Goal: Task Accomplishment & Management: Use online tool/utility

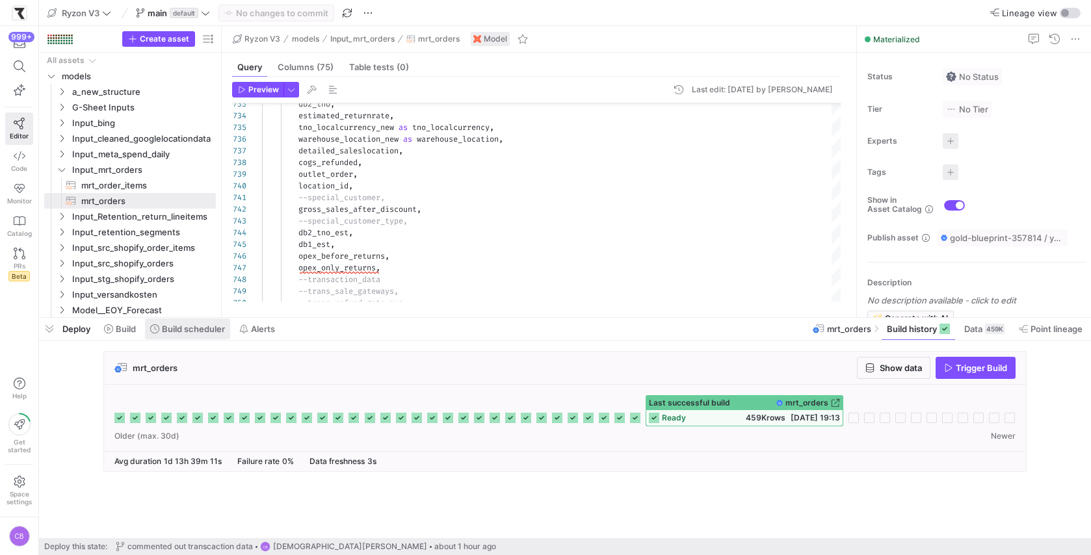
drag, startPoint x: 0, startPoint y: 0, endPoint x: 183, endPoint y: 331, distance: 378.7
click at [183, 331] on span "Build scheduler" at bounding box center [193, 329] width 63 height 10
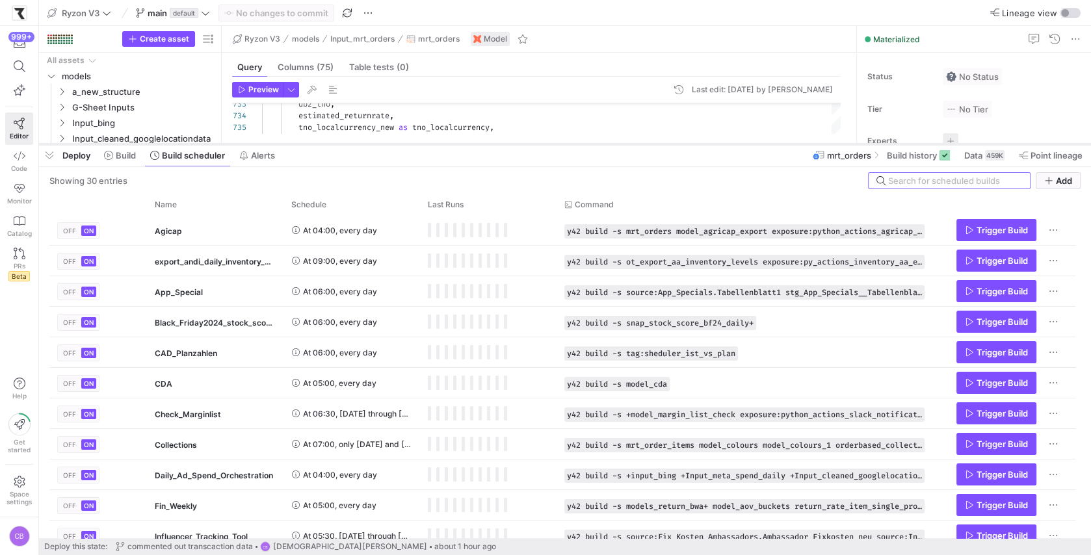
drag, startPoint x: 398, startPoint y: 316, endPoint x: 419, endPoint y: 84, distance: 232.3
click at [419, 142] on div at bounding box center [565, 144] width 1052 height 5
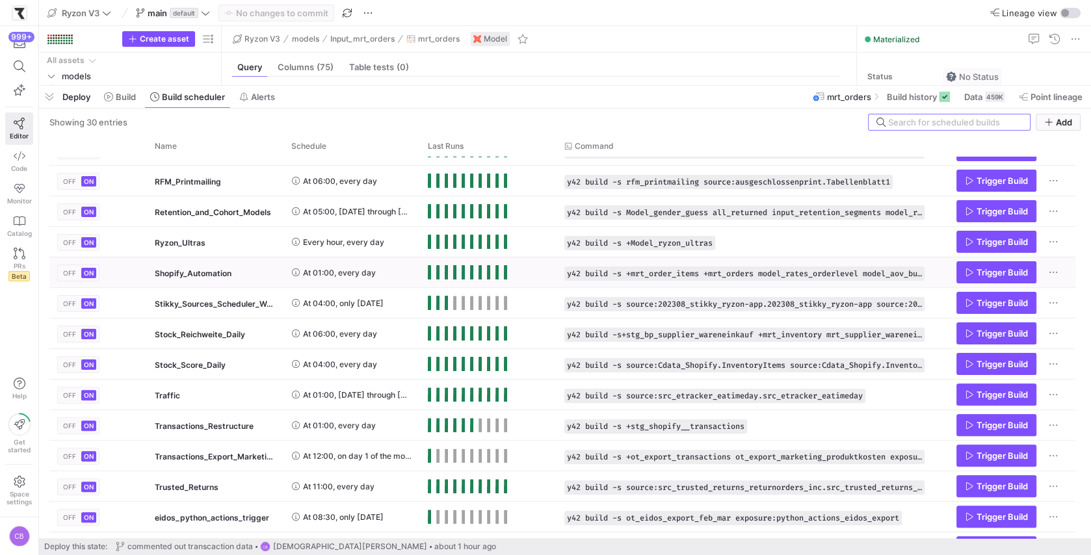
scroll to position [229, 0]
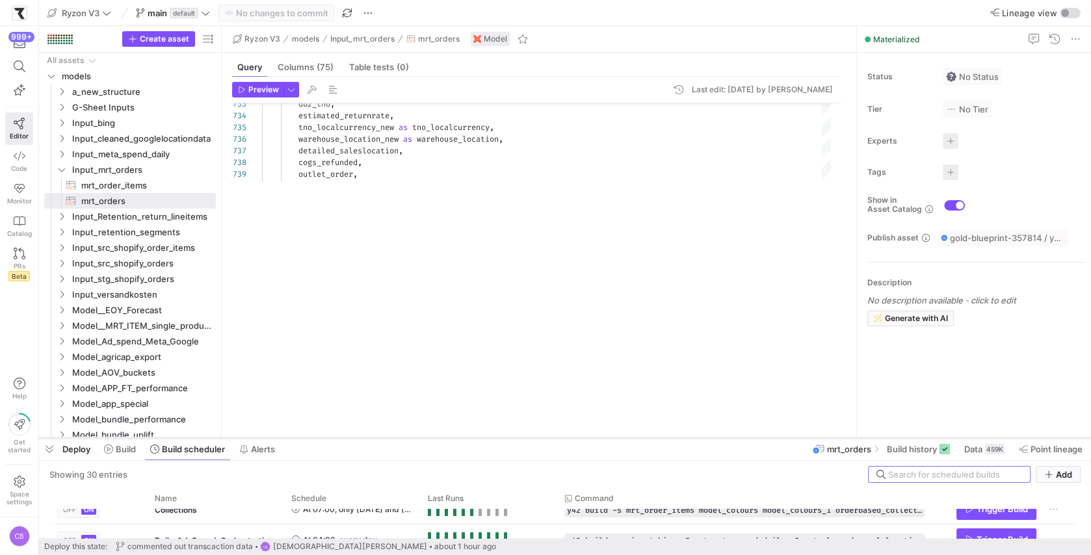
drag, startPoint x: 545, startPoint y: 86, endPoint x: 567, endPoint y: 448, distance: 363.3
click at [567, 441] on div at bounding box center [565, 437] width 1052 height 5
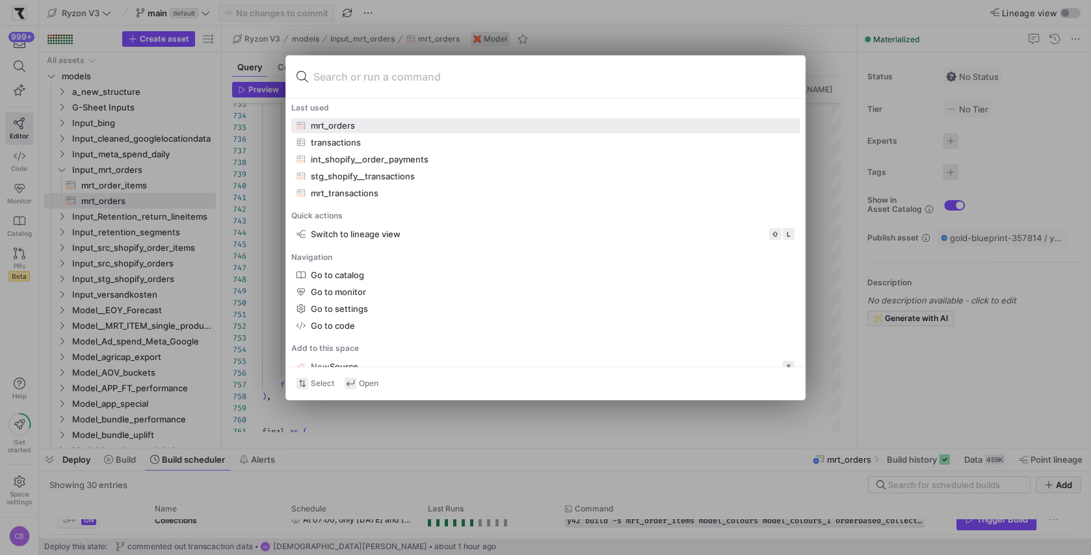
type input "m"
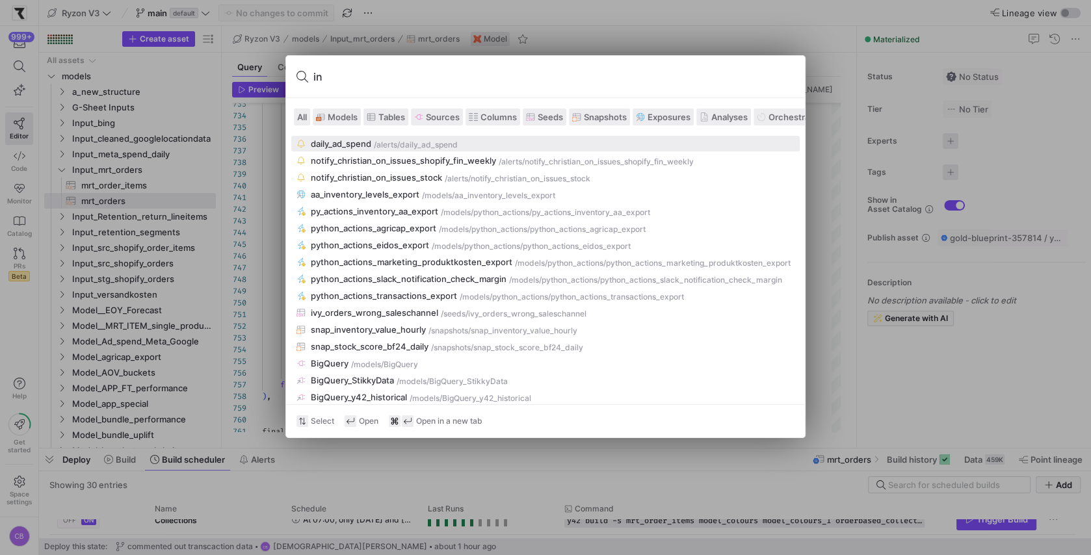
type input "i"
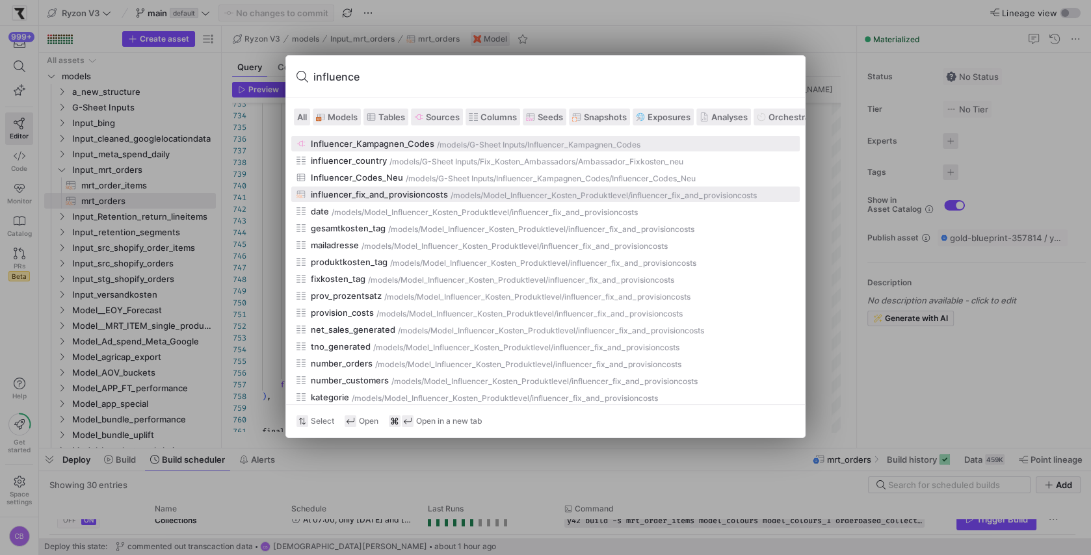
type input "influence"
click at [409, 196] on div "influencer_fix_and_provisioncosts" at bounding box center [379, 194] width 137 height 10
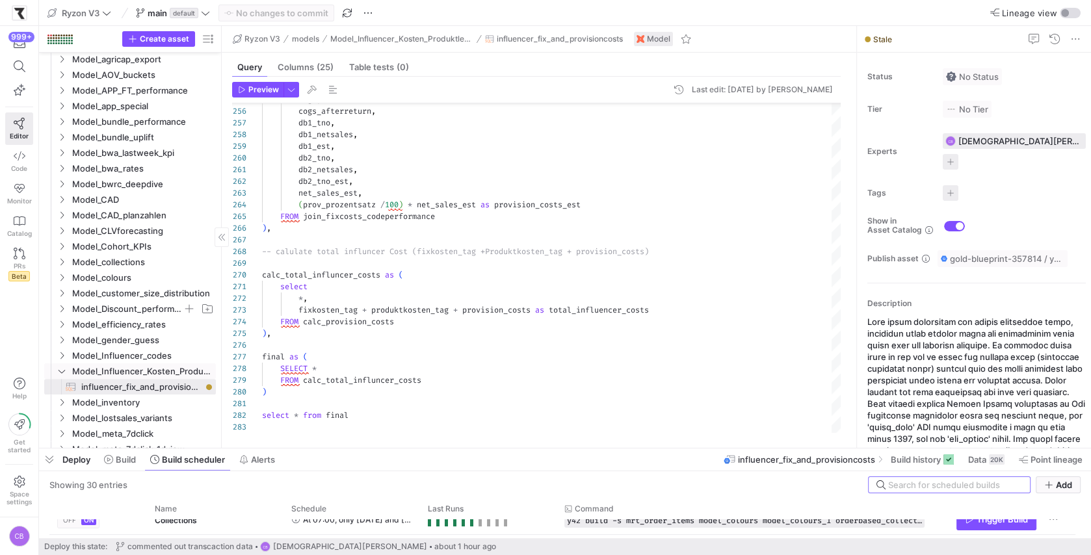
scroll to position [300, 0]
click at [949, 455] on icon at bounding box center [948, 459] width 10 height 10
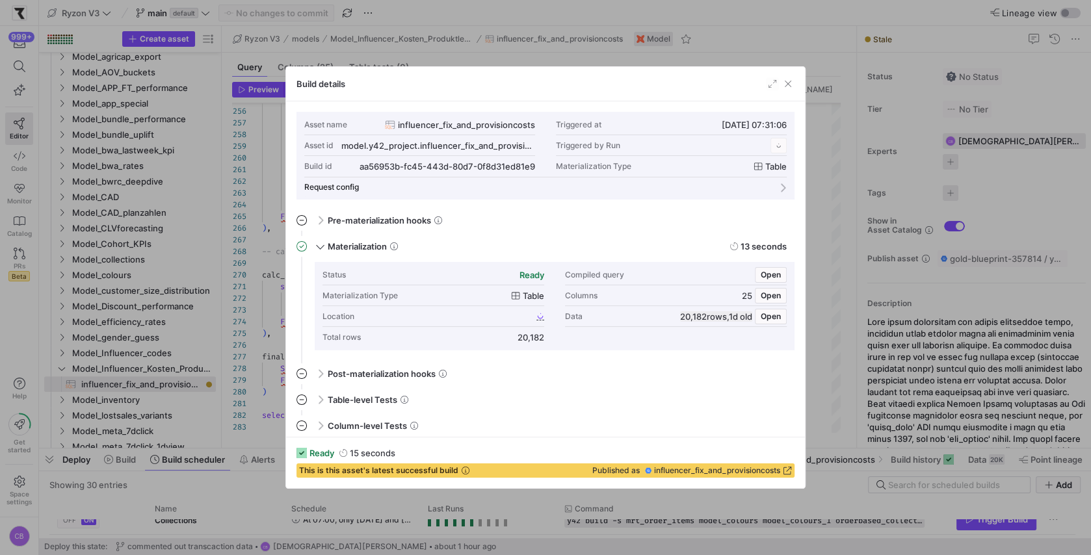
scroll to position [117, 0]
click at [783, 88] on span "button" at bounding box center [787, 83] width 13 height 13
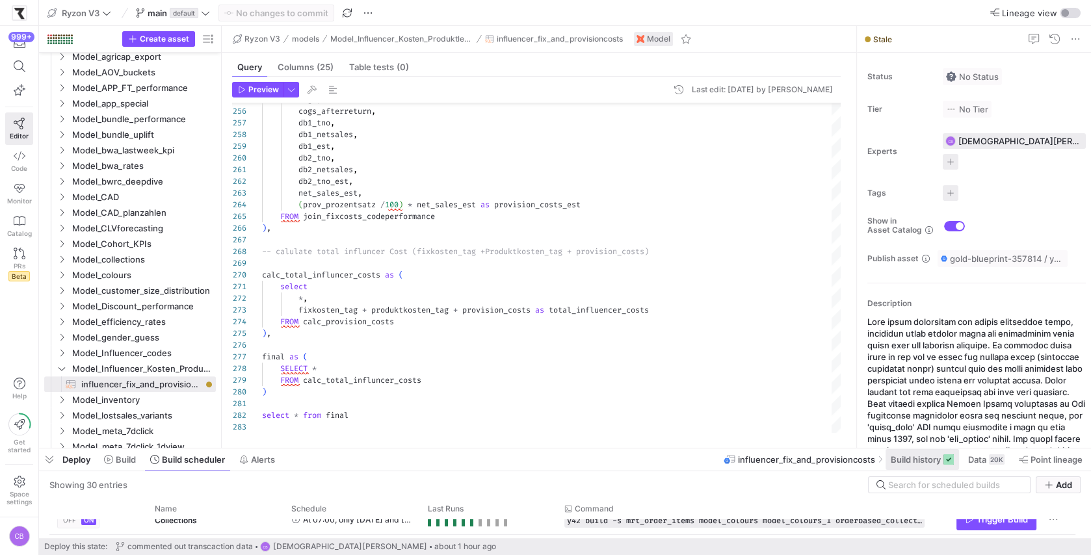
click at [897, 461] on span "Build history" at bounding box center [915, 459] width 50 height 10
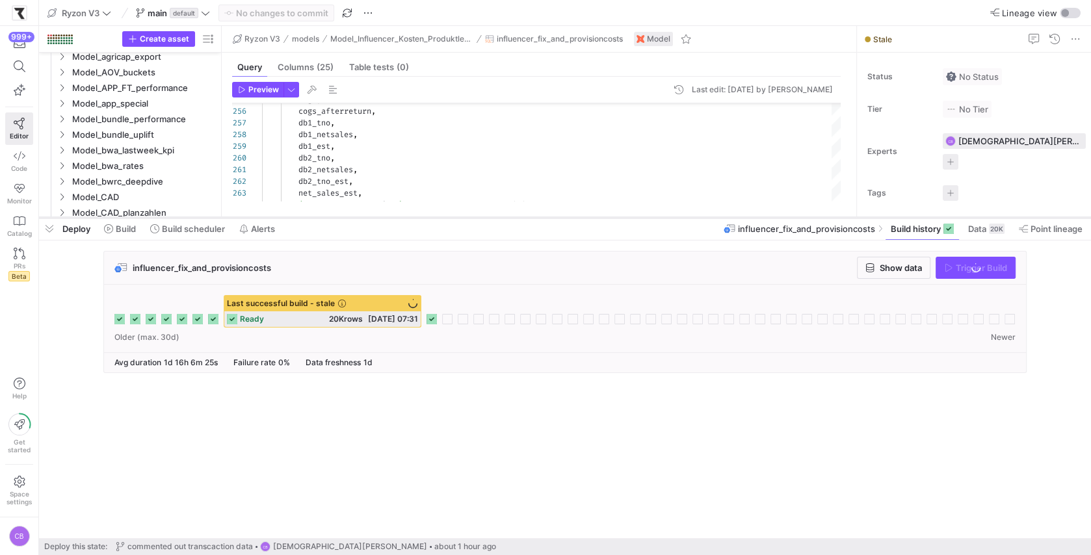
drag, startPoint x: 763, startPoint y: 448, endPoint x: 784, endPoint y: 213, distance: 236.2
click at [784, 215] on div at bounding box center [565, 217] width 1052 height 5
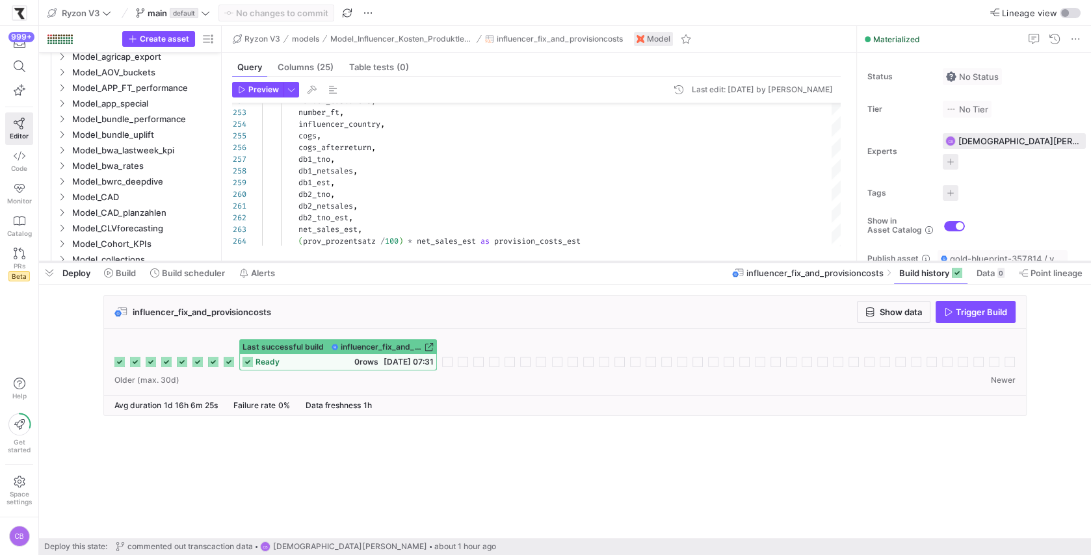
drag, startPoint x: 476, startPoint y: 214, endPoint x: 542, endPoint y: 244, distance: 73.0
click at [542, 259] on div at bounding box center [565, 261] width 1052 height 5
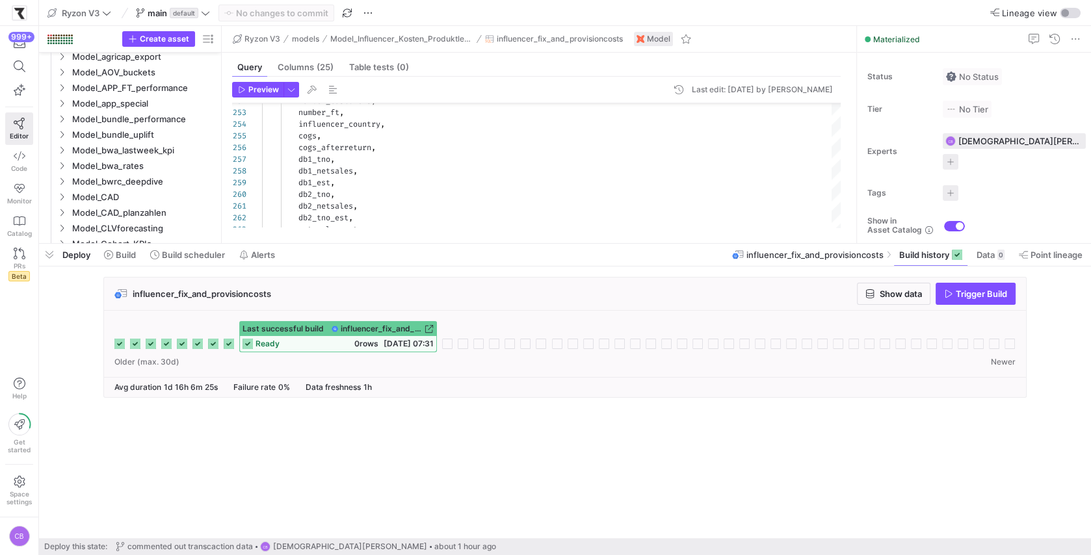
click at [226, 342] on icon at bounding box center [229, 344] width 10 height 10
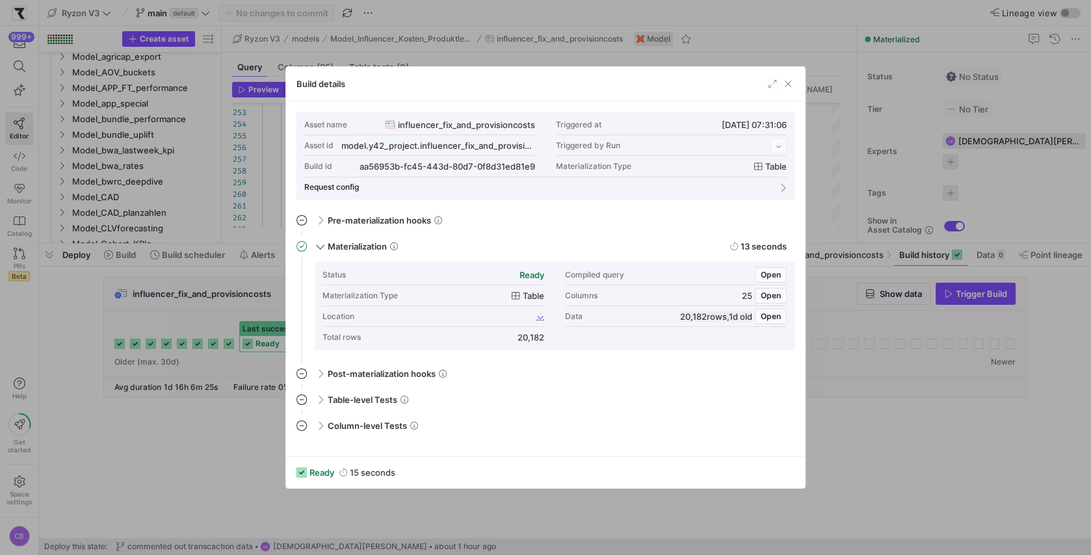
scroll to position [117, 0]
click at [790, 80] on span "button" at bounding box center [787, 83] width 13 height 13
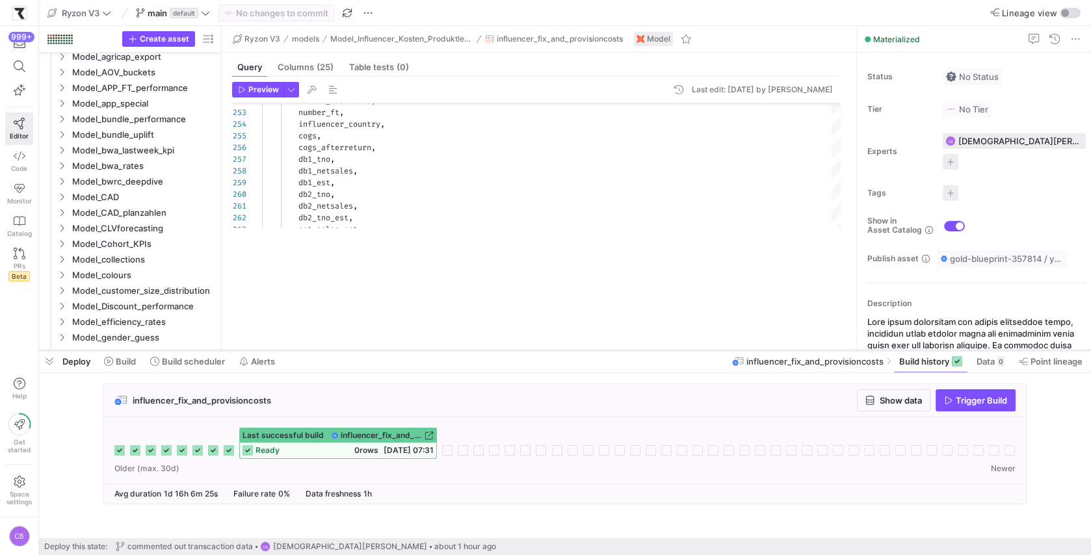
drag, startPoint x: 792, startPoint y: 242, endPoint x: 801, endPoint y: 398, distance: 156.2
click at [801, 353] on div at bounding box center [565, 350] width 1052 height 5
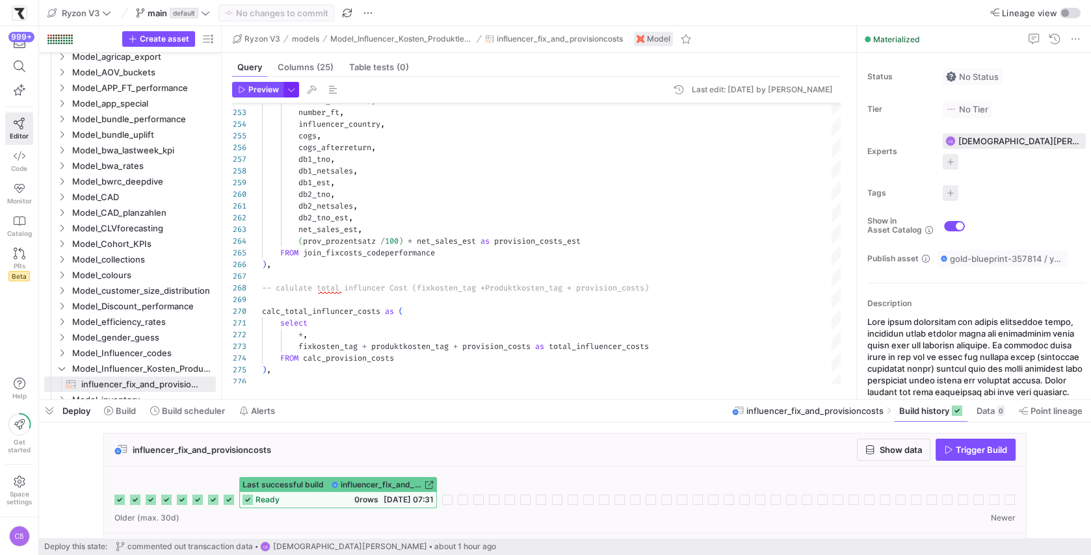
click at [292, 91] on span "button" at bounding box center [291, 90] width 14 height 14
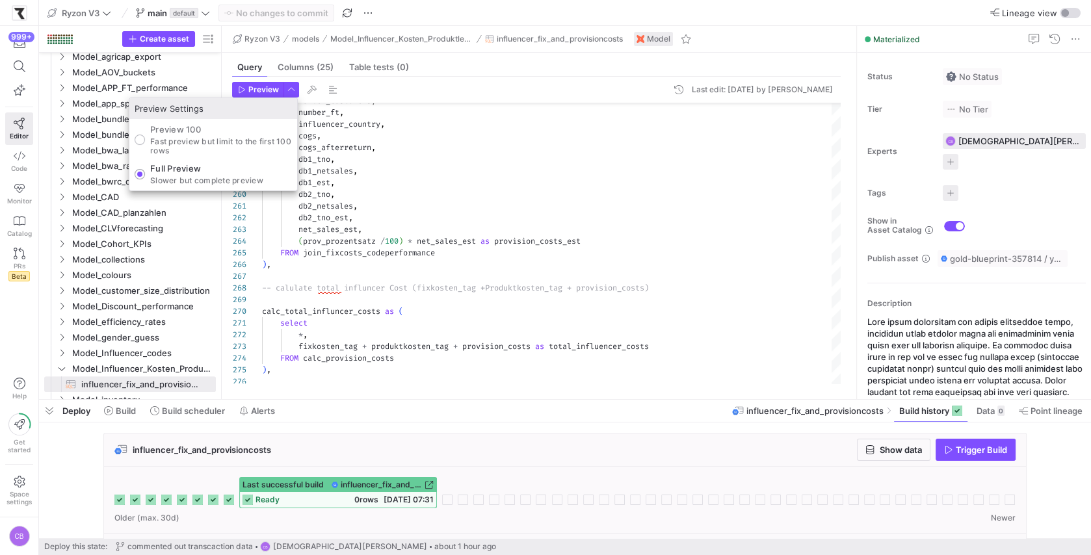
click at [227, 173] on div "Full Preview Slower but complete preview" at bounding box center [206, 174] width 113 height 22
click at [145, 173] on input "Full Preview Slower but complete preview" at bounding box center [140, 174] width 10 height 10
click at [255, 92] on div at bounding box center [545, 277] width 1091 height 555
click at [255, 92] on span "Preview" at bounding box center [263, 89] width 31 height 9
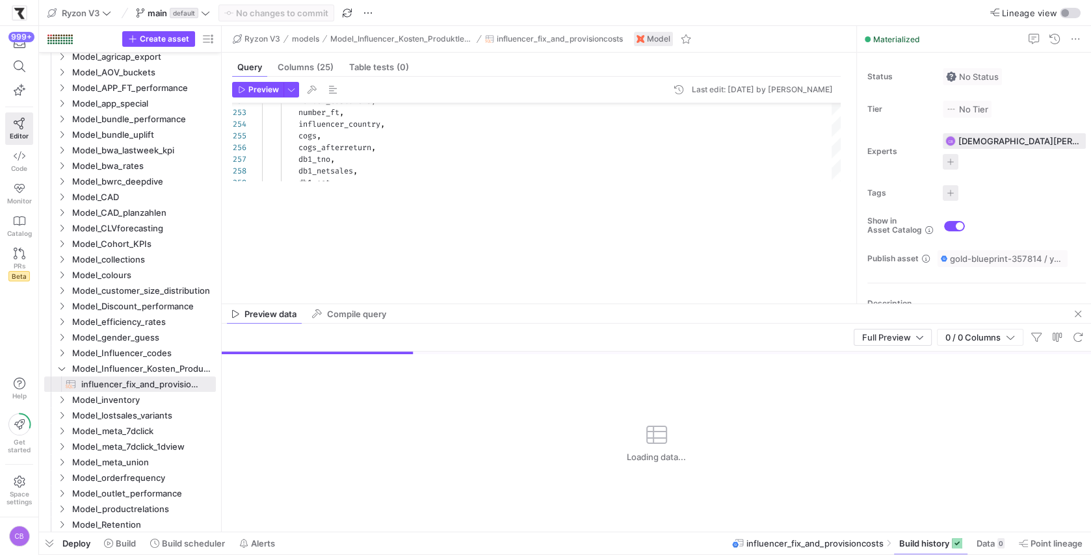
drag, startPoint x: 479, startPoint y: 402, endPoint x: 479, endPoint y: 550, distance: 148.8
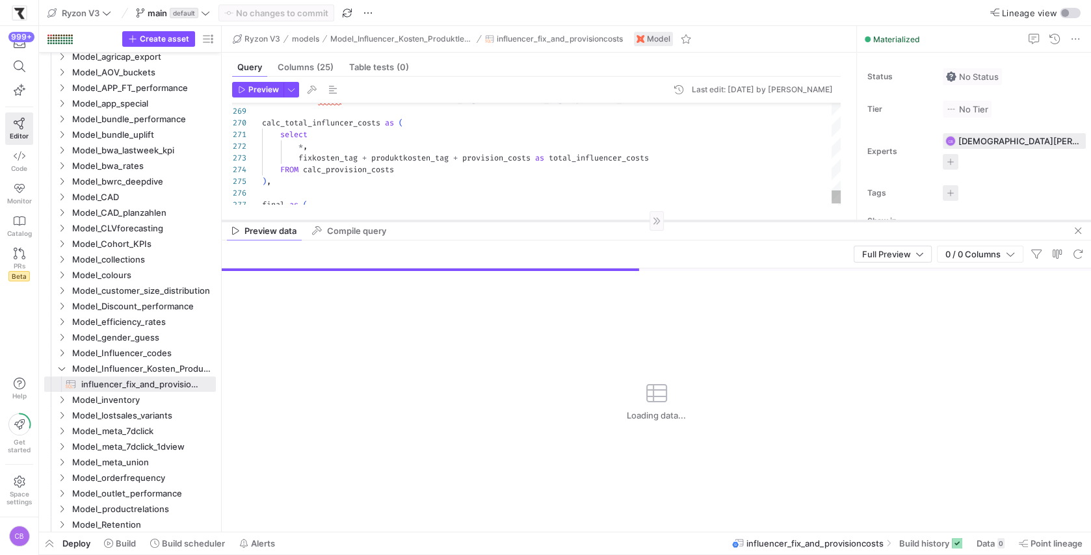
drag, startPoint x: 483, startPoint y: 303, endPoint x: 483, endPoint y: 220, distance: 83.2
click at [483, 220] on div at bounding box center [656, 220] width 869 height 1
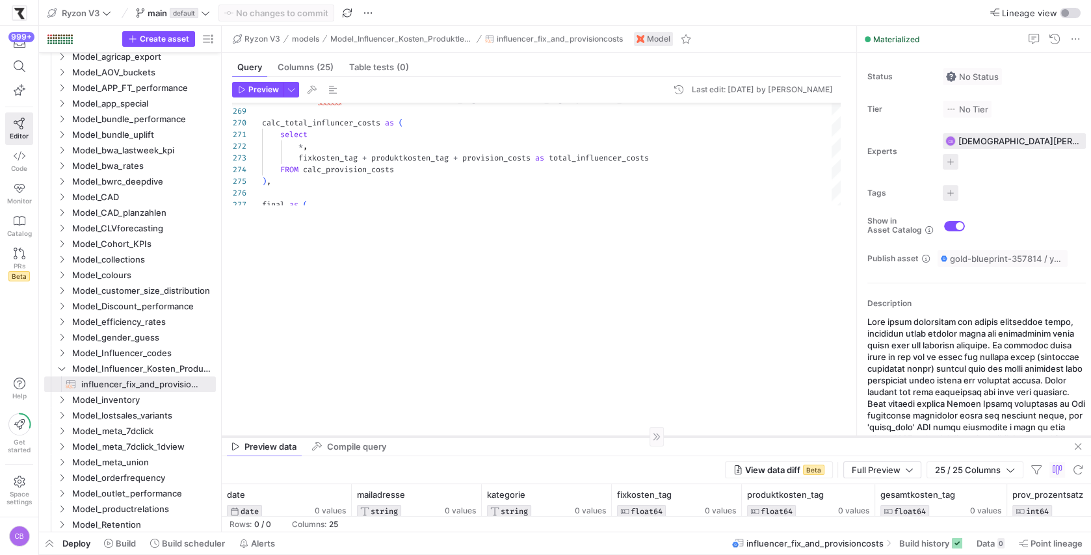
drag, startPoint x: 483, startPoint y: 220, endPoint x: 484, endPoint y: 438, distance: 217.7
click at [484, 437] on div at bounding box center [656, 436] width 869 height 1
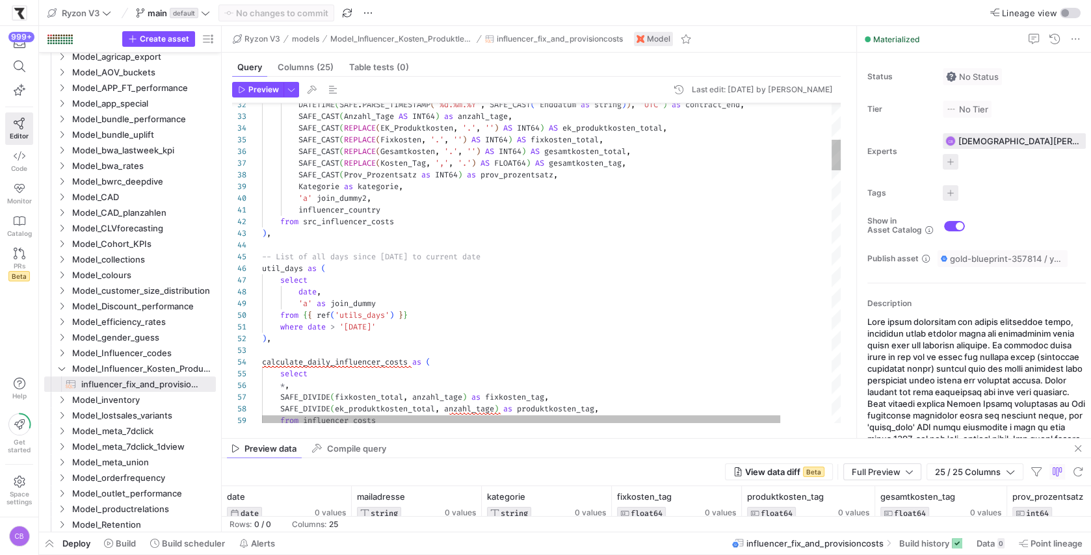
scroll to position [70, 0]
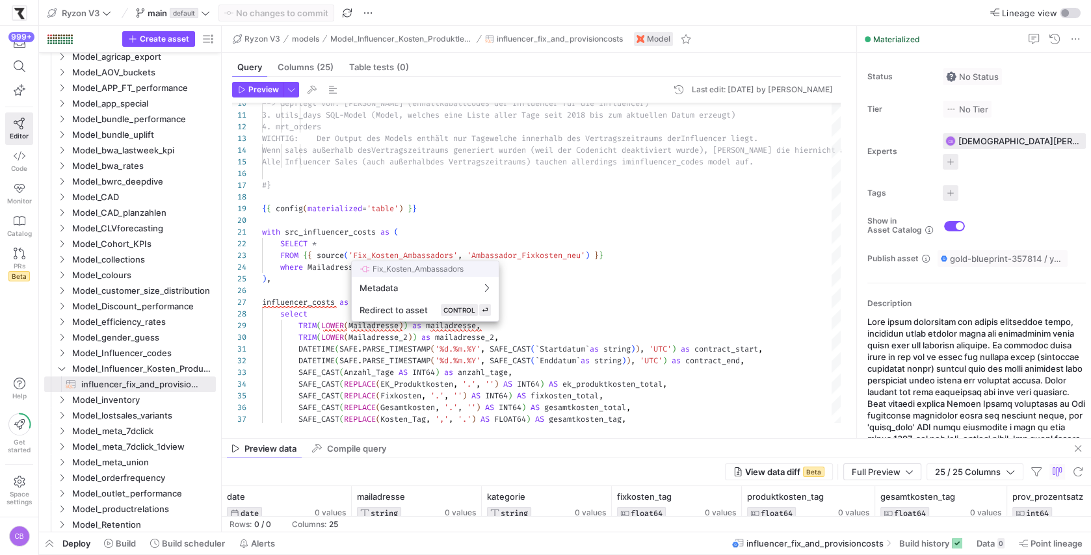
click at [454, 253] on div at bounding box center [545, 277] width 1091 height 555
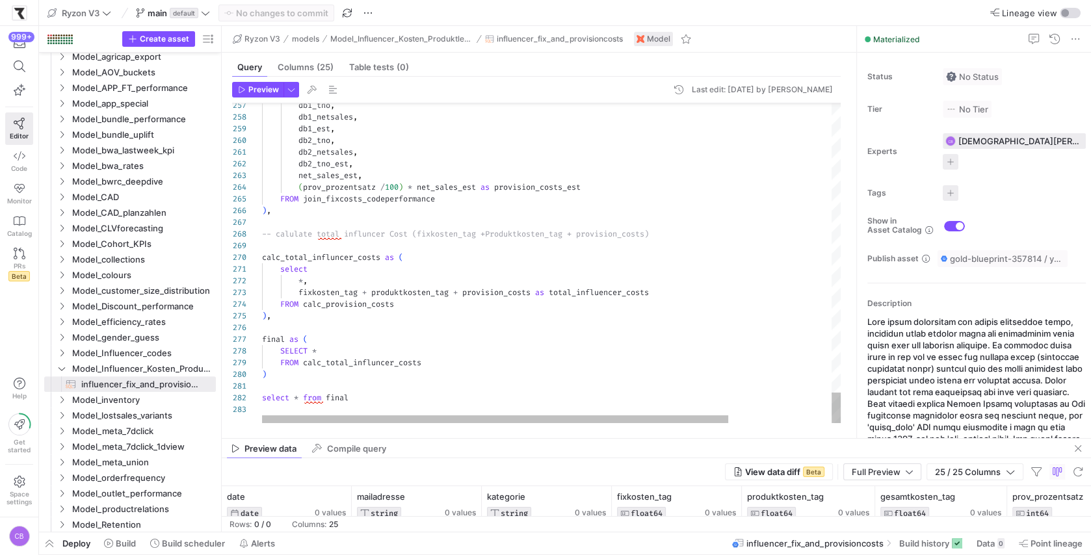
type textarea "select * from src_influencer_costs"
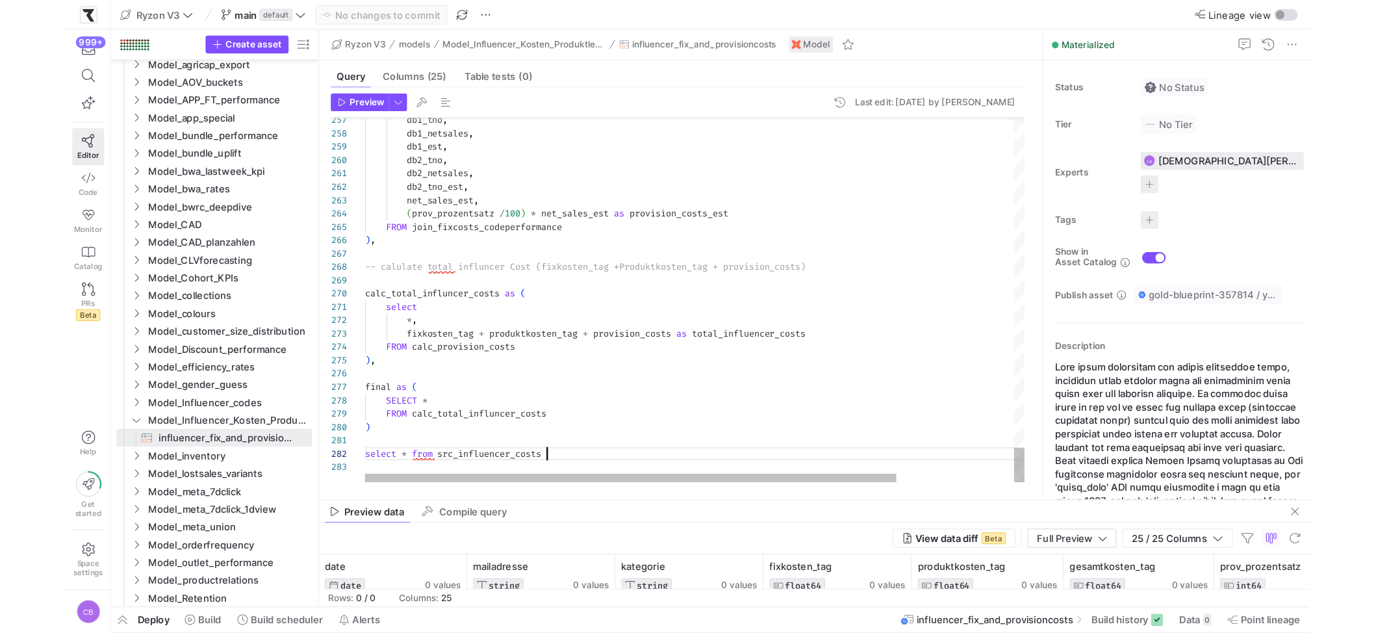
scroll to position [11, 158]
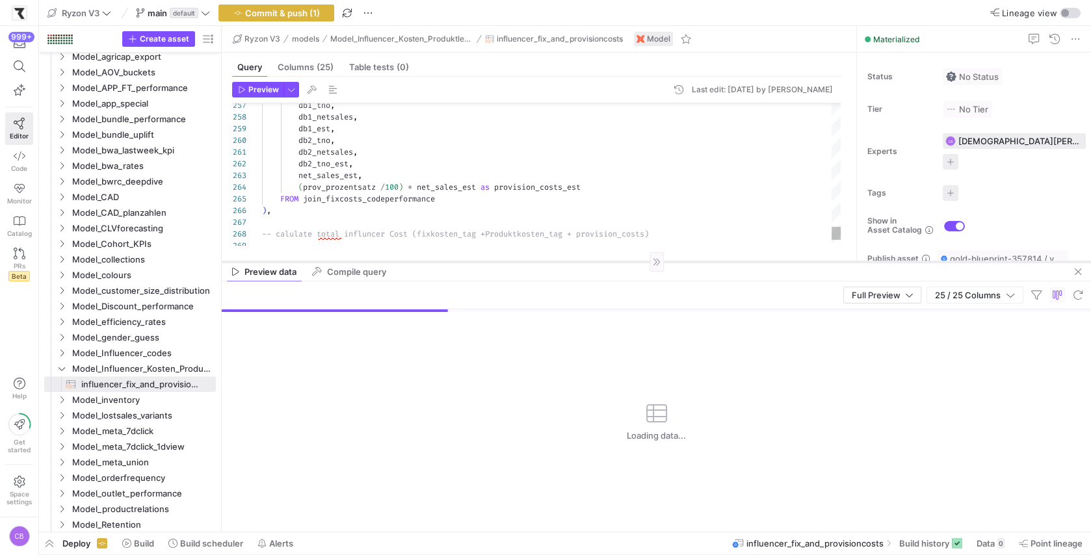
drag, startPoint x: 417, startPoint y: 438, endPoint x: 436, endPoint y: 262, distance: 177.2
click at [436, 261] on div at bounding box center [656, 261] width 869 height 1
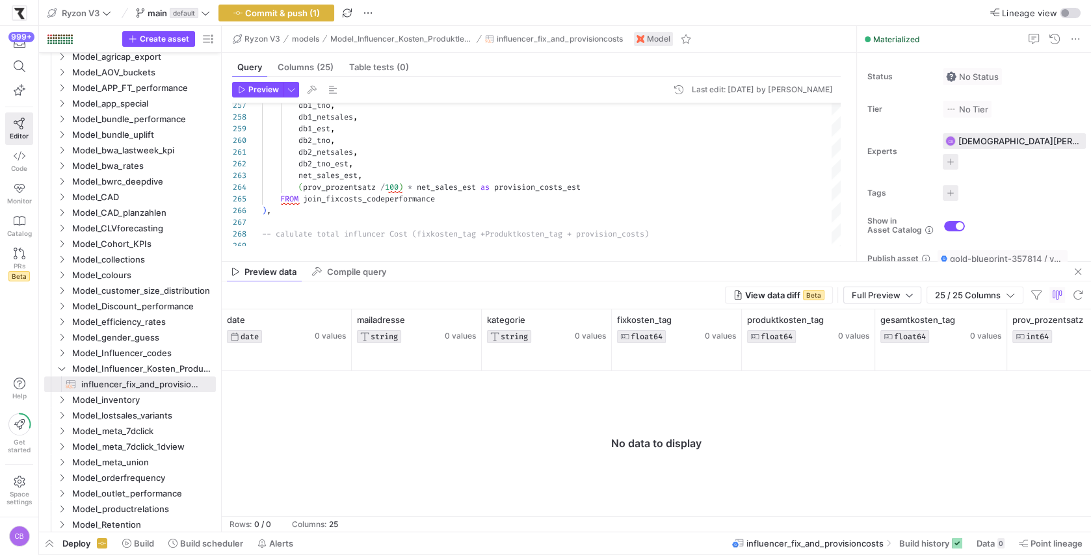
click at [565, 260] on mat-tab-group "Query Columns (25) Table tests (0) Preview Last edit: [DATE] by [PERSON_NAME] 2…" at bounding box center [536, 157] width 629 height 209
drag, startPoint x: 565, startPoint y: 262, endPoint x: 575, endPoint y: 329, distance: 68.4
click at [575, 332] on as-split "Ryzon V3 models Model_Influencer_Kosten_Produktlevel influencer_fix_and_provisi…" at bounding box center [656, 279] width 869 height 506
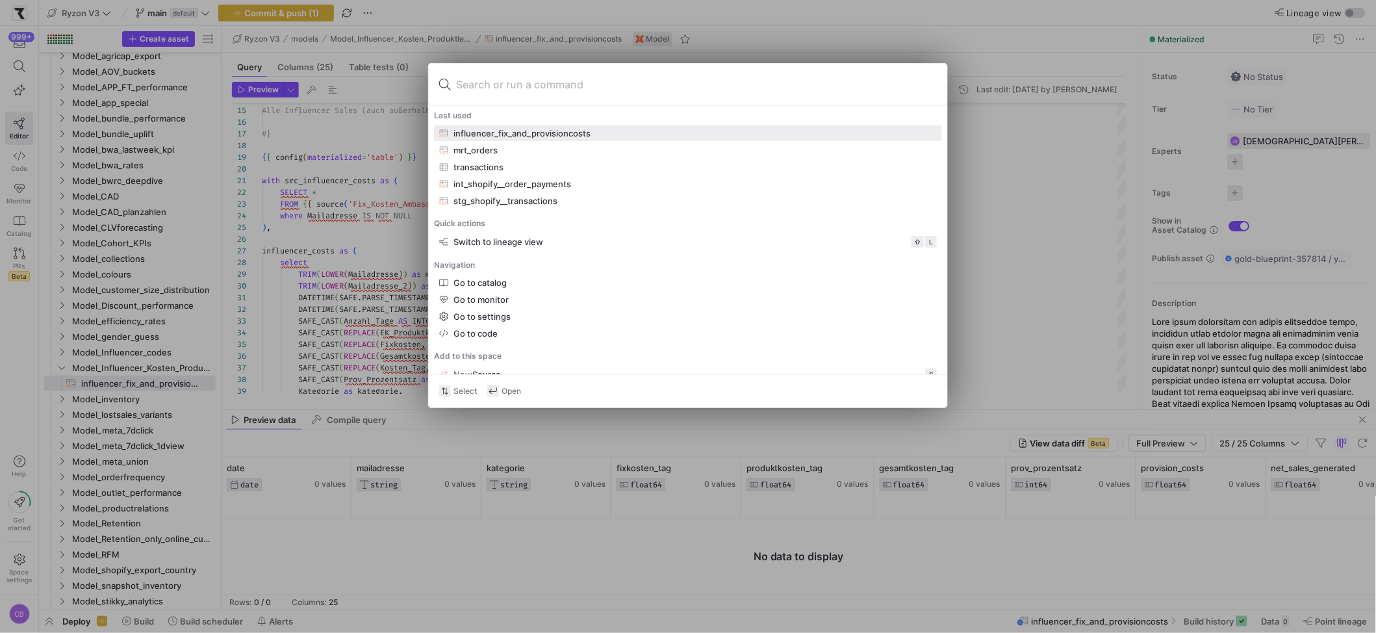
click at [1038, 318] on div at bounding box center [688, 316] width 1376 height 633
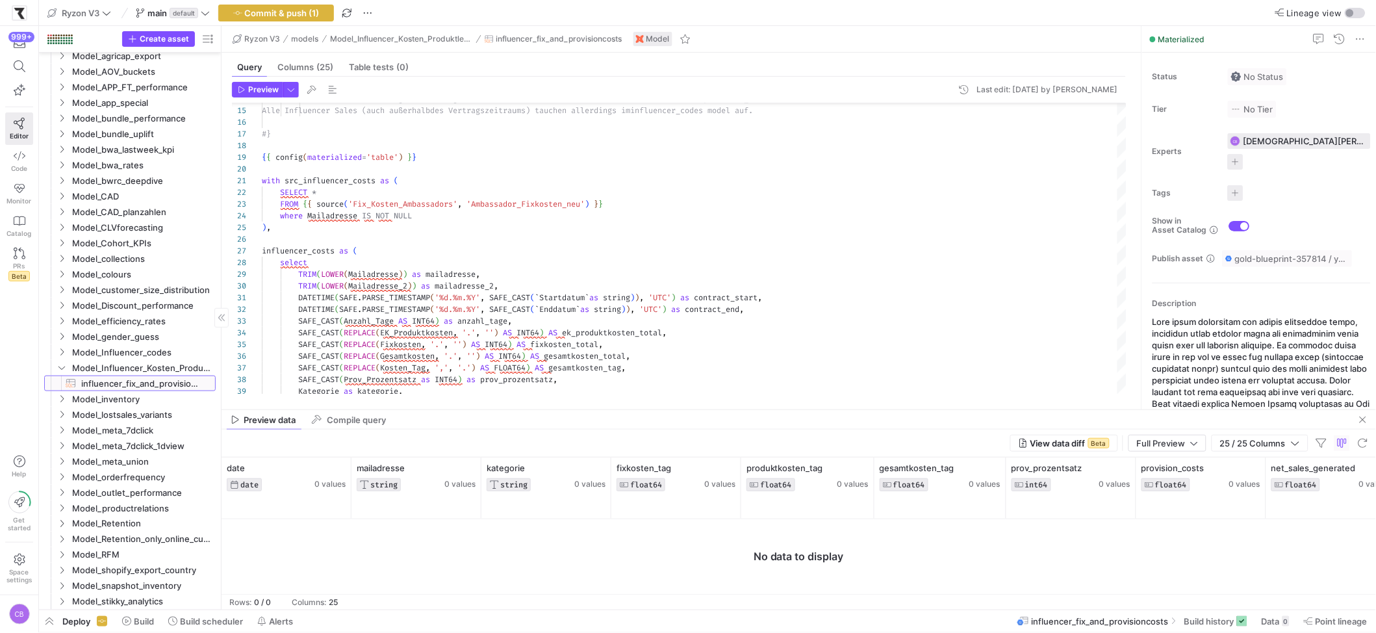
click at [142, 381] on span "influencer_fix_and_provisioncosts​​​​​​​​​​" at bounding box center [141, 383] width 120 height 15
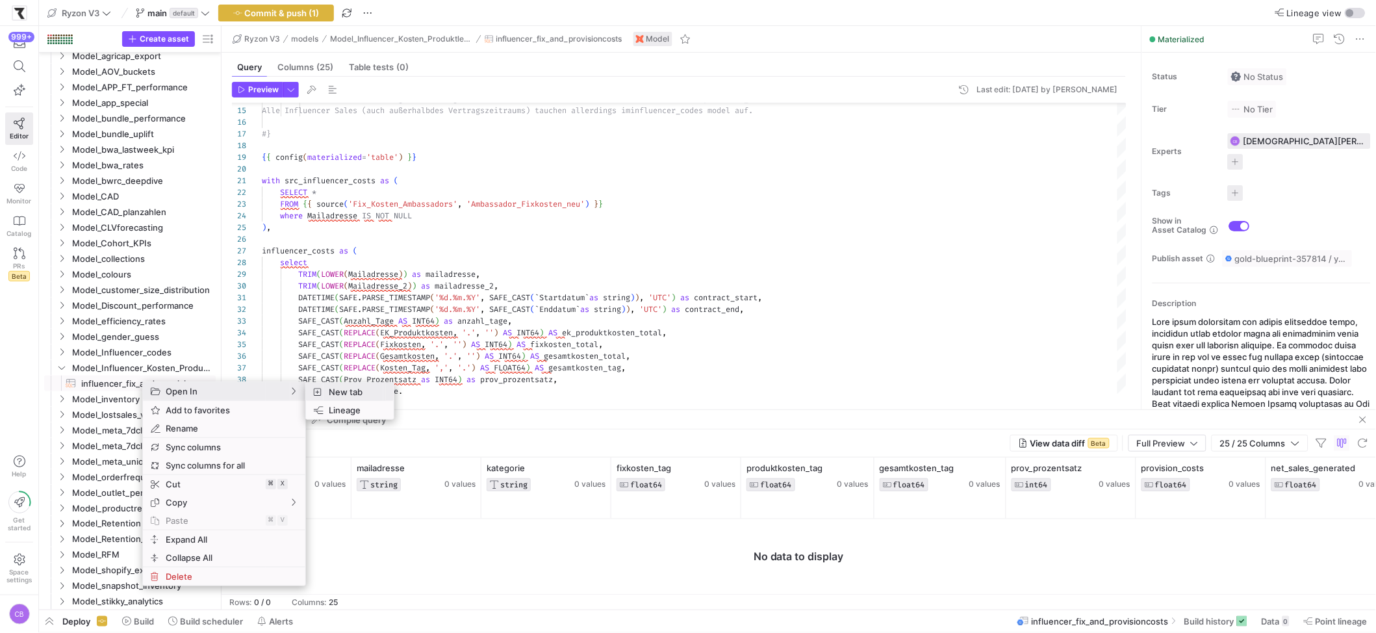
click at [334, 385] on span "New tab" at bounding box center [354, 392] width 60 height 18
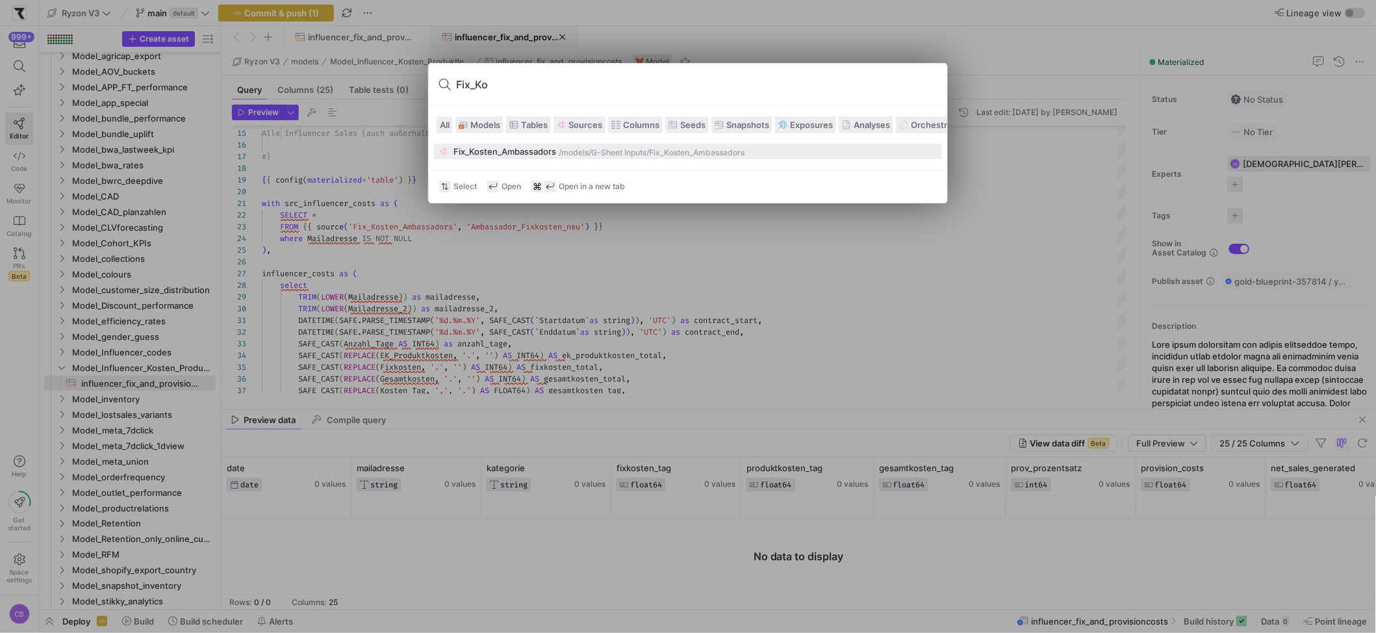
type input "Fix_Ko"
click at [519, 150] on div "Fix_Kosten_Ambassadors" at bounding box center [505, 151] width 103 height 10
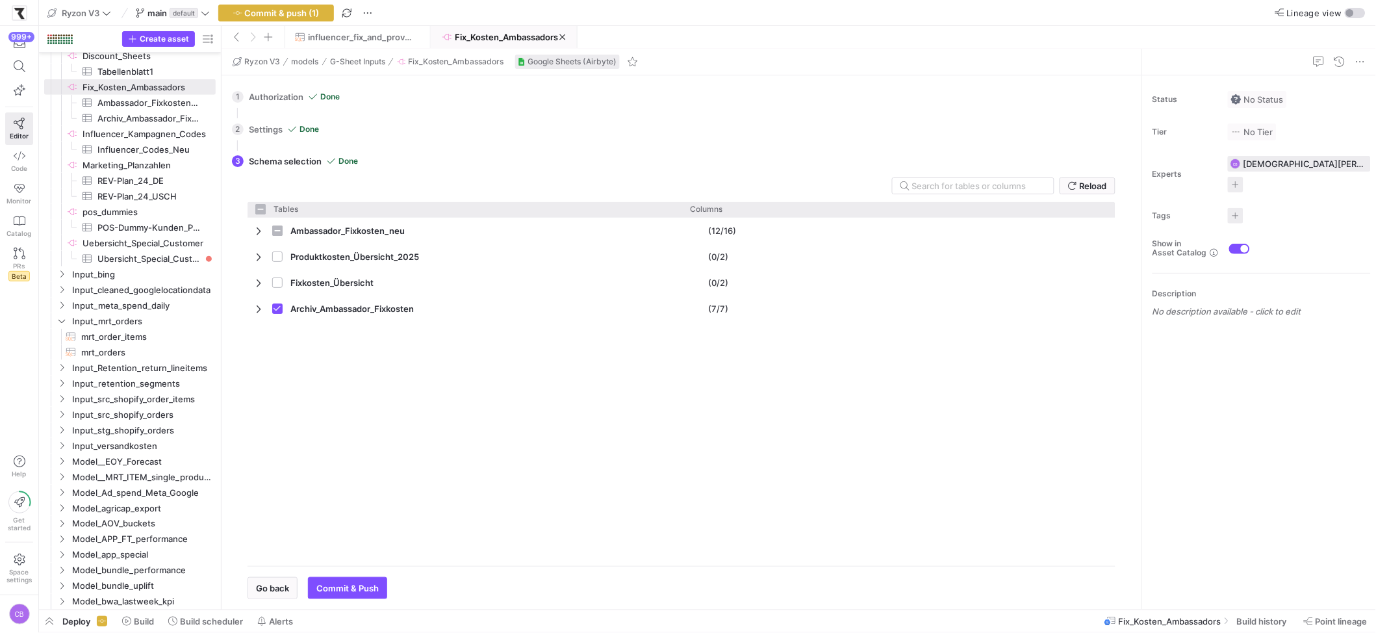
checkbox input "false"
click at [1090, 554] on span "Build history" at bounding box center [1262, 621] width 50 height 10
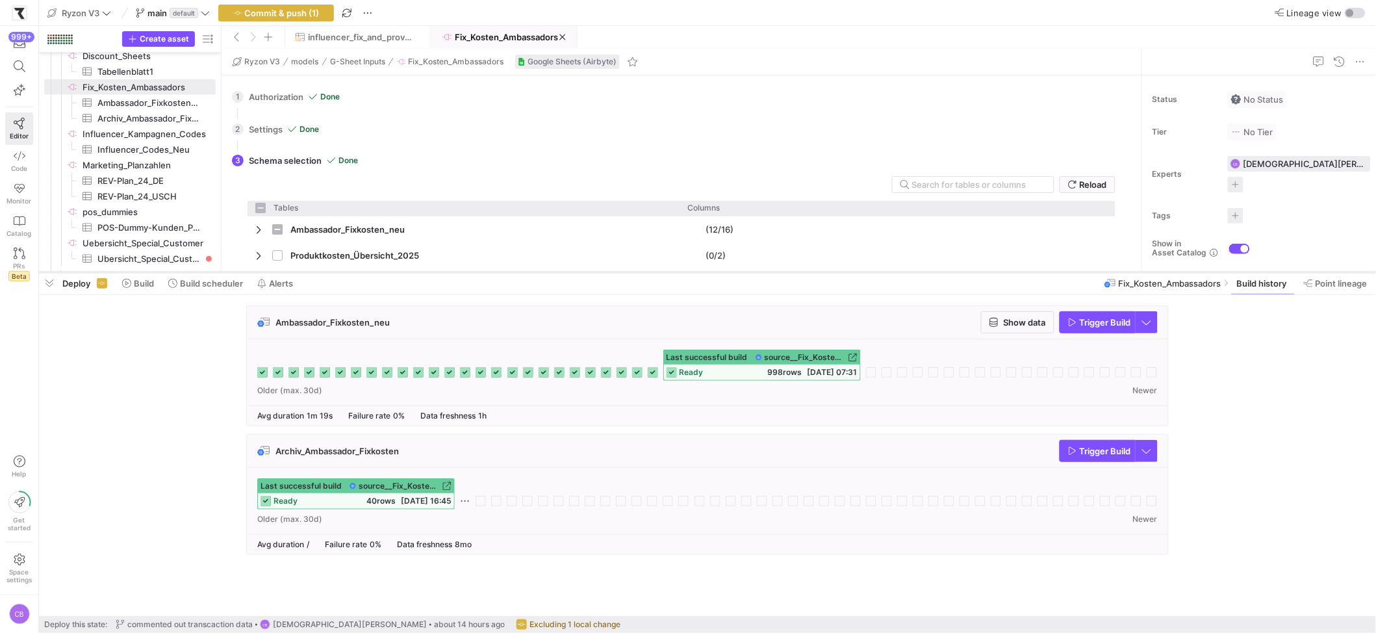
drag, startPoint x: 580, startPoint y: 396, endPoint x: 592, endPoint y: 273, distance: 124.0
click at [592, 273] on div at bounding box center [707, 272] width 1337 height 5
click at [999, 315] on span "button" at bounding box center [1018, 322] width 72 height 21
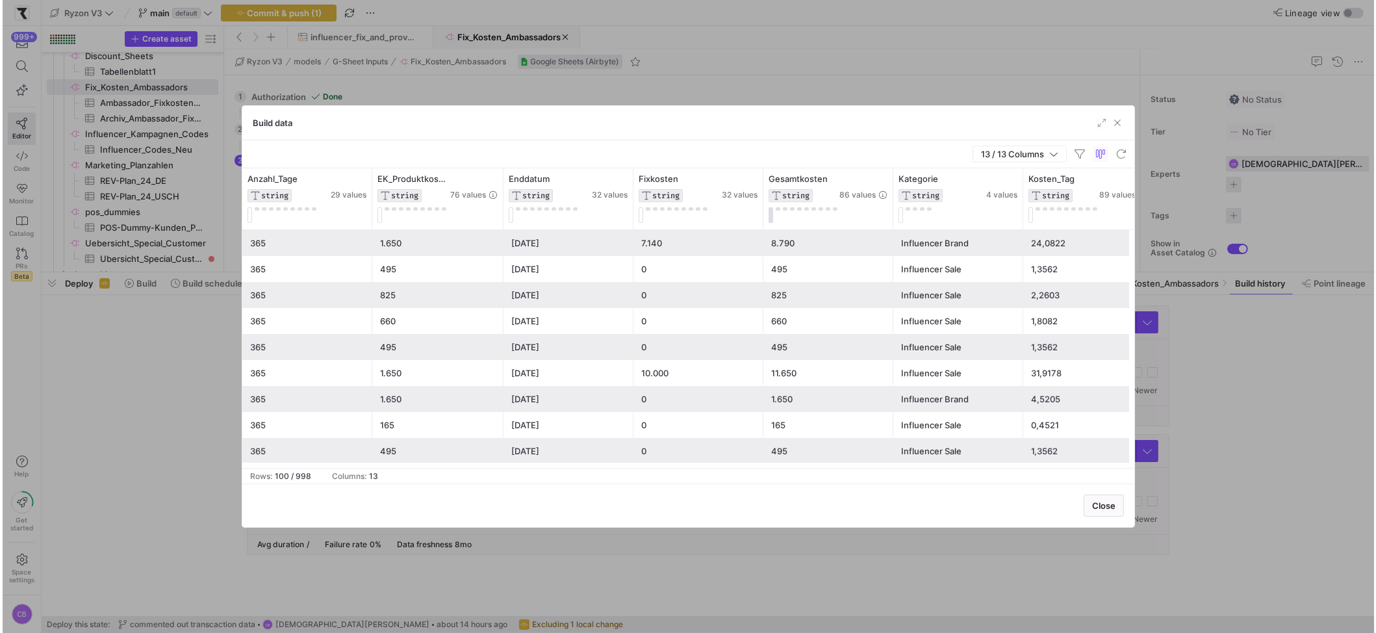
scroll to position [328, 0]
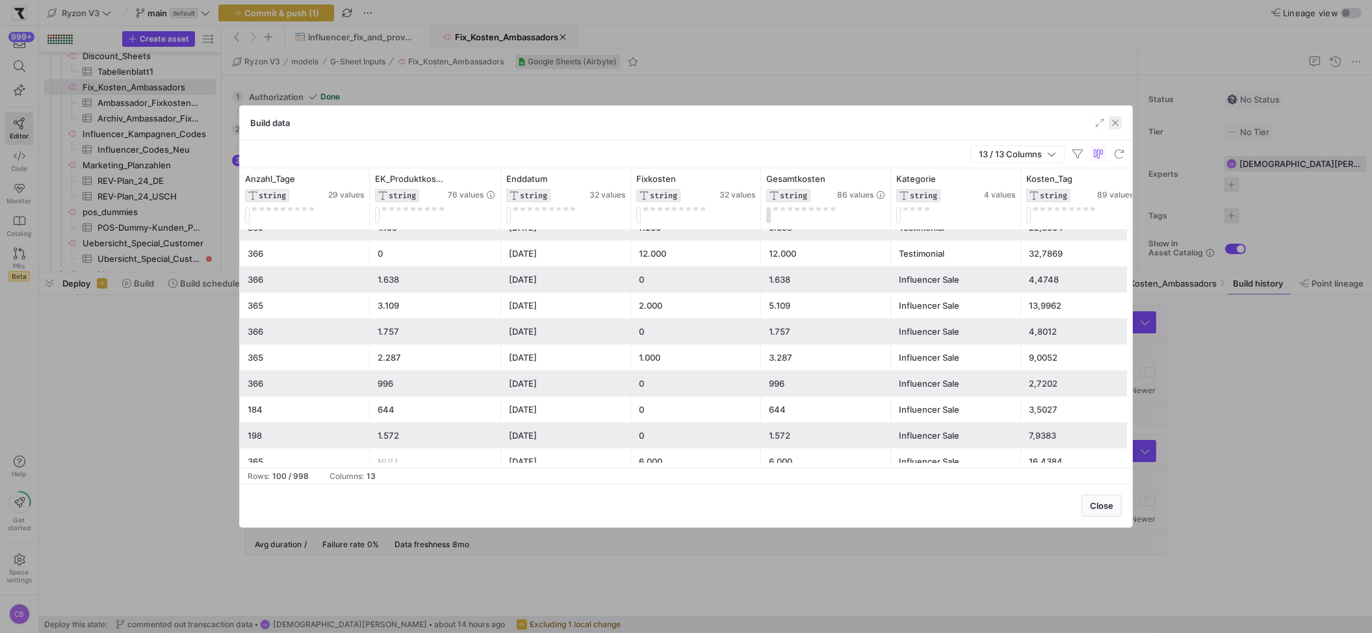
click at [1090, 120] on span "button" at bounding box center [1115, 122] width 13 height 13
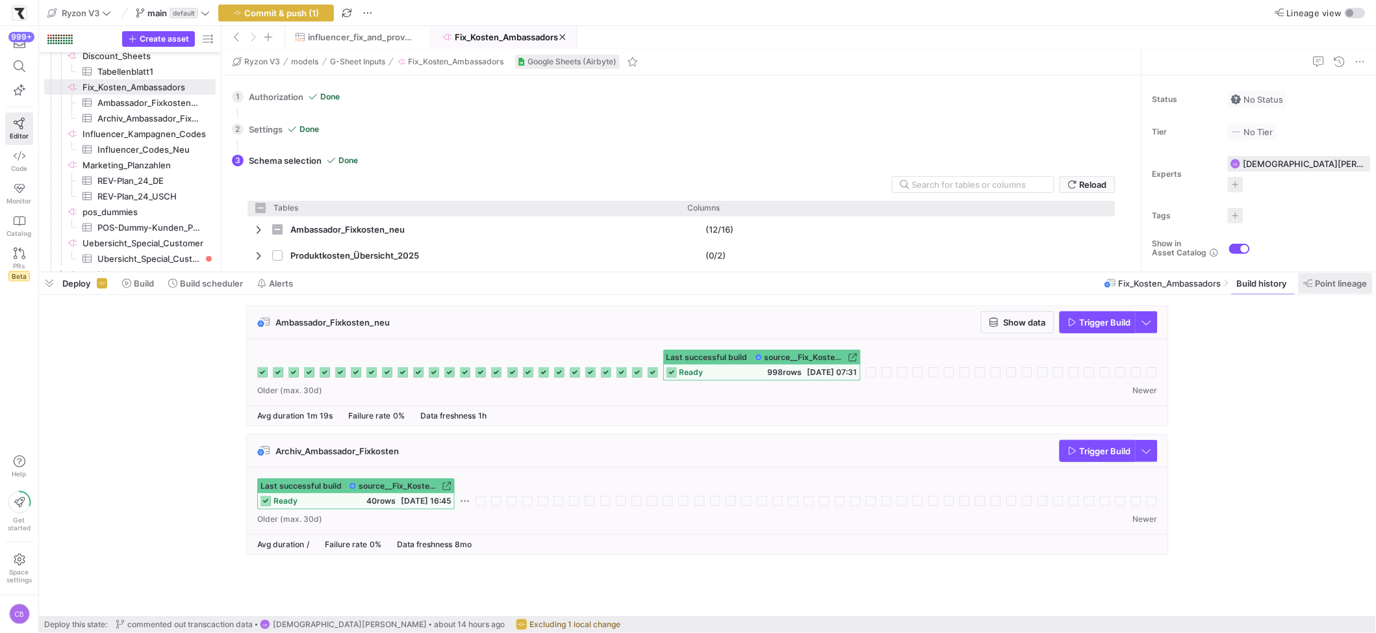
click at [1090, 288] on span "Point lineage" at bounding box center [1342, 283] width 52 height 10
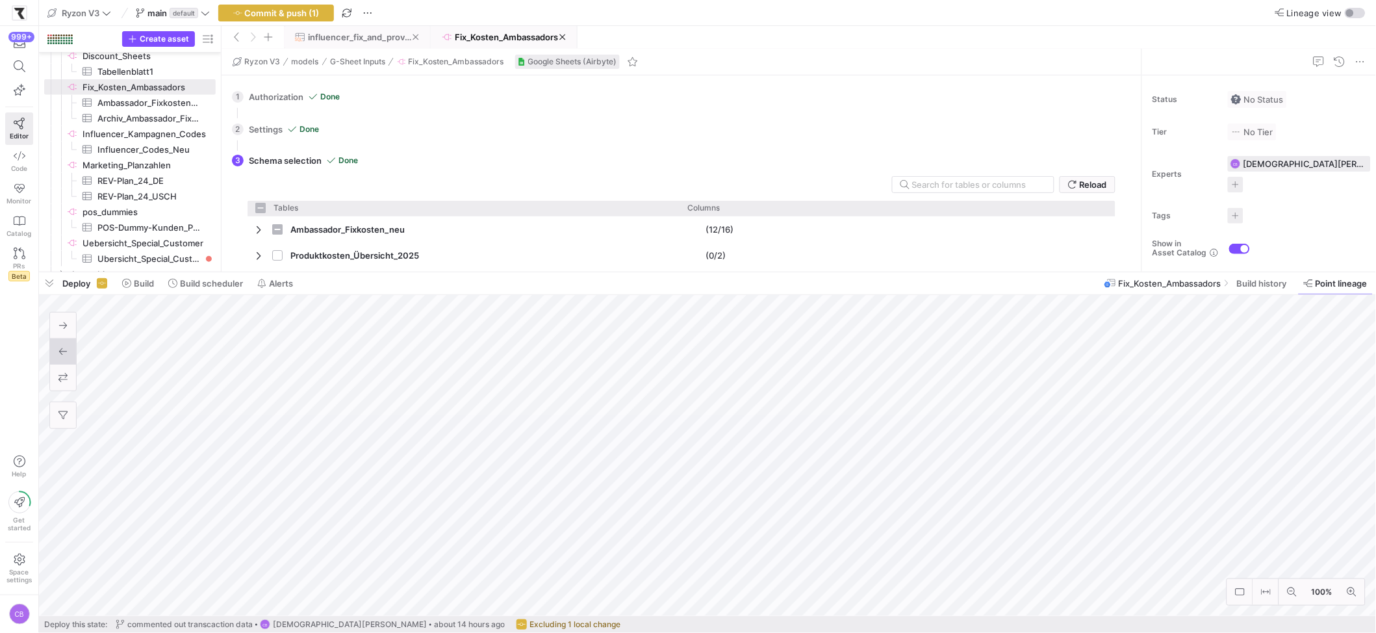
click at [387, 41] on span "influencer_fix_and_provisioncosts" at bounding box center [360, 37] width 105 height 10
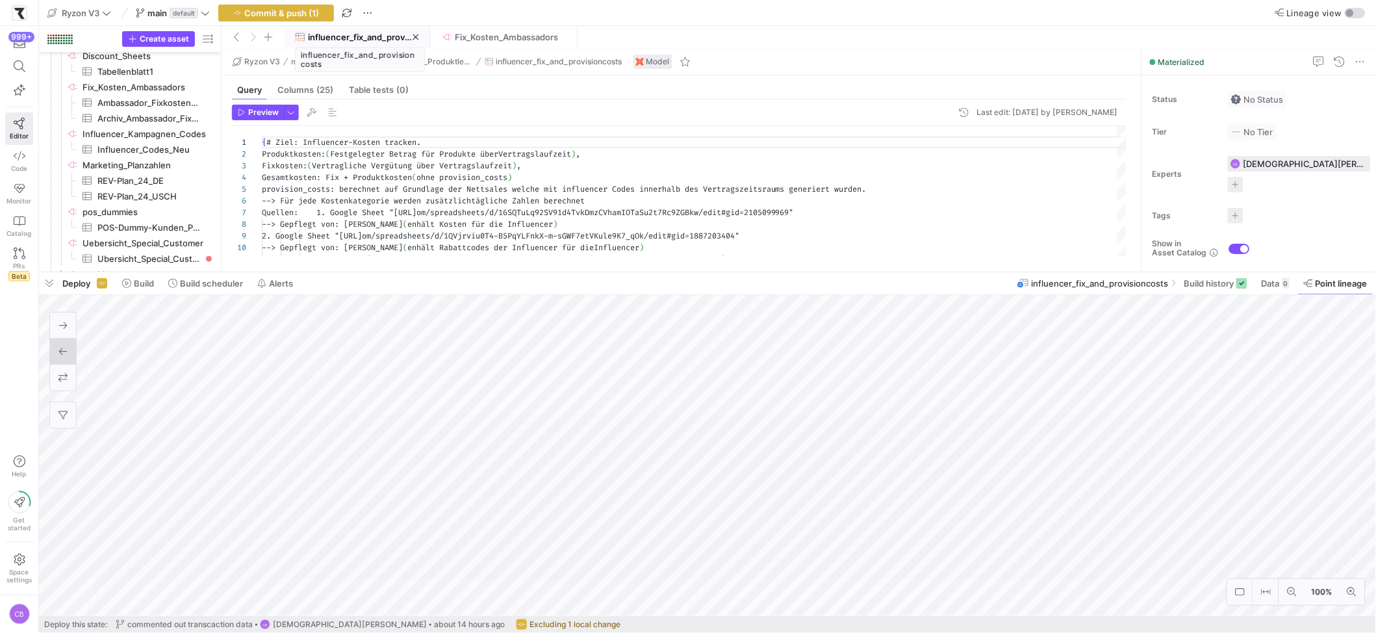
scroll to position [70, 0]
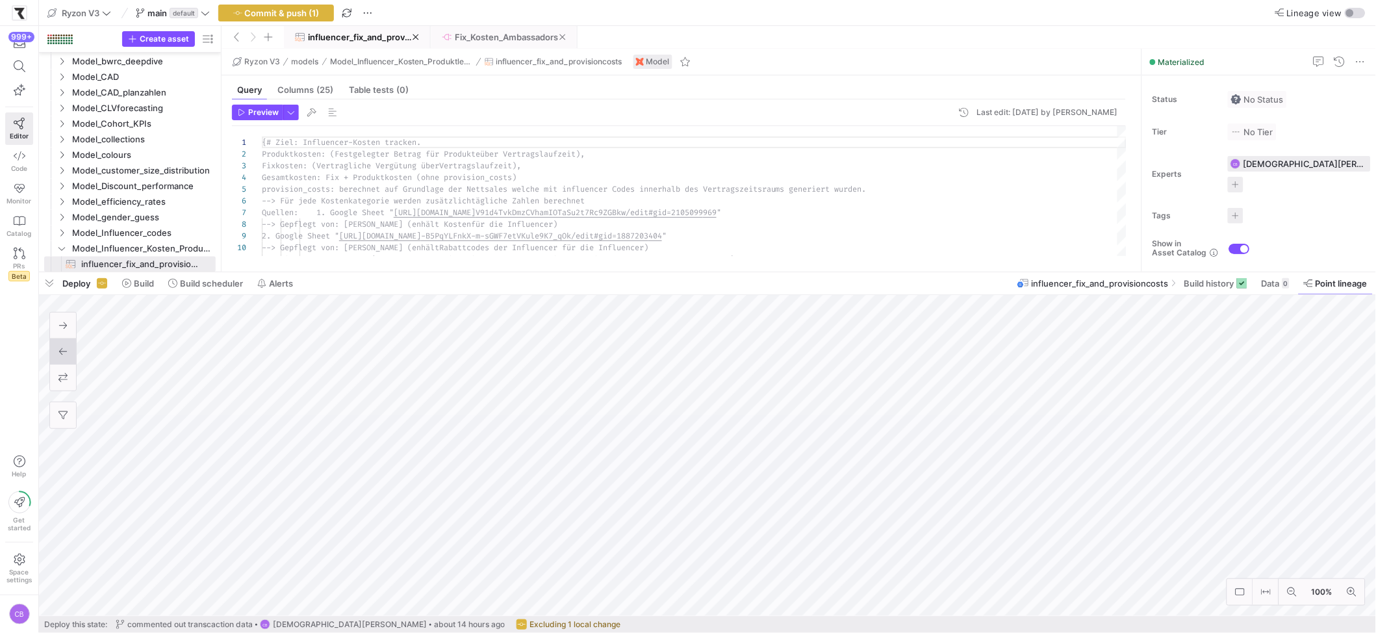
click at [487, 32] on span "Fix_Kosten_Ambassadors" at bounding box center [506, 37] width 103 height 10
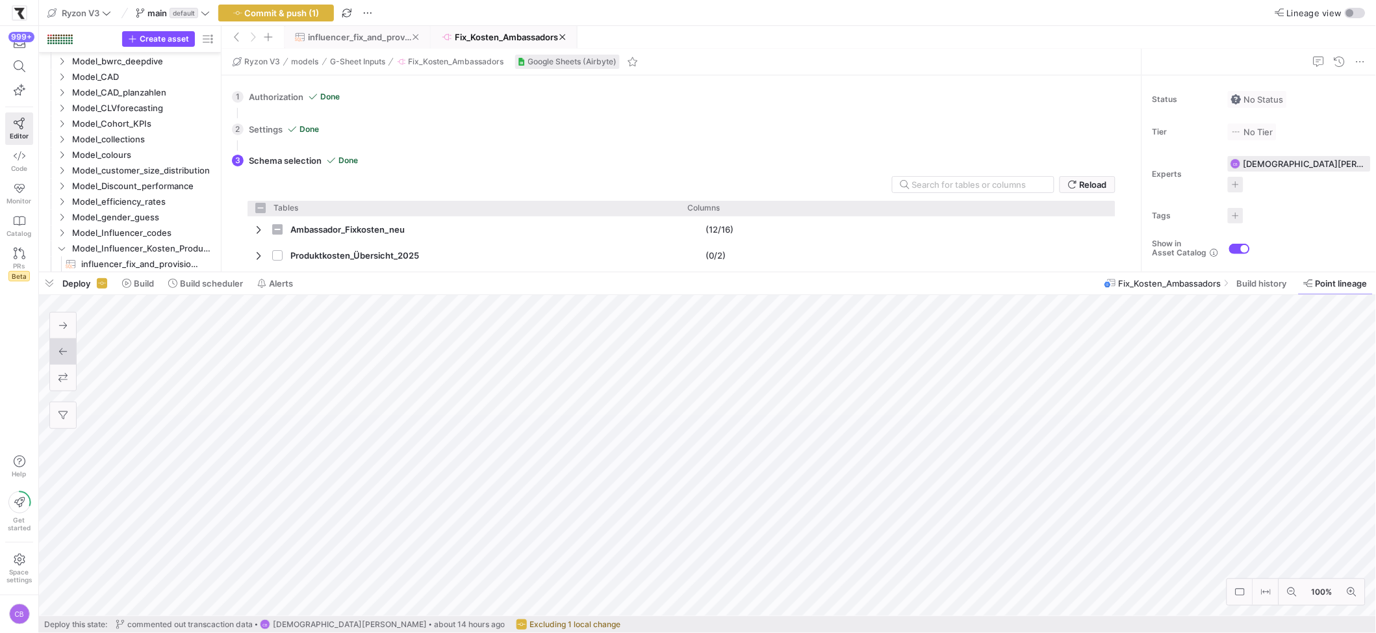
scroll to position [328, 0]
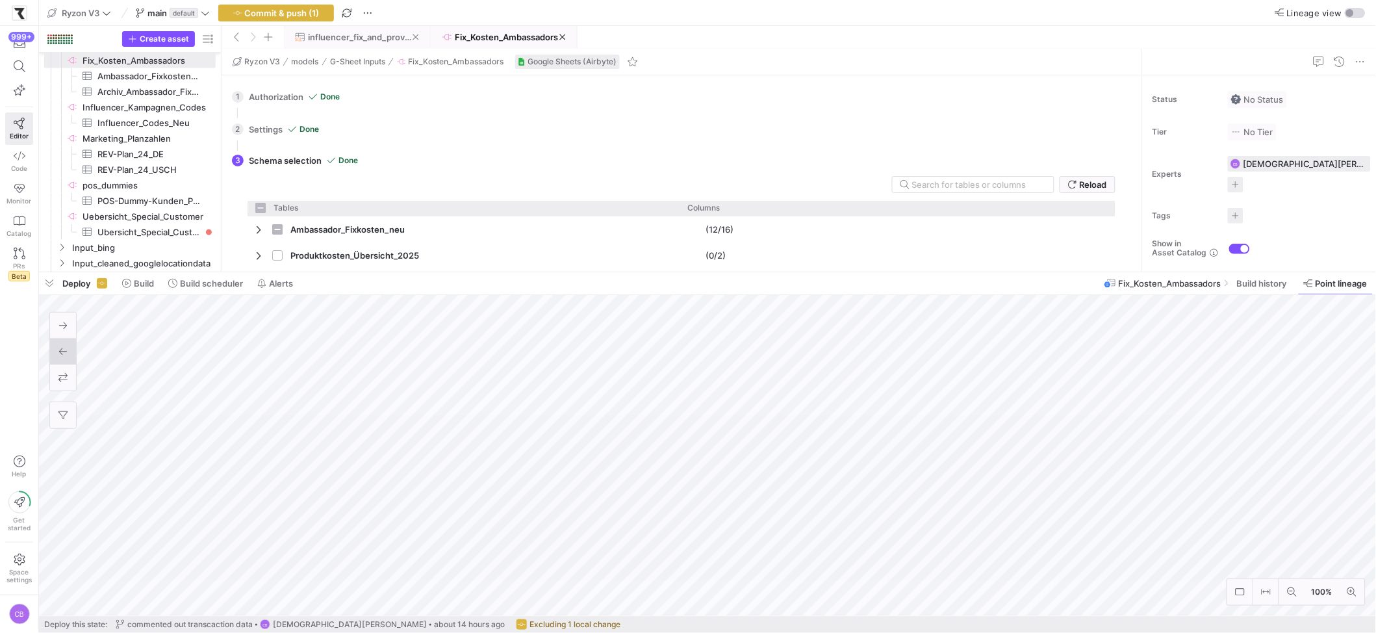
click at [342, 36] on span "influencer_fix_and_provisioncosts" at bounding box center [360, 37] width 105 height 10
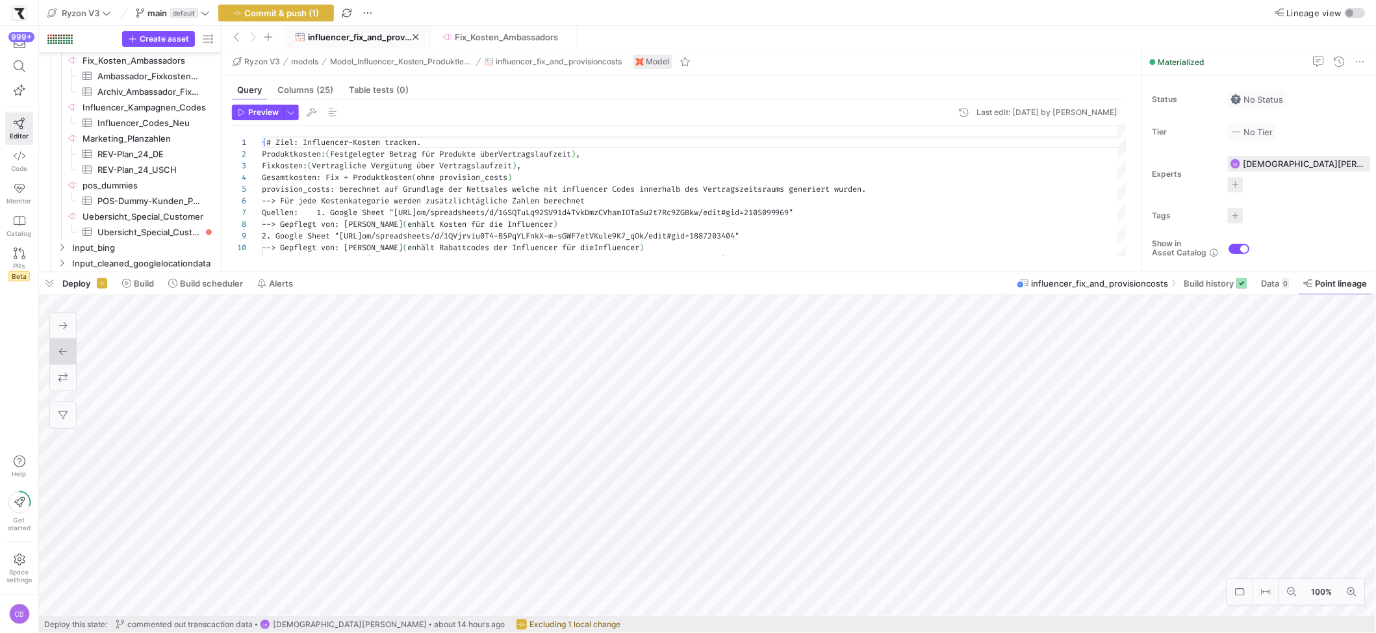
scroll to position [873, 0]
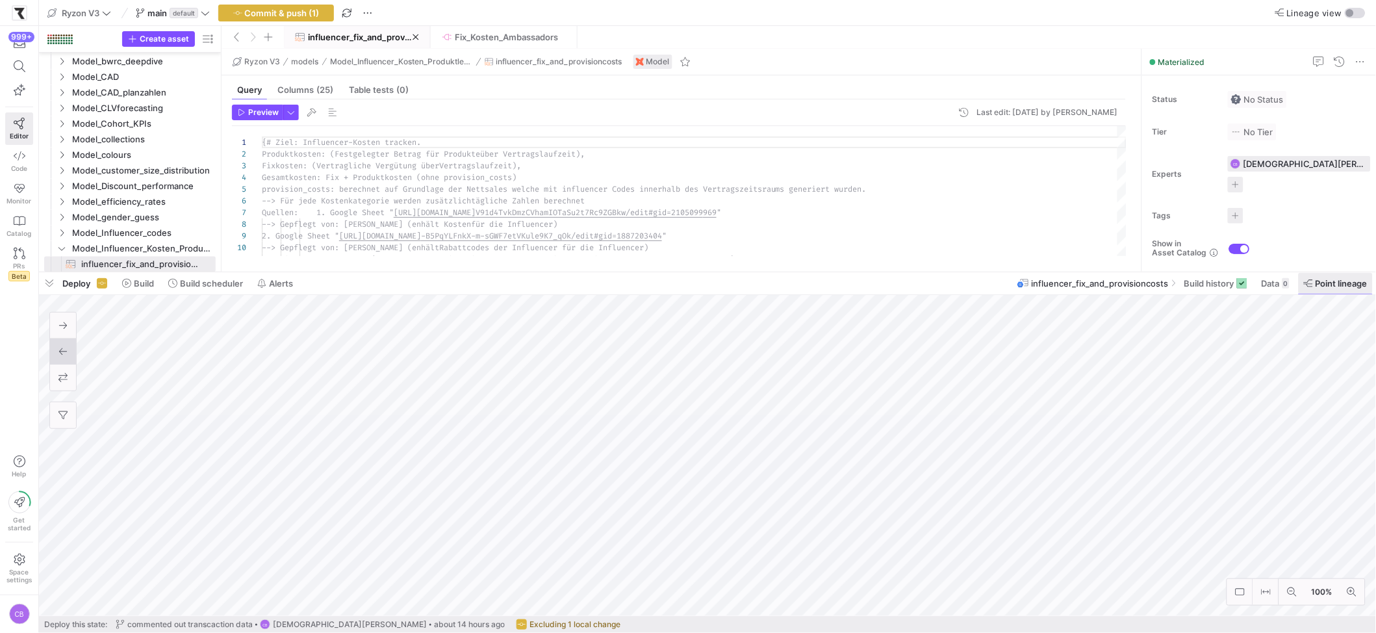
click at [1090, 289] on span "Point lineage" at bounding box center [1342, 283] width 52 height 10
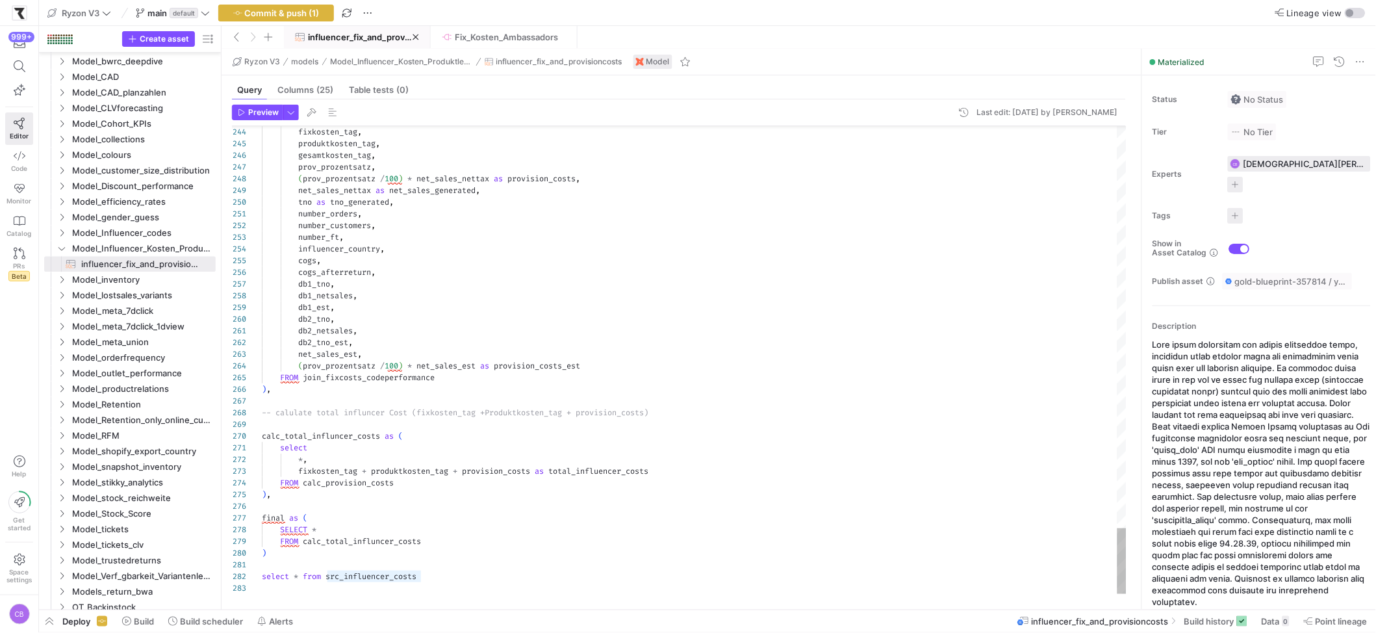
type textarea "select * from src_influencer_costs"
click at [292, 118] on span "button" at bounding box center [291, 112] width 14 height 14
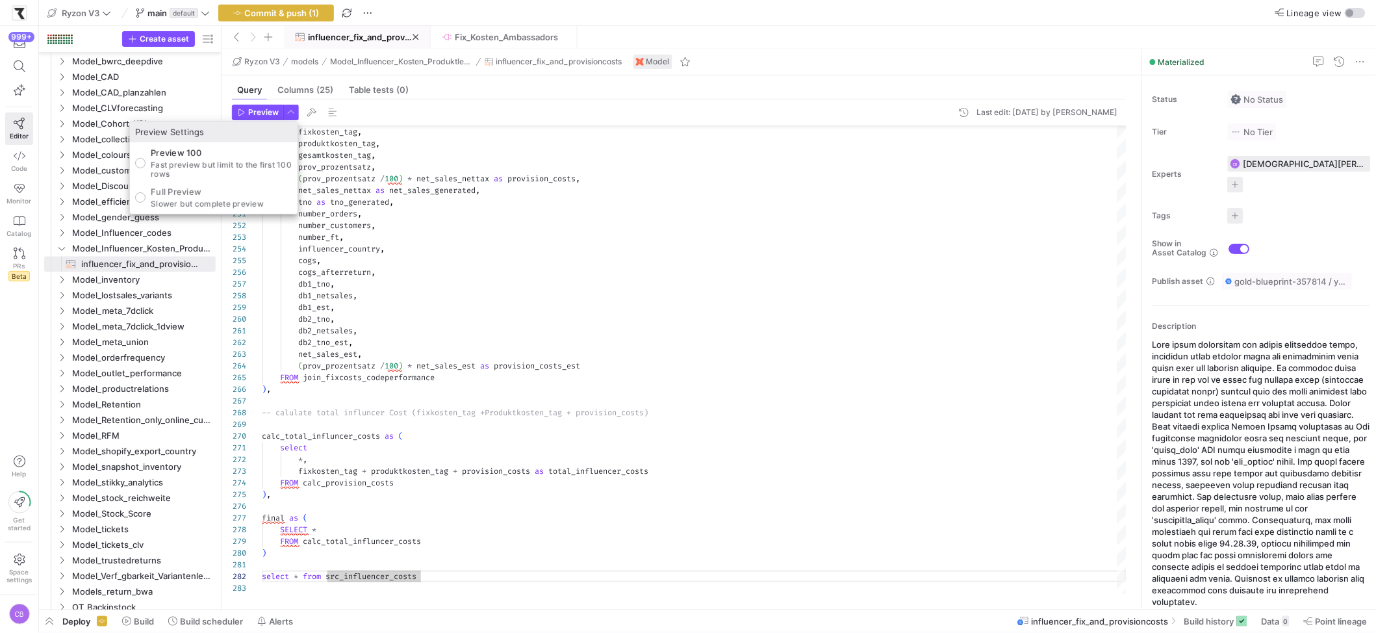
click at [184, 218] on div at bounding box center [688, 316] width 1376 height 633
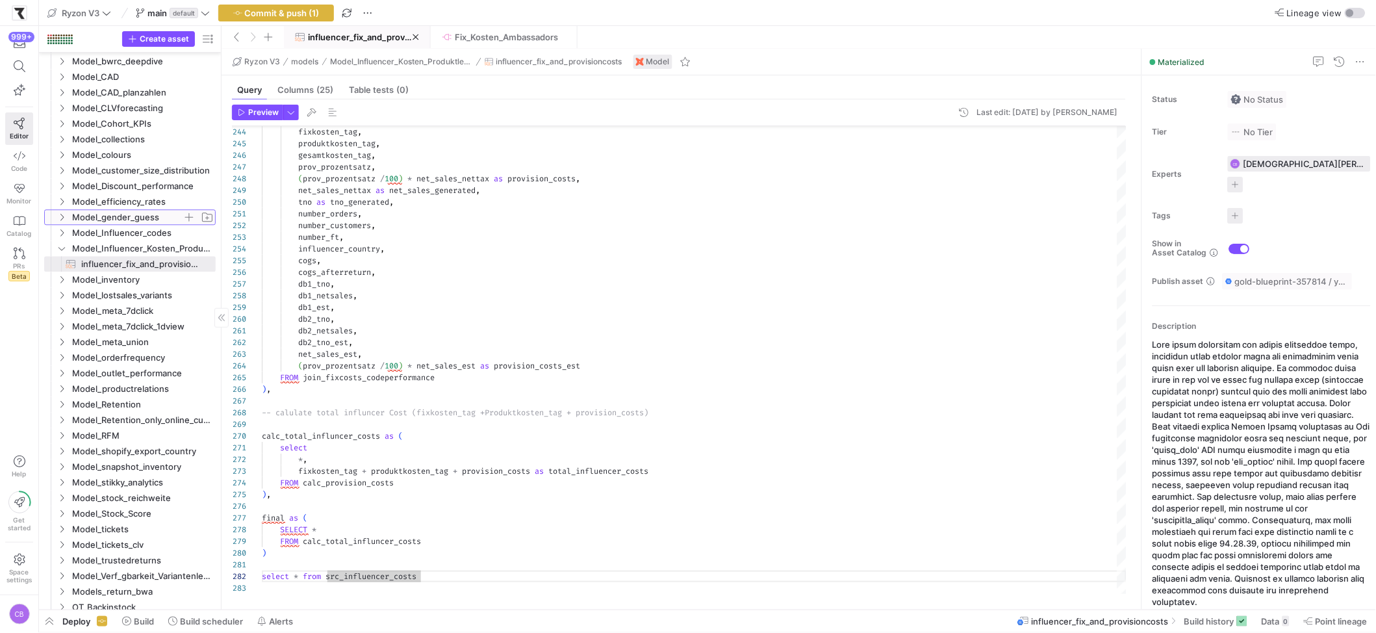
click at [186, 209] on link "Model_gender_guess" at bounding box center [130, 217] width 172 height 16
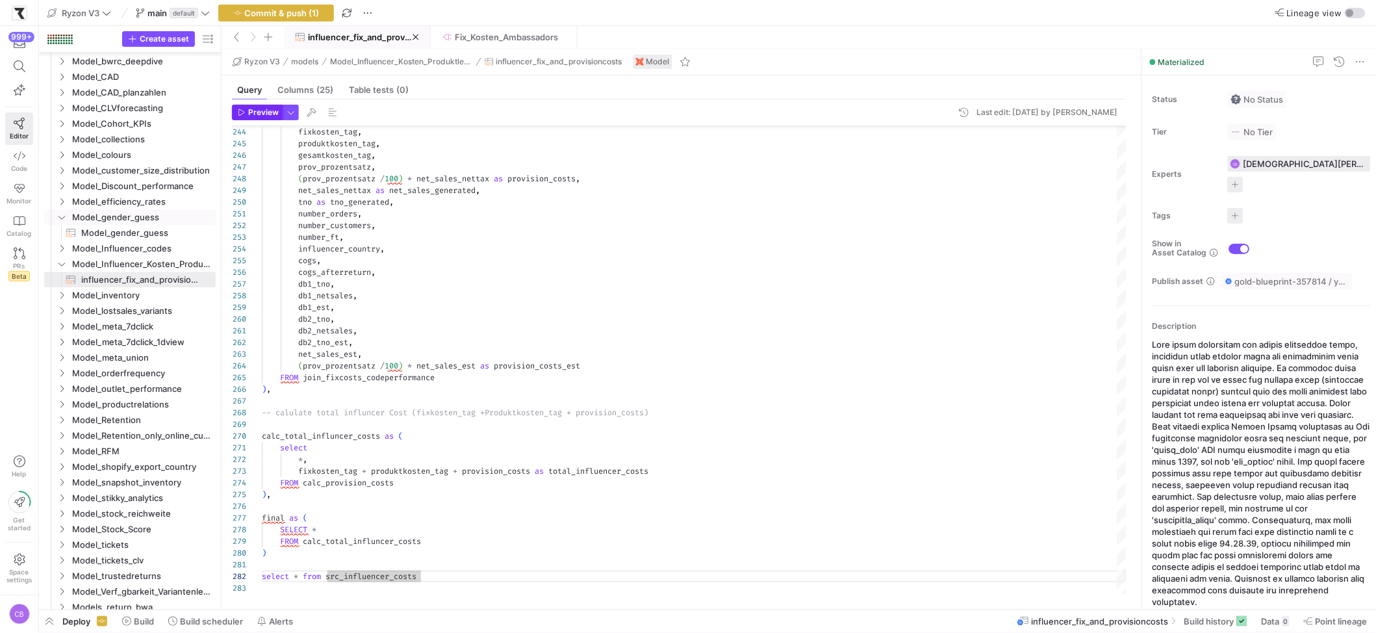
click at [259, 116] on span "Preview" at bounding box center [263, 112] width 31 height 9
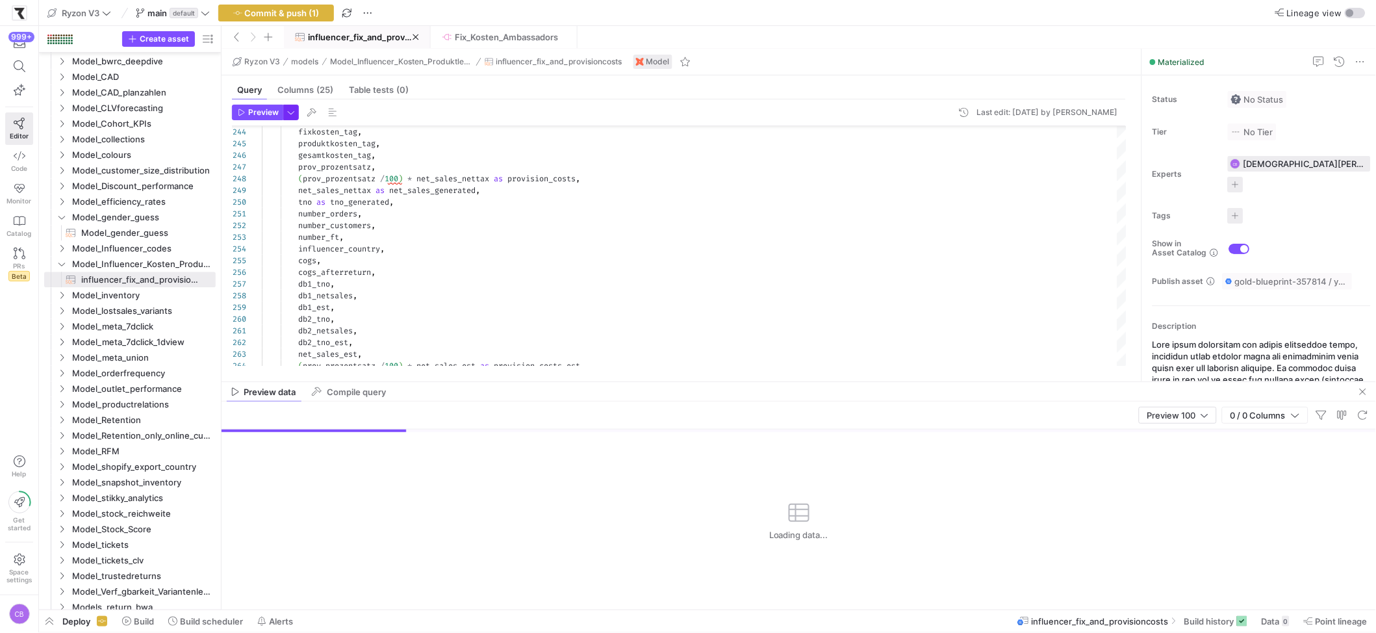
click at [291, 114] on span "button" at bounding box center [291, 112] width 14 height 14
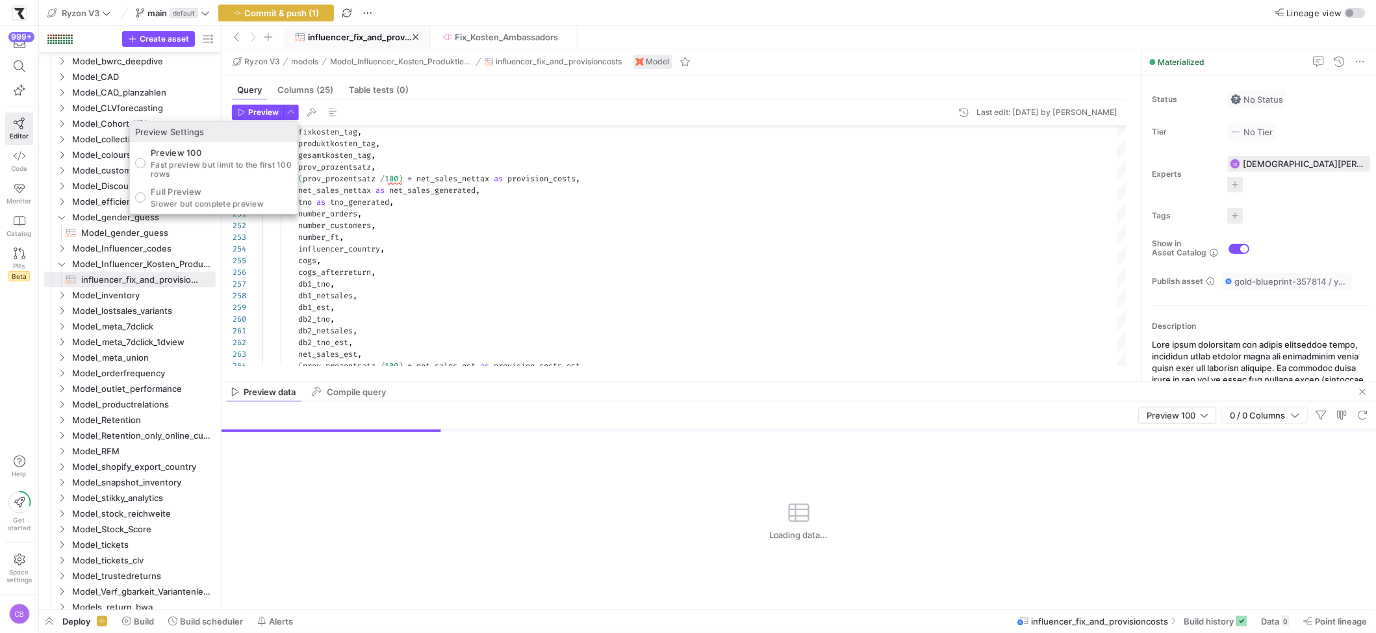
click at [221, 190] on p "Full Preview" at bounding box center [207, 192] width 113 height 10
click at [146, 192] on input "Full Preview Slower but complete preview" at bounding box center [140, 197] width 10 height 10
radio input "true"
click at [269, 110] on div at bounding box center [688, 316] width 1376 height 633
click at [269, 110] on span "Preview" at bounding box center [263, 112] width 31 height 9
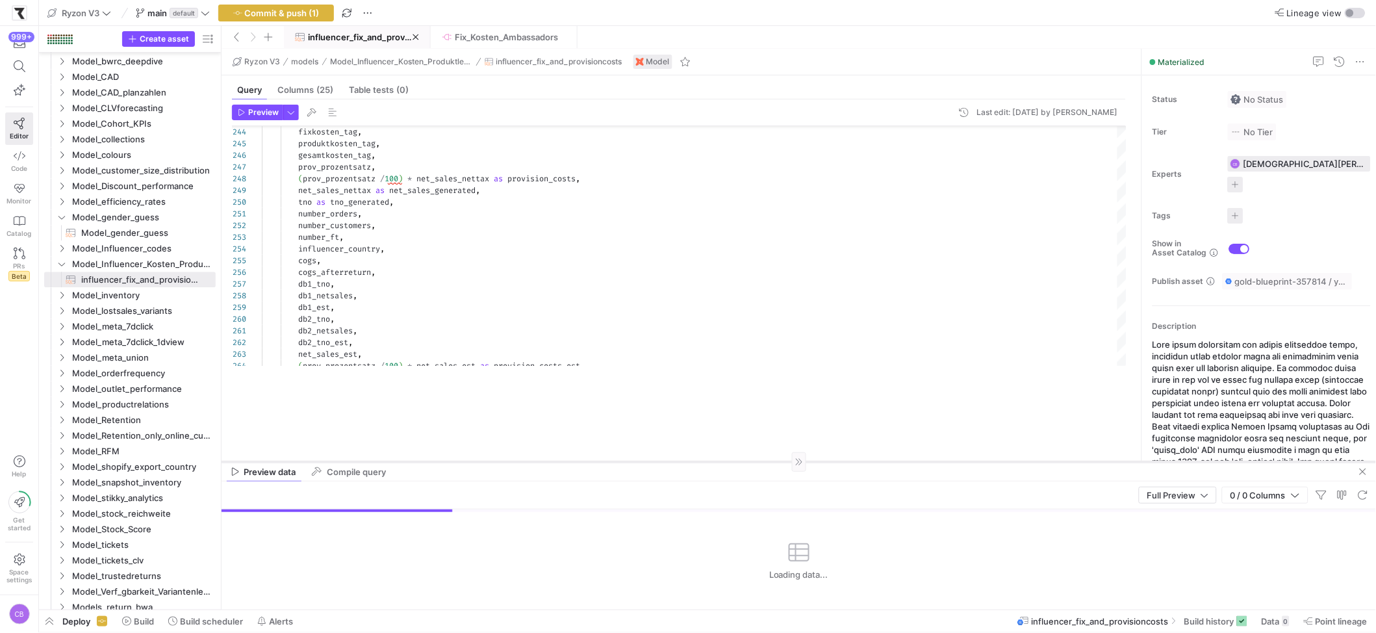
drag, startPoint x: 522, startPoint y: 382, endPoint x: 543, endPoint y: 464, distance: 84.5
click at [543, 462] on div at bounding box center [799, 461] width 1155 height 1
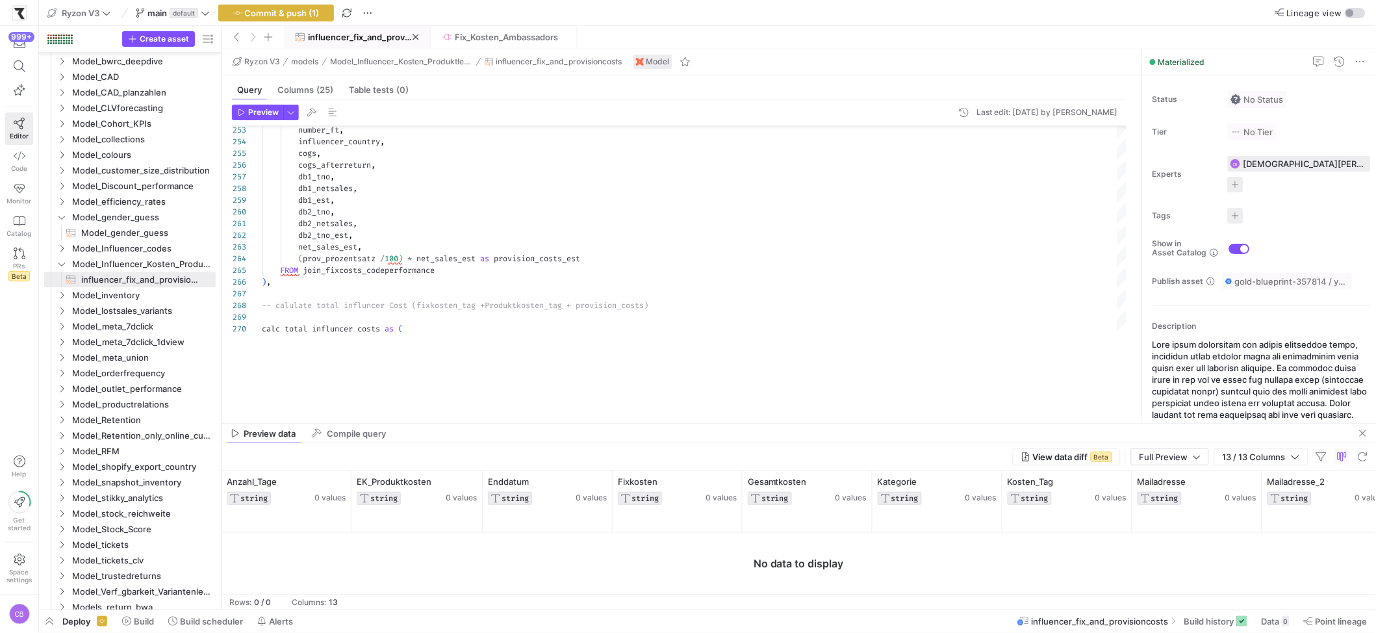
drag, startPoint x: 650, startPoint y: 388, endPoint x: 688, endPoint y: 441, distance: 65.7
click at [688, 424] on div at bounding box center [799, 423] width 1155 height 1
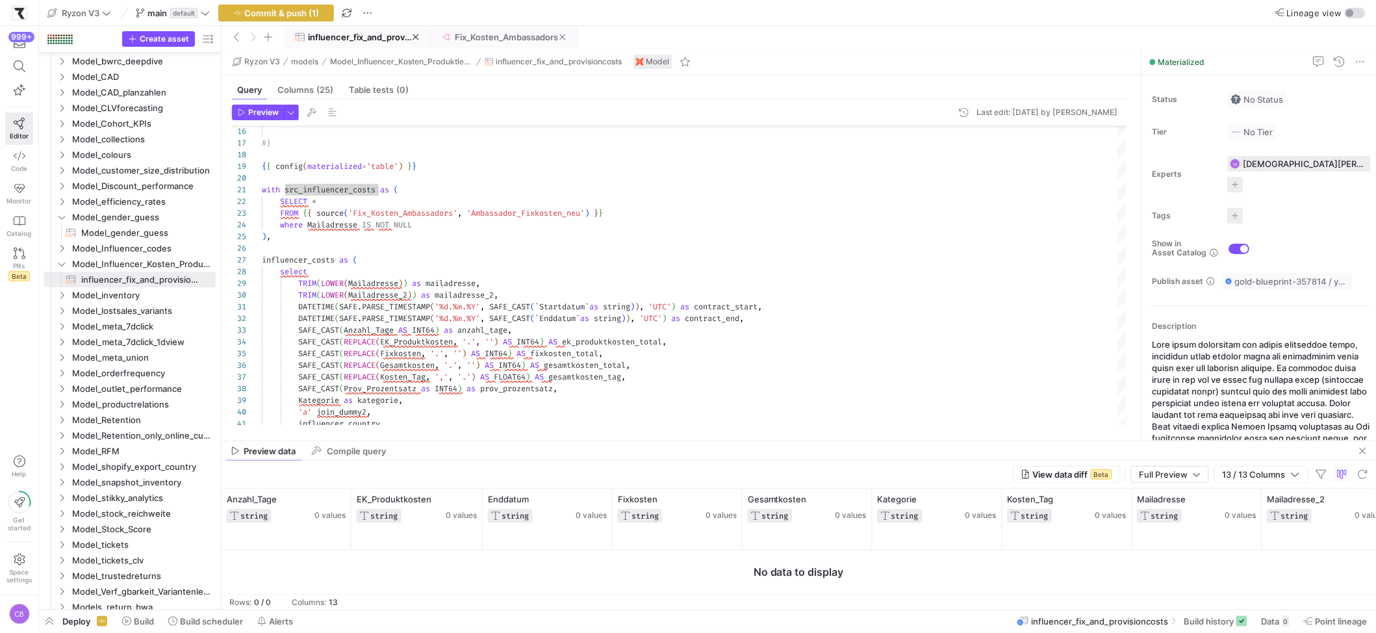
click at [500, 33] on span "Fix_Kosten_Ambassadors" at bounding box center [506, 37] width 103 height 10
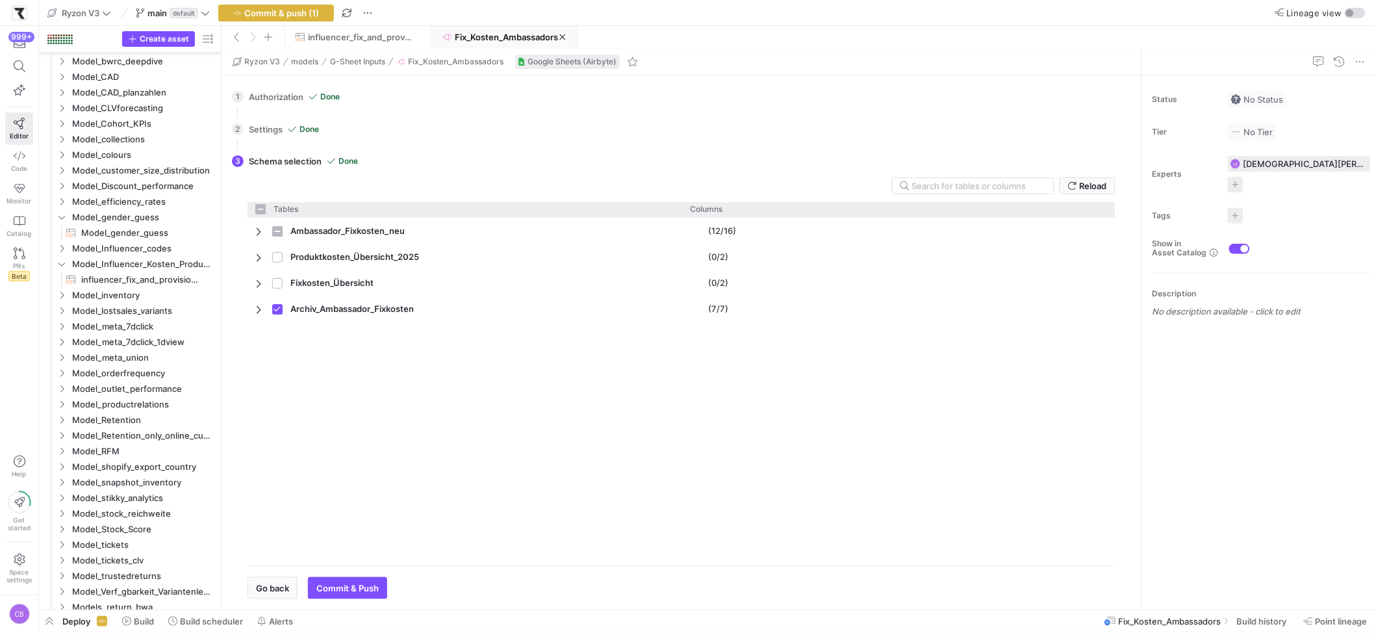
scroll to position [328, 0]
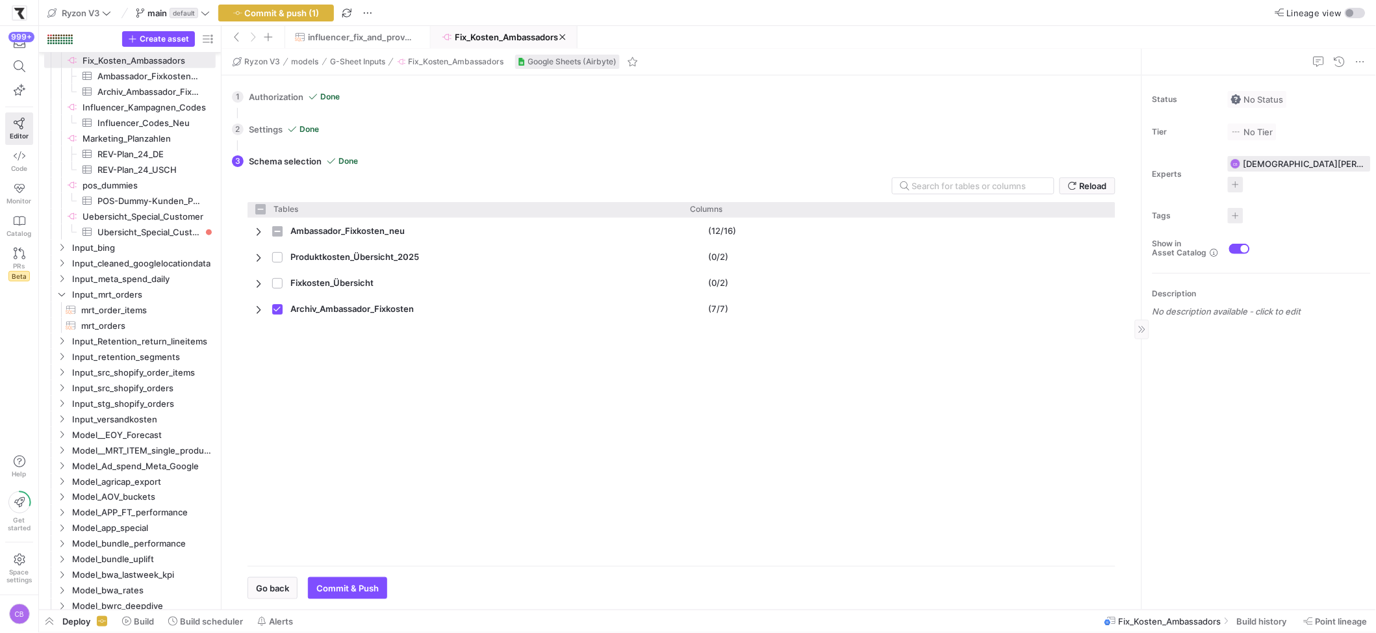
checkbox input "false"
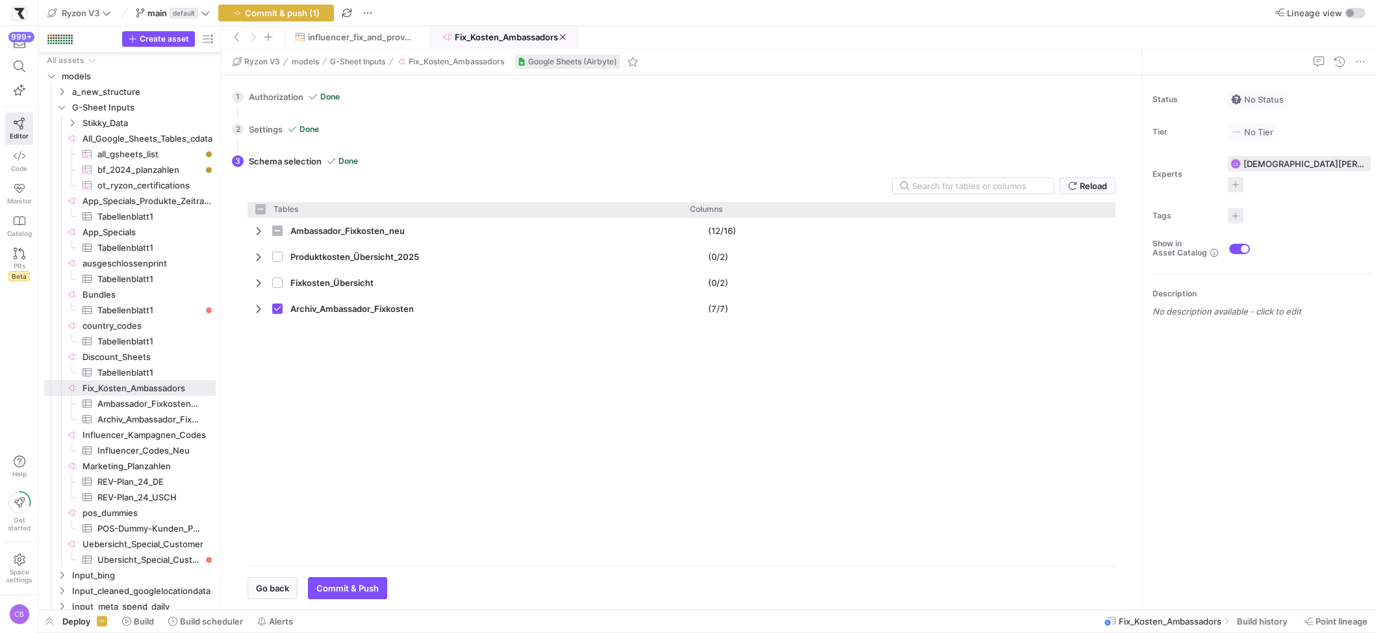
click at [1244, 626] on span "Build history" at bounding box center [1262, 621] width 50 height 10
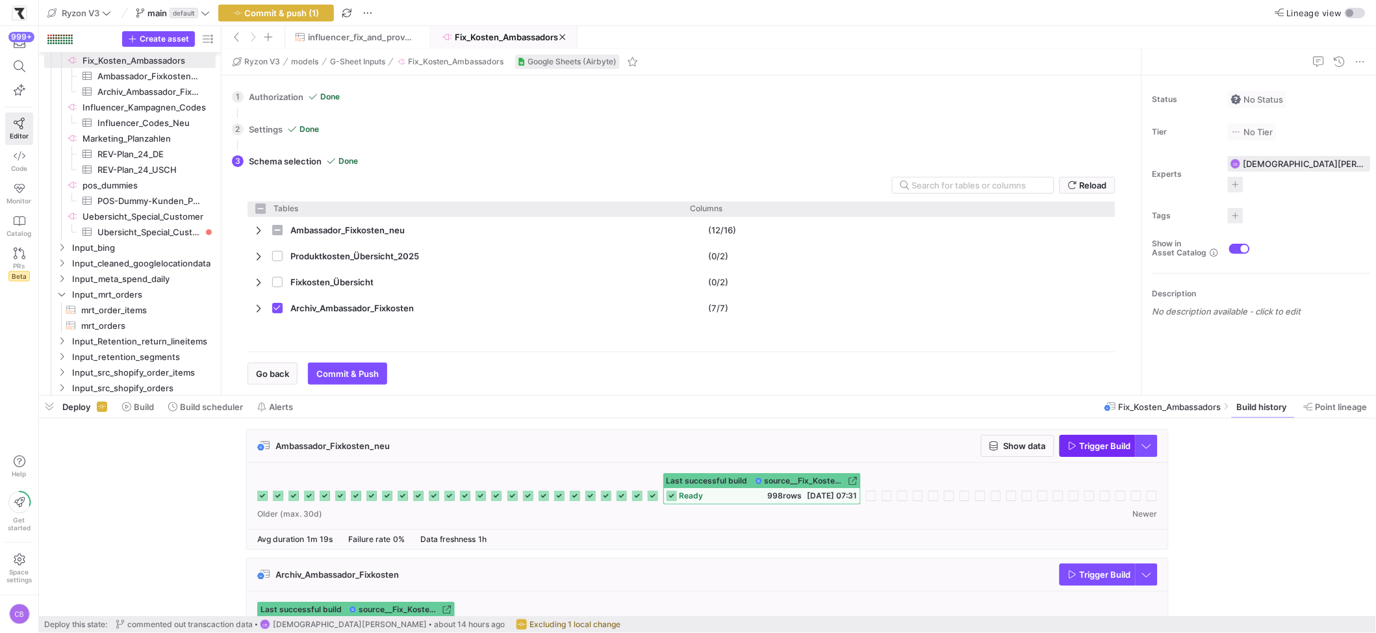
click at [1081, 454] on span "button" at bounding box center [1098, 445] width 75 height 21
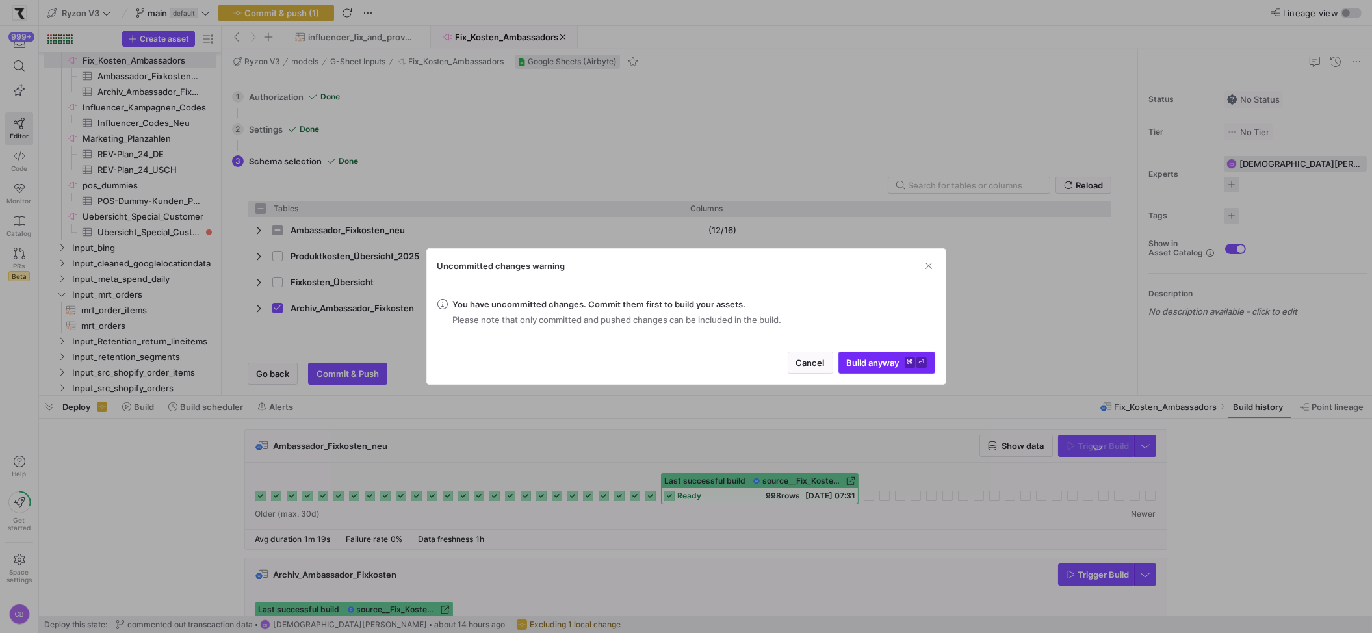
click at [857, 370] on span "submit" at bounding box center [887, 362] width 96 height 21
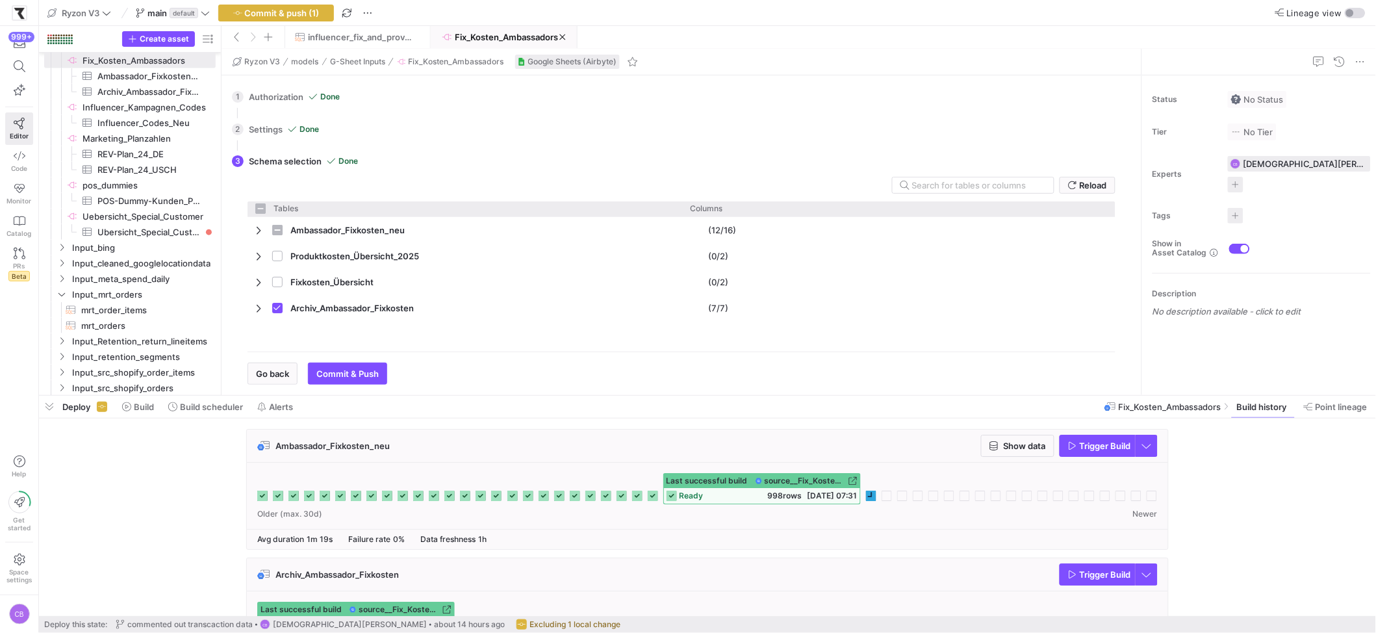
click at [848, 513] on div "Older (max. 30d) Newer" at bounding box center [707, 514] width 901 height 9
click at [373, 38] on span "influencer_fix_and_provisioncosts" at bounding box center [360, 37] width 105 height 10
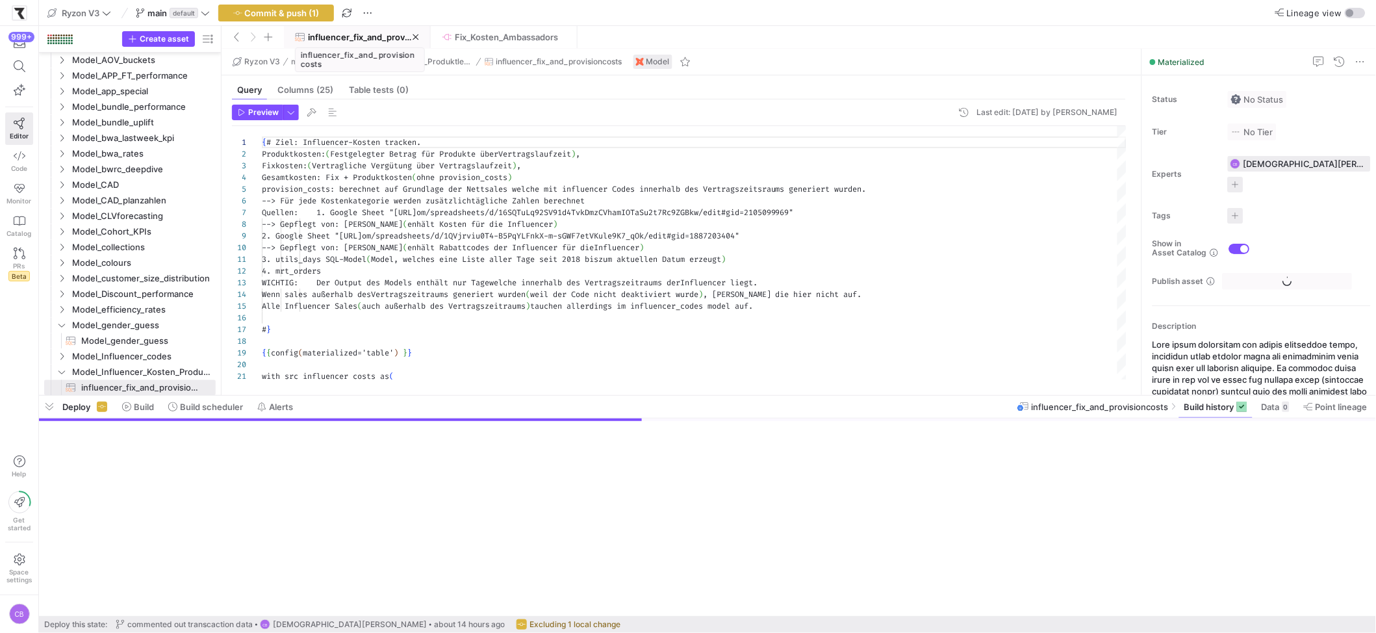
scroll to position [70, 0]
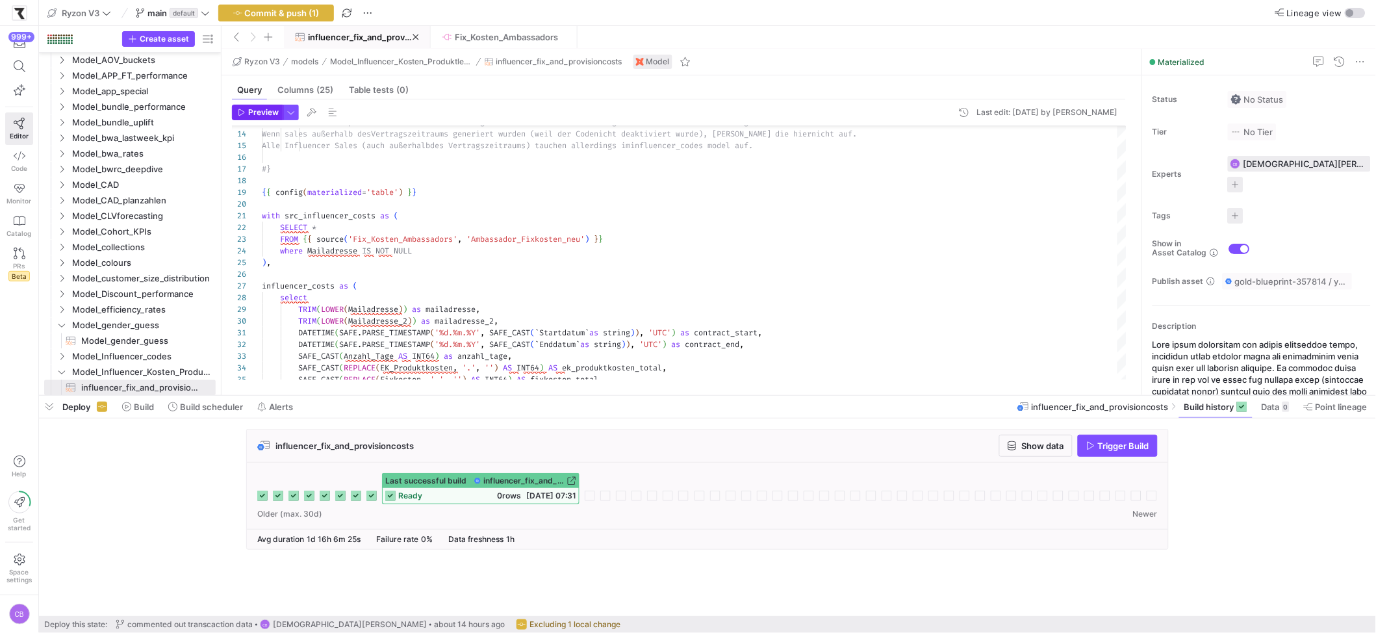
click at [252, 105] on span "button" at bounding box center [258, 112] width 50 height 14
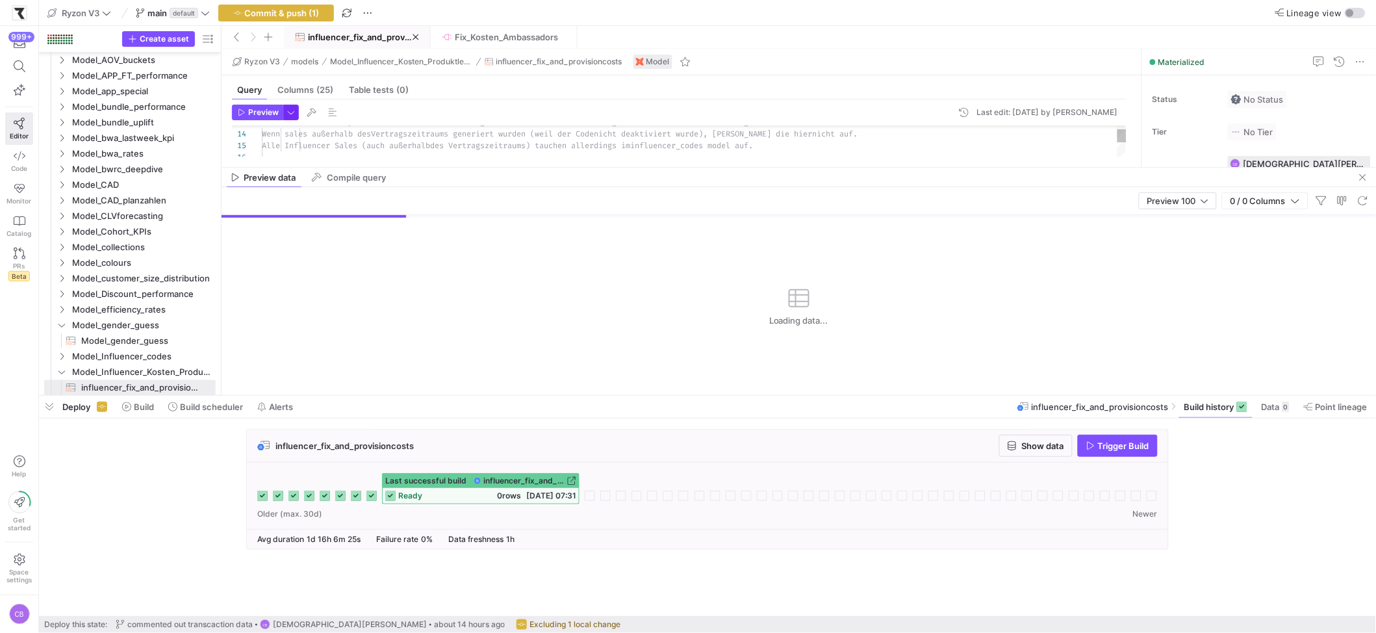
click at [285, 110] on span "button" at bounding box center [291, 112] width 14 height 14
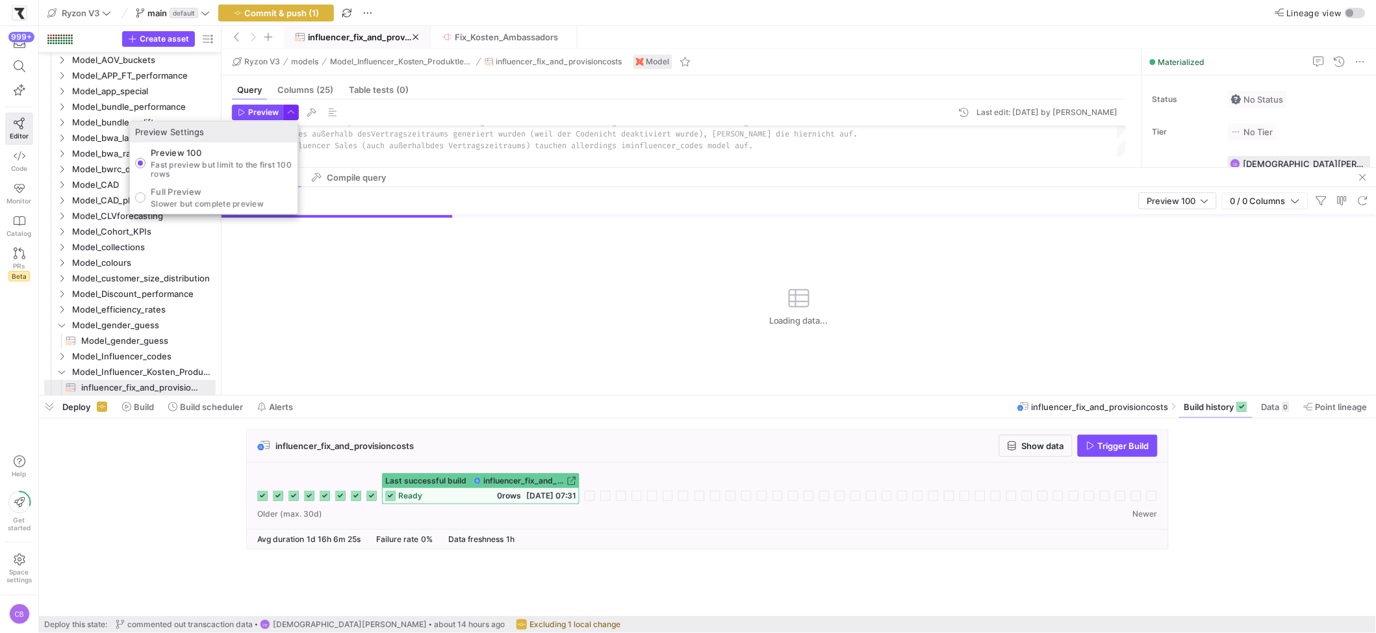
click at [285, 110] on div at bounding box center [688, 316] width 1376 height 633
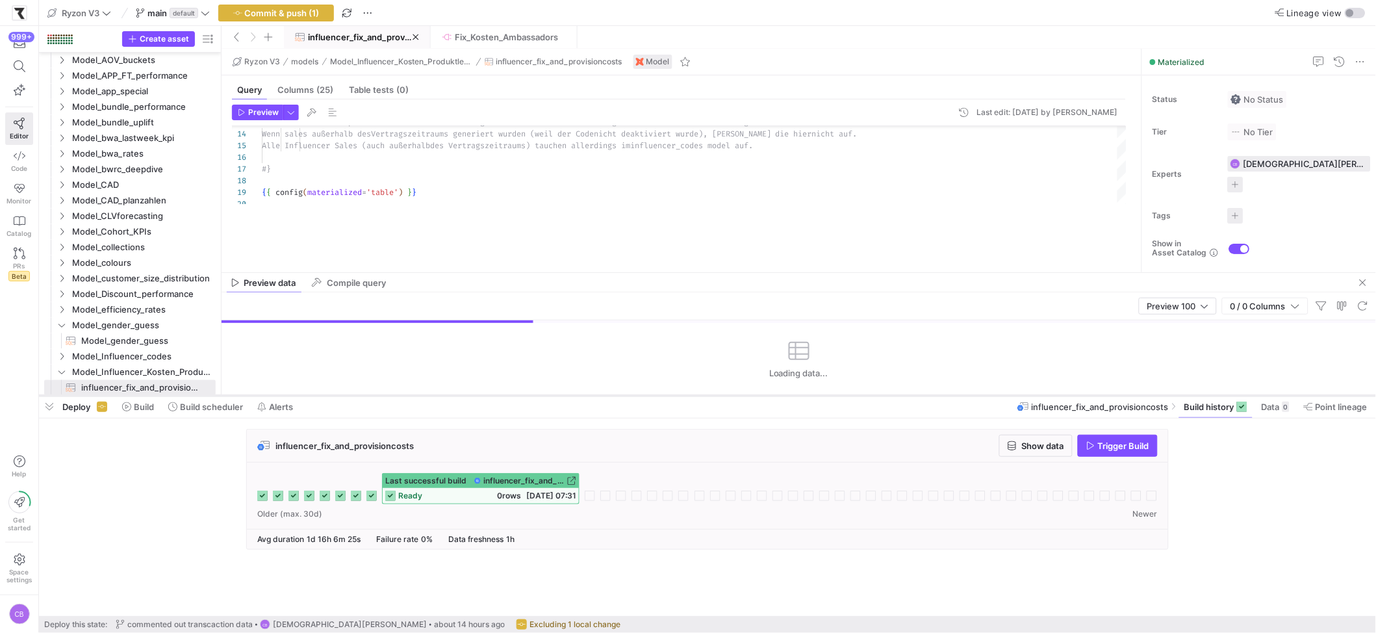
drag, startPoint x: 358, startPoint y: 166, endPoint x: 338, endPoint y: 393, distance: 227.7
click at [339, 405] on as-split "Ryzon V3 main default Commit & push (1) Lineage view Create asset Drag here to …" at bounding box center [707, 316] width 1337 height 633
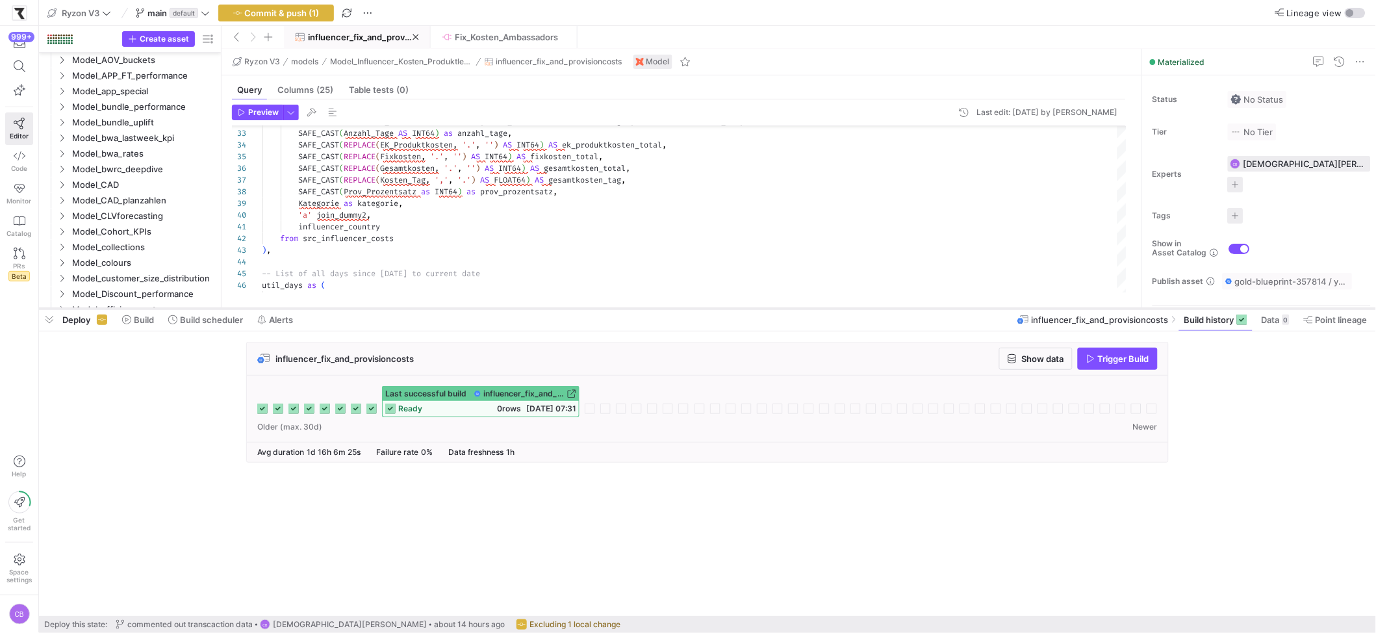
drag, startPoint x: 415, startPoint y: 394, endPoint x: 420, endPoint y: 307, distance: 87.2
click at [420, 307] on div at bounding box center [707, 308] width 1337 height 5
click at [1222, 322] on span "Build history" at bounding box center [1210, 320] width 50 height 10
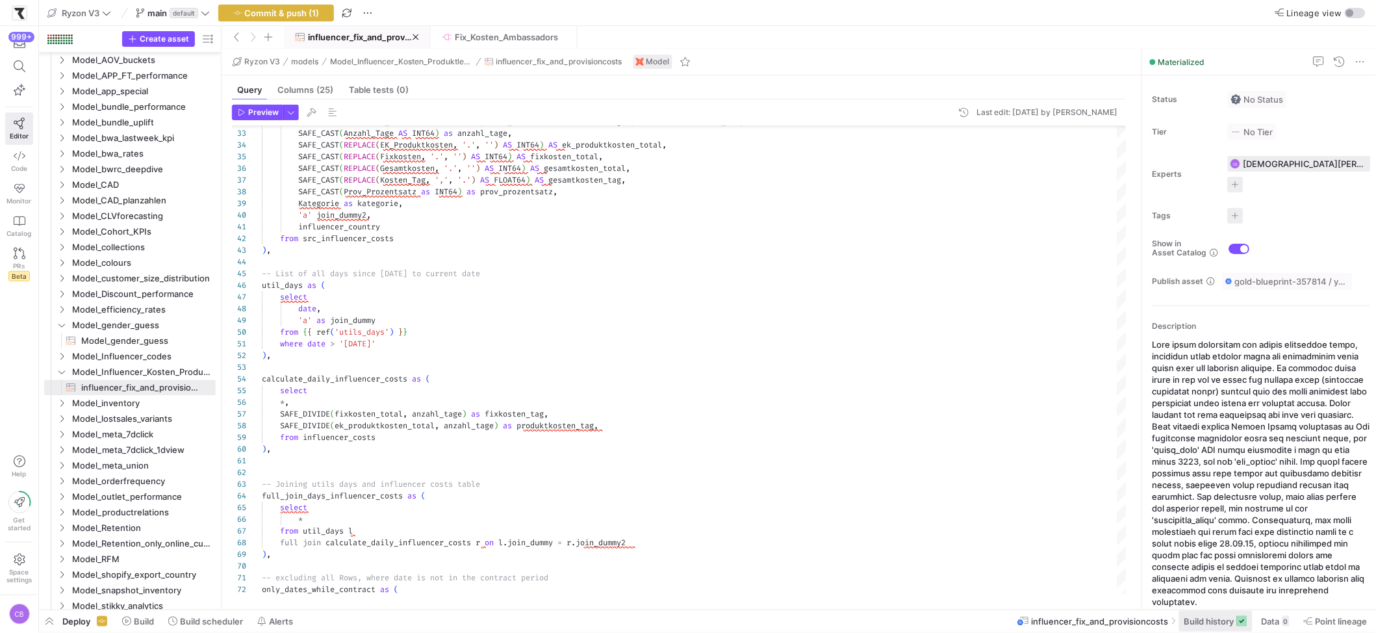
click at [1220, 625] on span "Build history" at bounding box center [1210, 621] width 50 height 10
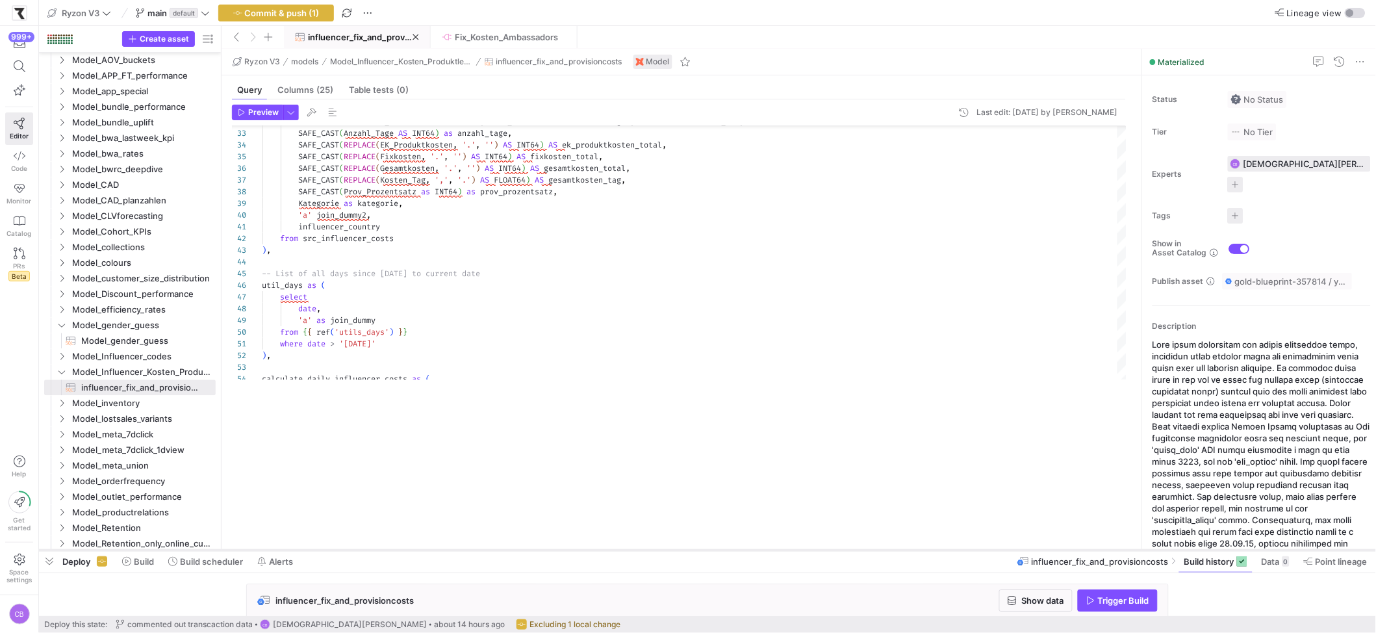
drag, startPoint x: 569, startPoint y: 394, endPoint x: 595, endPoint y: 549, distance: 157.0
click at [595, 549] on div at bounding box center [707, 550] width 1337 height 5
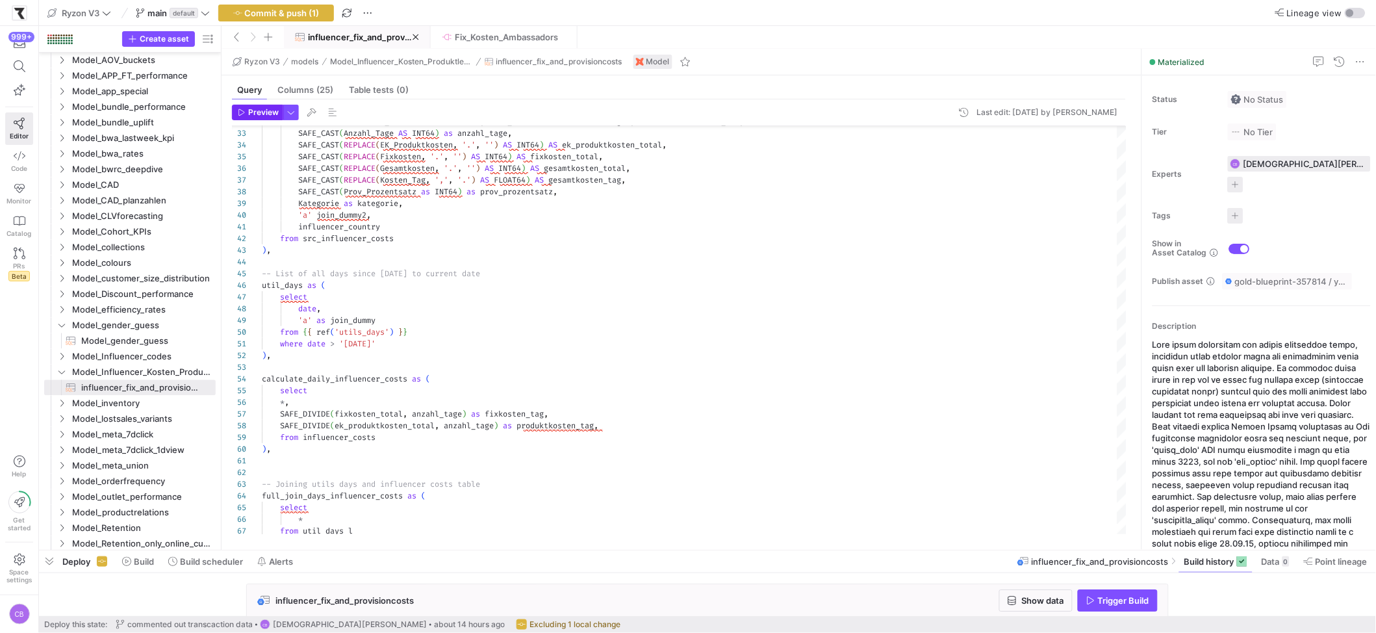
click at [251, 118] on span "button" at bounding box center [258, 112] width 50 height 14
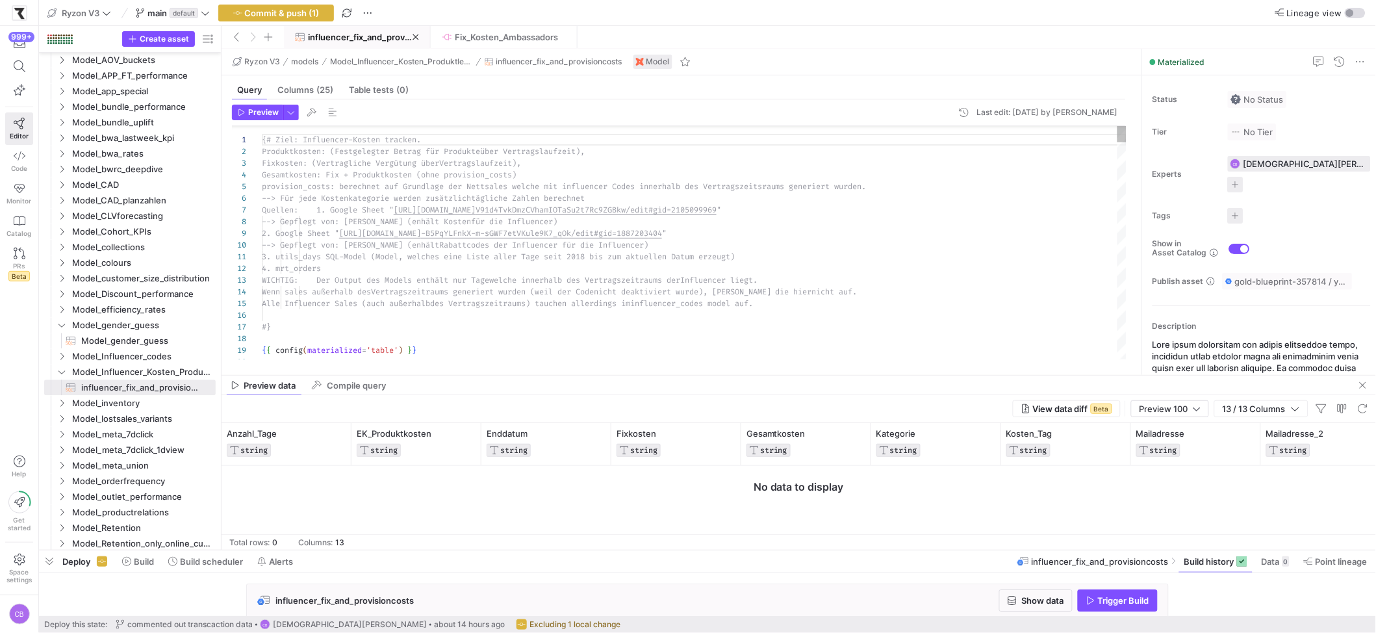
drag, startPoint x: 484, startPoint y: 322, endPoint x: 488, endPoint y: 371, distance: 49.6
click at [489, 375] on div at bounding box center [799, 375] width 1155 height 1
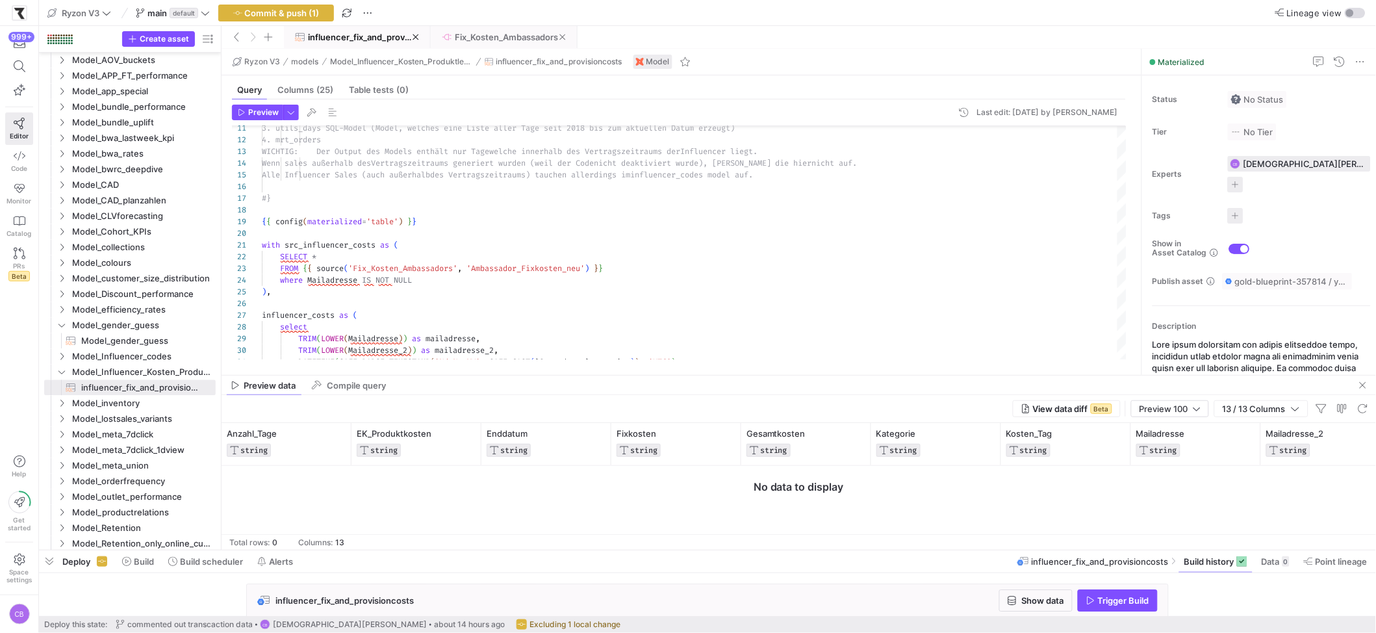
click at [491, 45] on span at bounding box center [504, 37] width 145 height 21
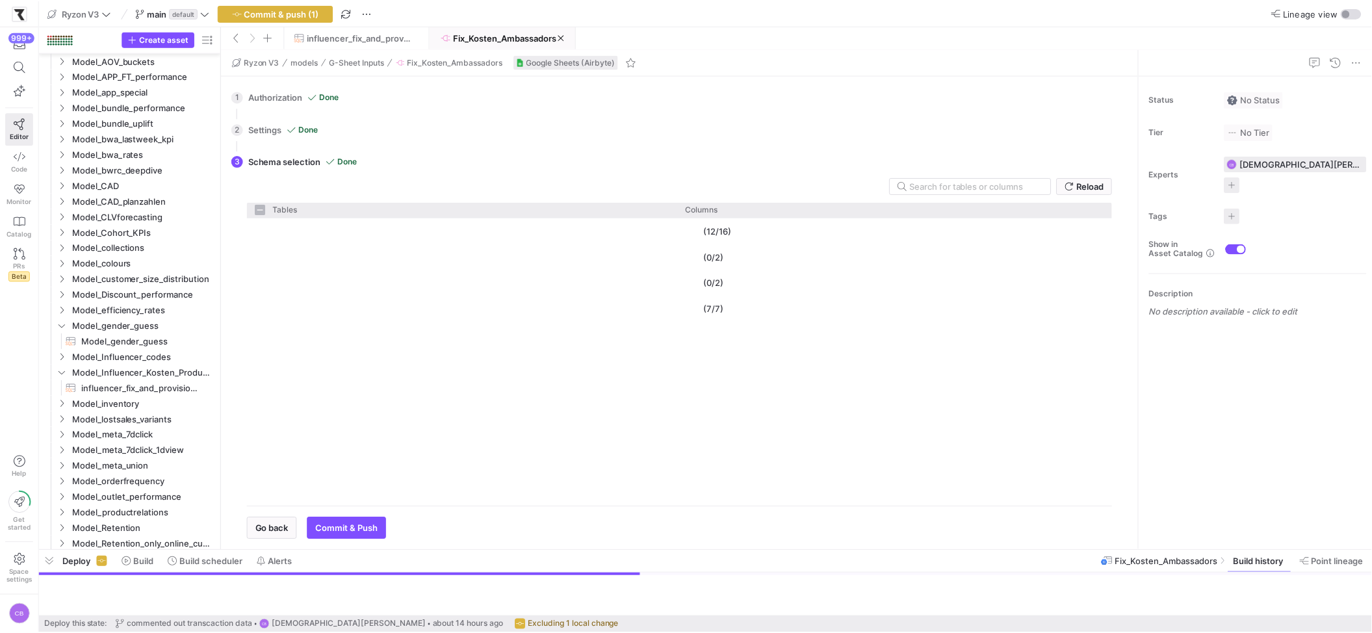
scroll to position [328, 0]
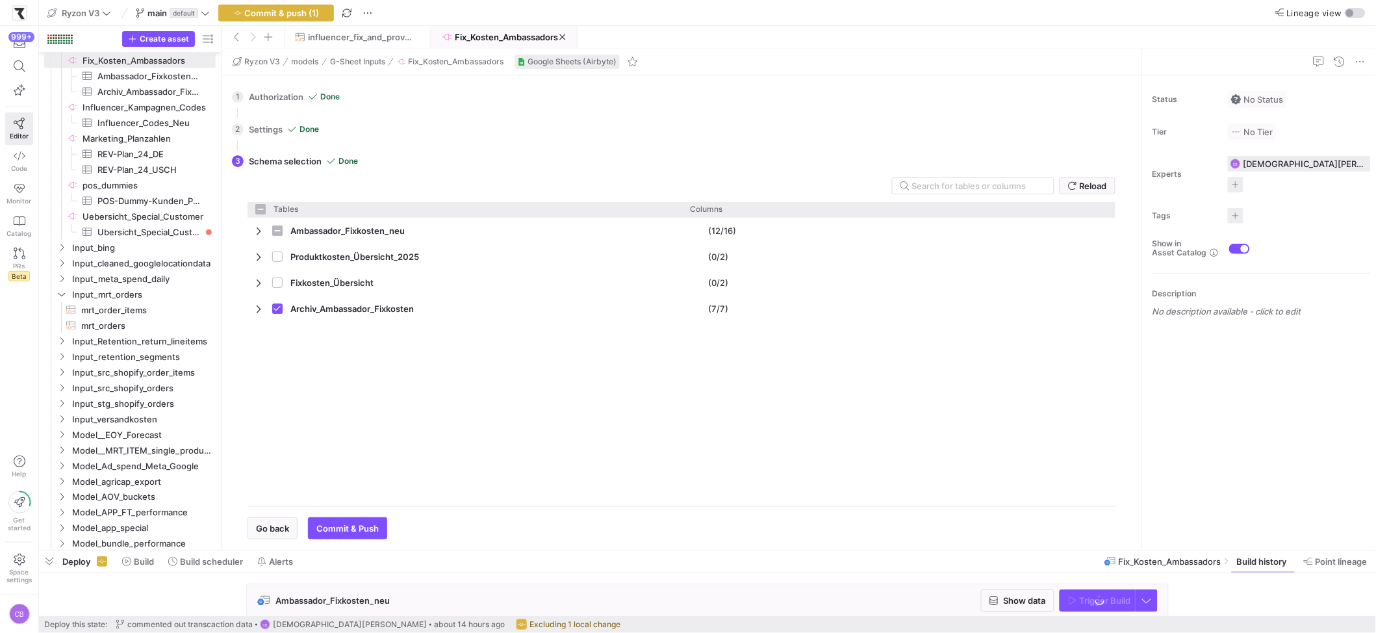
checkbox input "false"
click at [1163, 546] on div "Status No Status Tier No Tier Experts CB Christian Bretthauer 1 expert Tags No …" at bounding box center [1259, 312] width 234 height 474
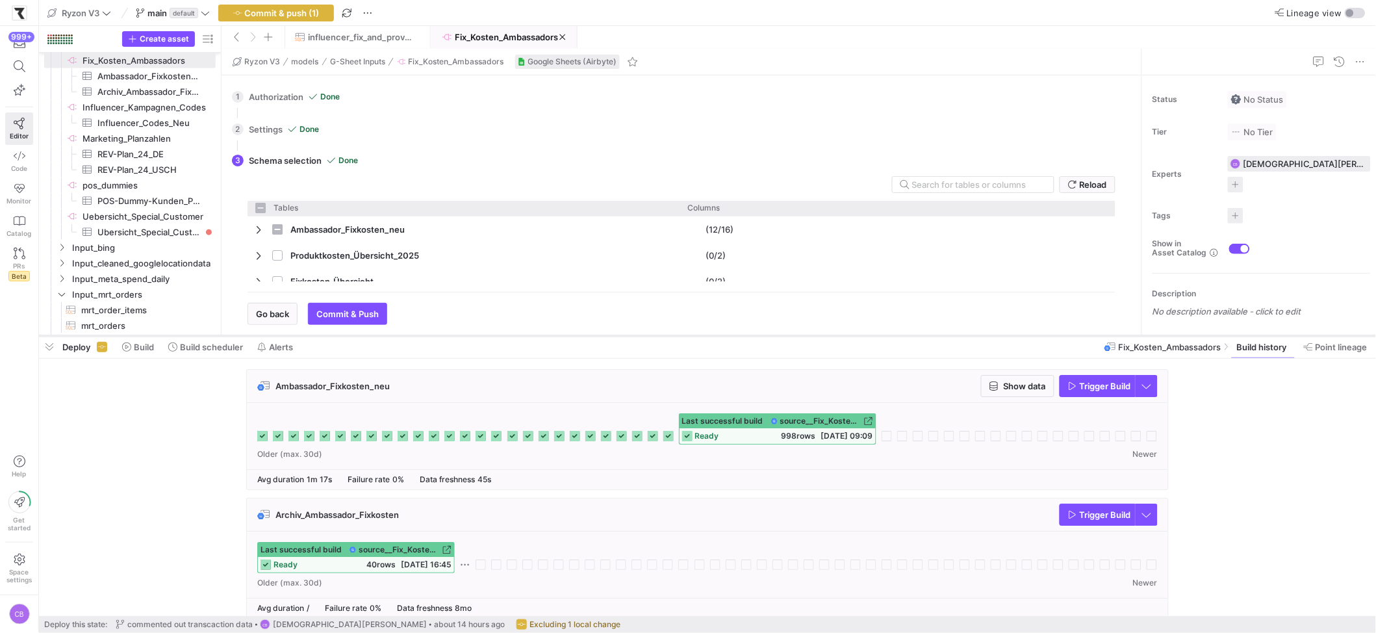
drag, startPoint x: 1165, startPoint y: 550, endPoint x: 1165, endPoint y: 335, distance: 214.5
click at [1165, 335] on div at bounding box center [707, 335] width 1337 height 5
click at [1022, 392] on span "button" at bounding box center [1018, 386] width 72 height 21
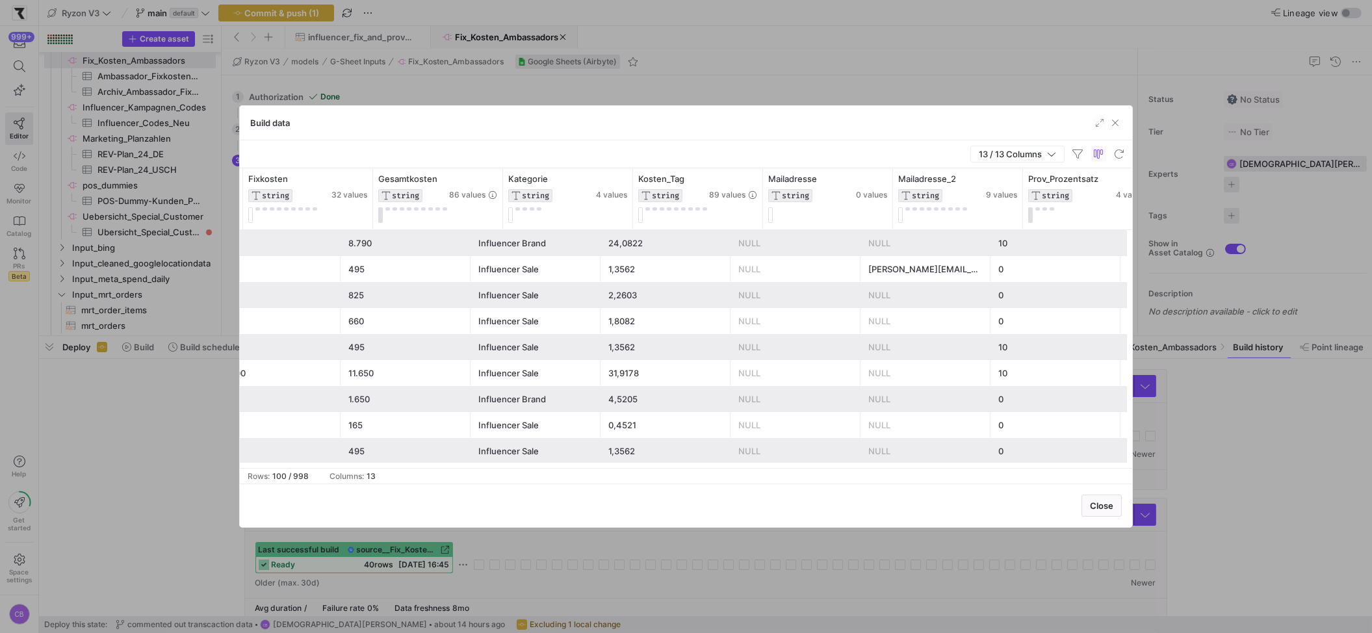
scroll to position [0, 420]
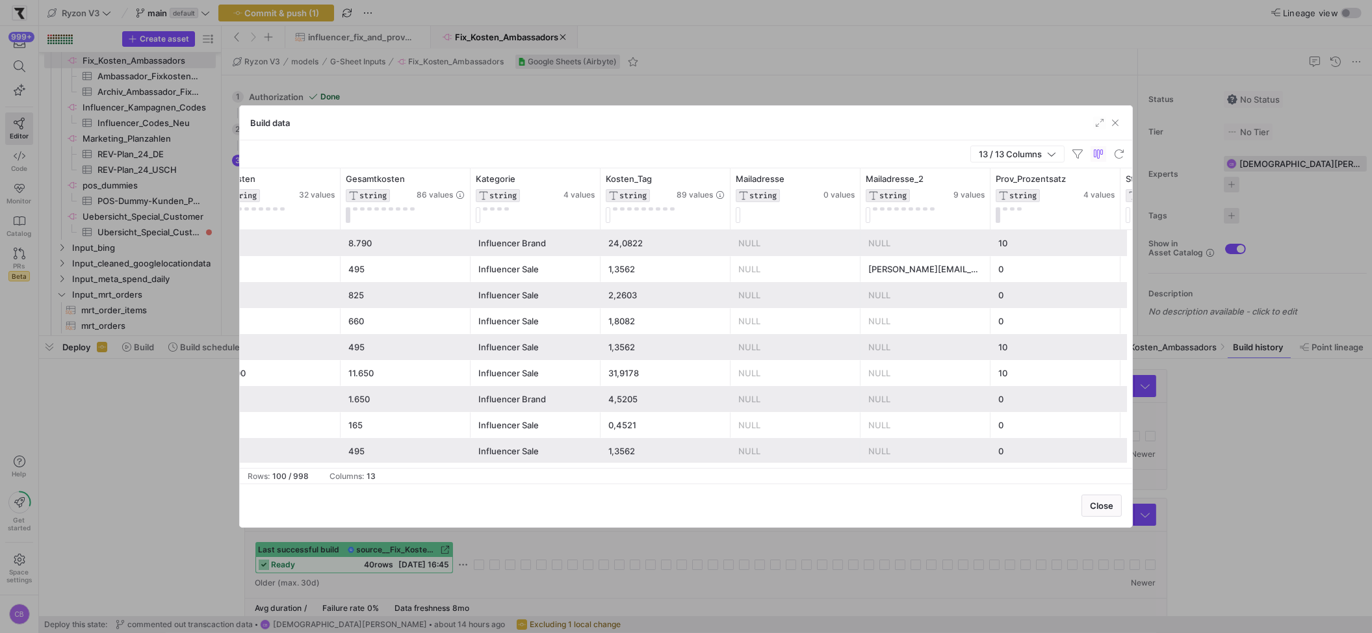
click at [786, 365] on div "NULL" at bounding box center [795, 373] width 114 height 25
click at [1113, 120] on span "button" at bounding box center [1115, 122] width 13 height 13
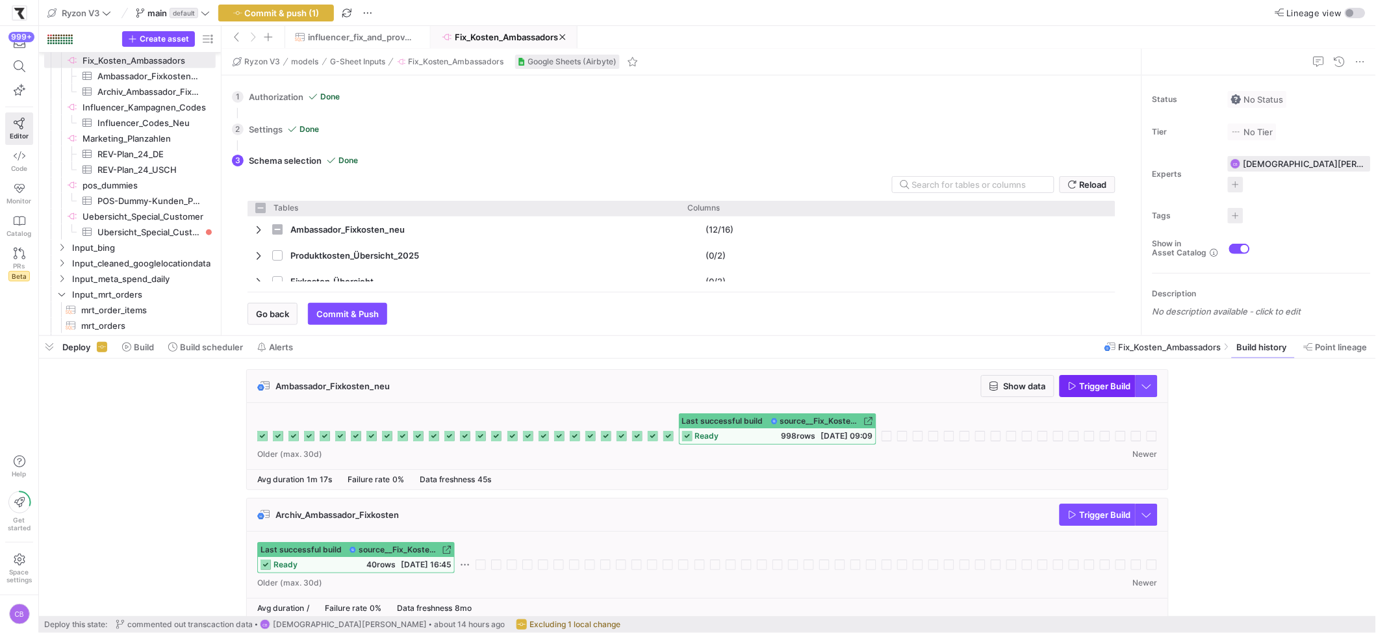
click at [1070, 385] on icon "button" at bounding box center [1073, 386] width 7 height 8
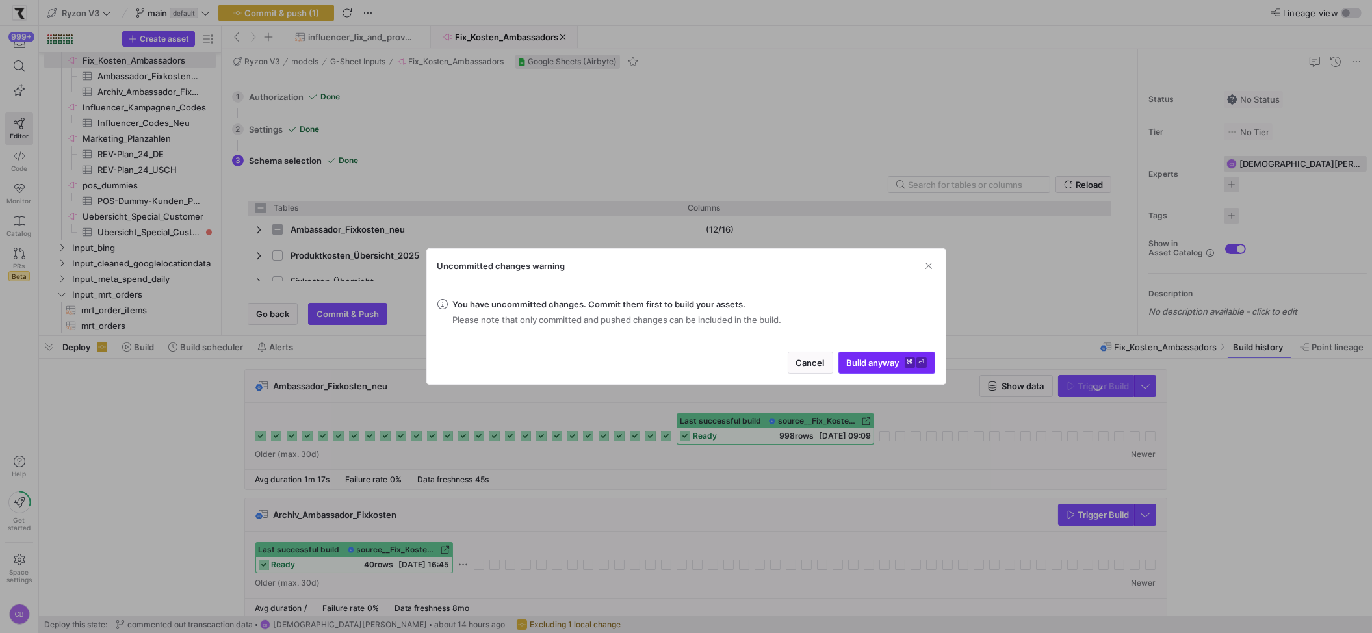
click at [880, 369] on span "submit" at bounding box center [887, 362] width 96 height 21
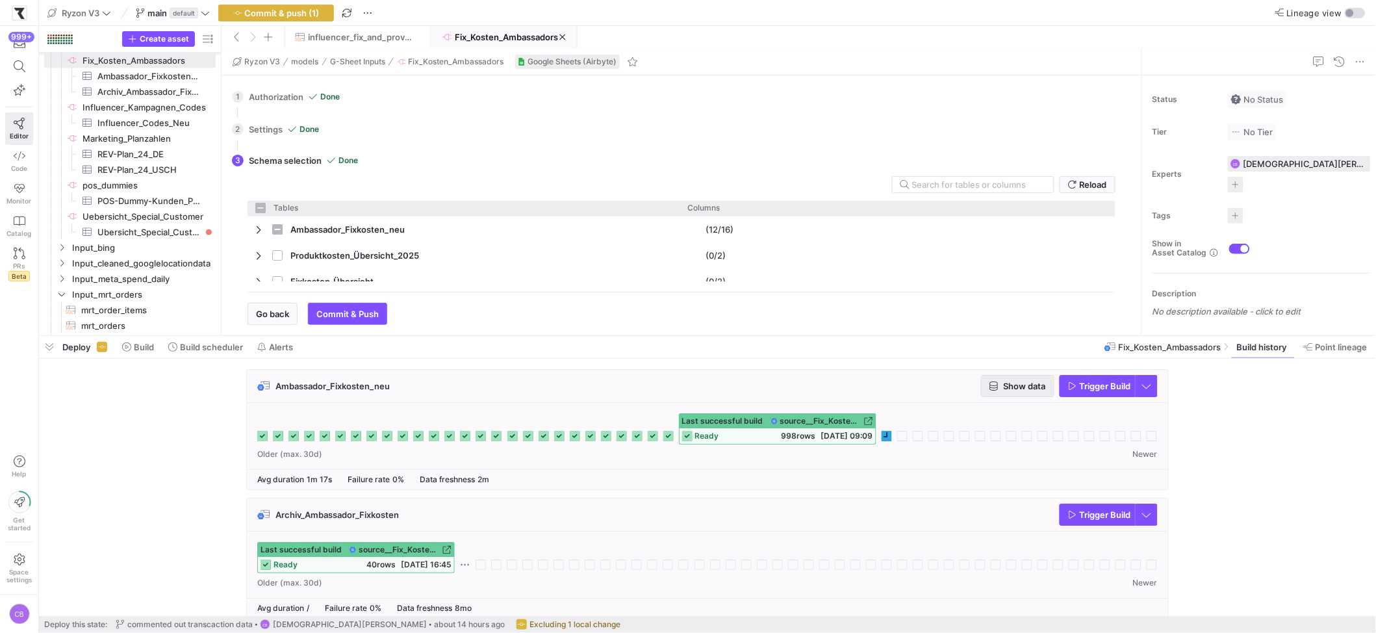
click at [1014, 389] on span "Show data" at bounding box center [1025, 386] width 42 height 10
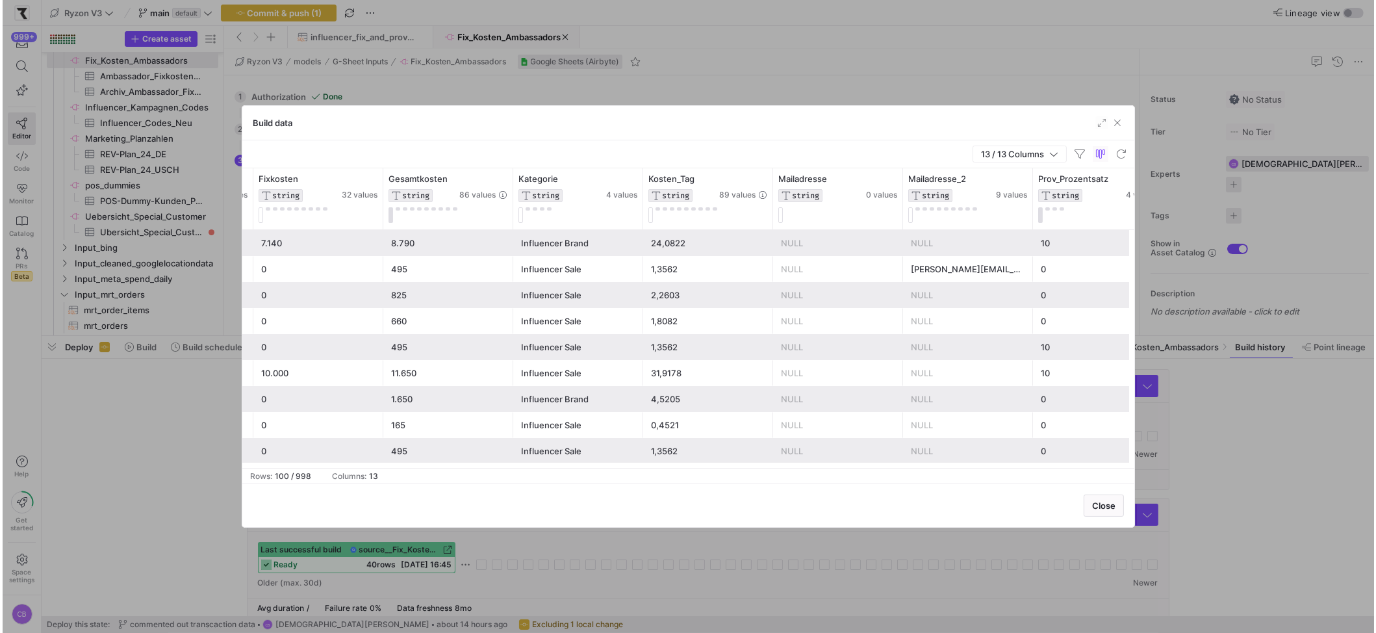
scroll to position [0, 382]
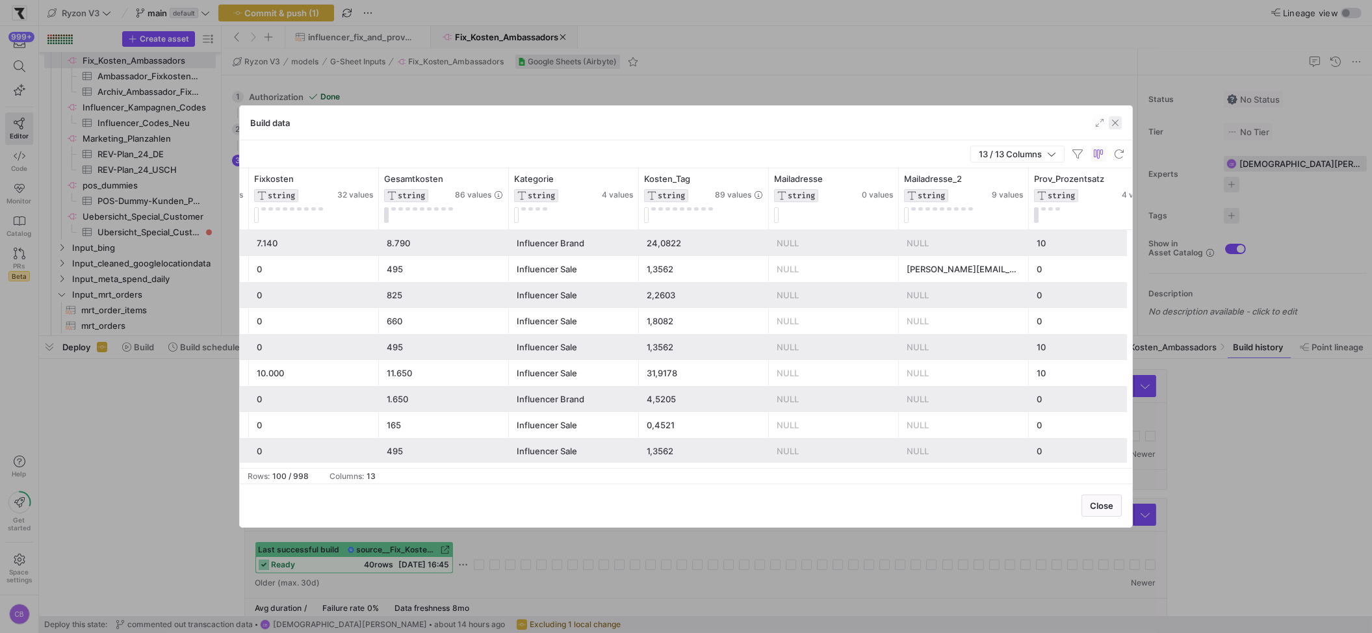
click at [1119, 128] on span "button" at bounding box center [1115, 122] width 13 height 13
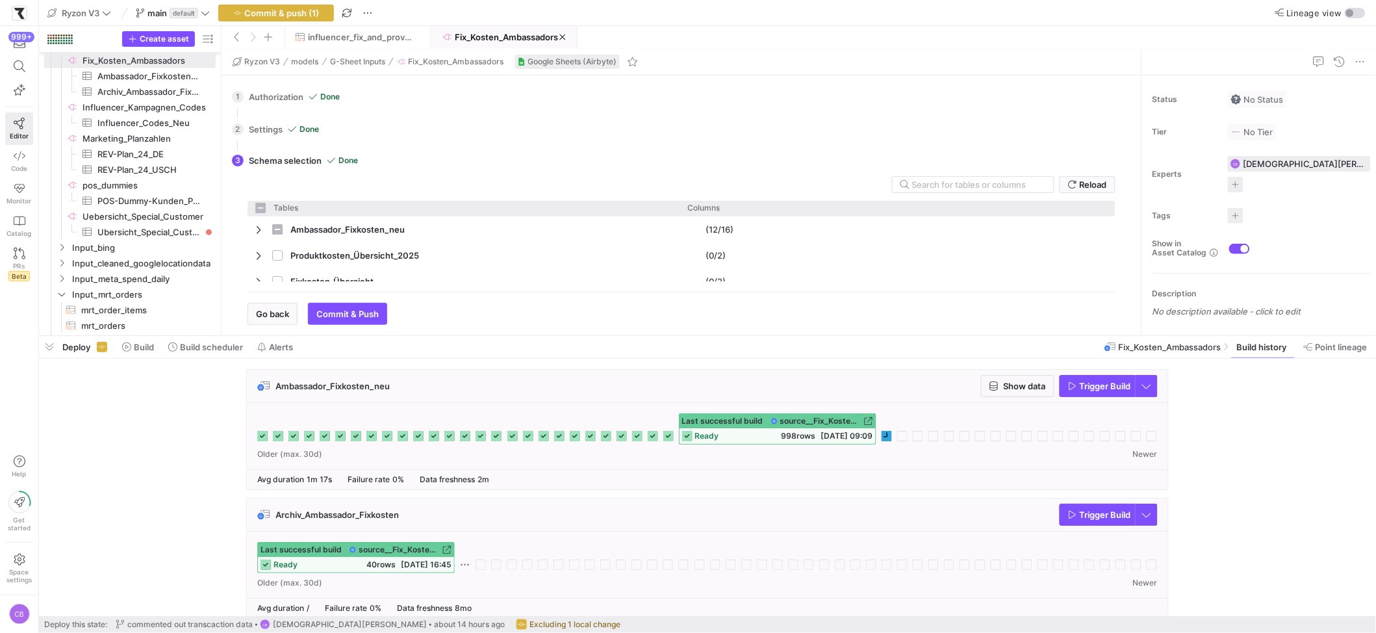
click at [870, 468] on div "Last successful build source__Fix_Kosten_Ambassadors__Ambassador_Fixkosten_neu …" at bounding box center [708, 436] width 922 height 66
click at [563, 37] on span at bounding box center [563, 37] width 6 height 6
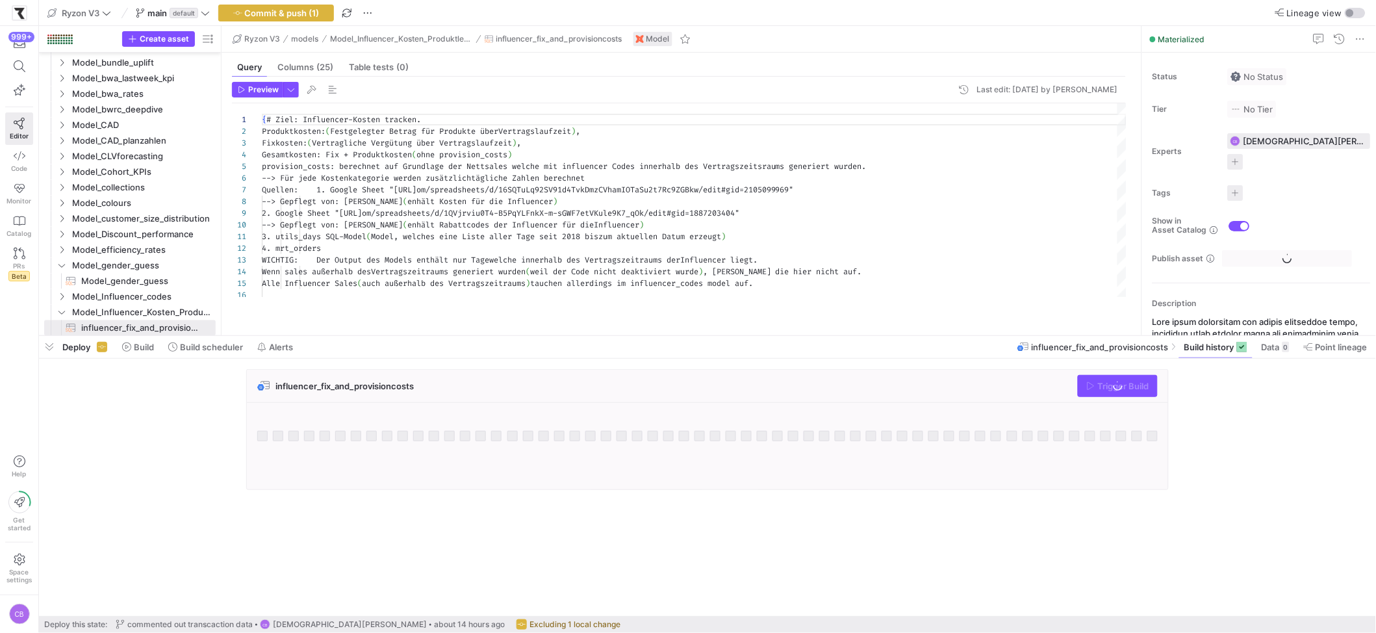
scroll to position [70, 0]
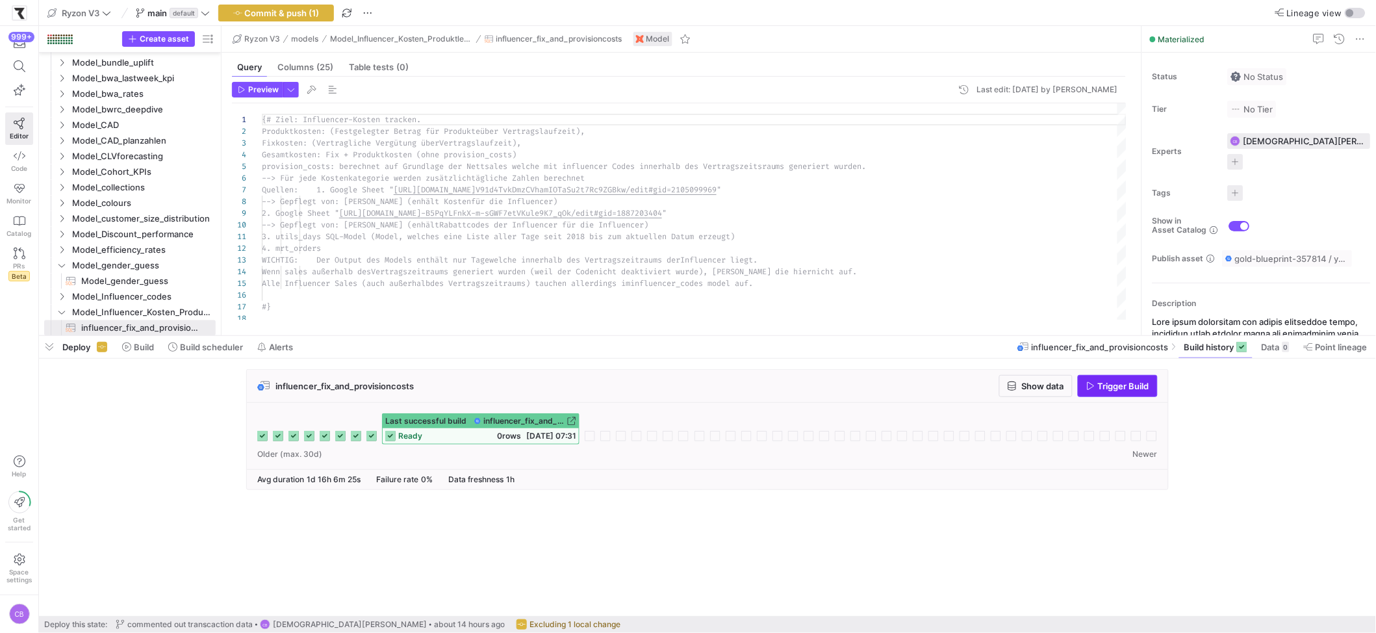
click at [1088, 385] on icon "button" at bounding box center [1091, 385] width 9 height 9
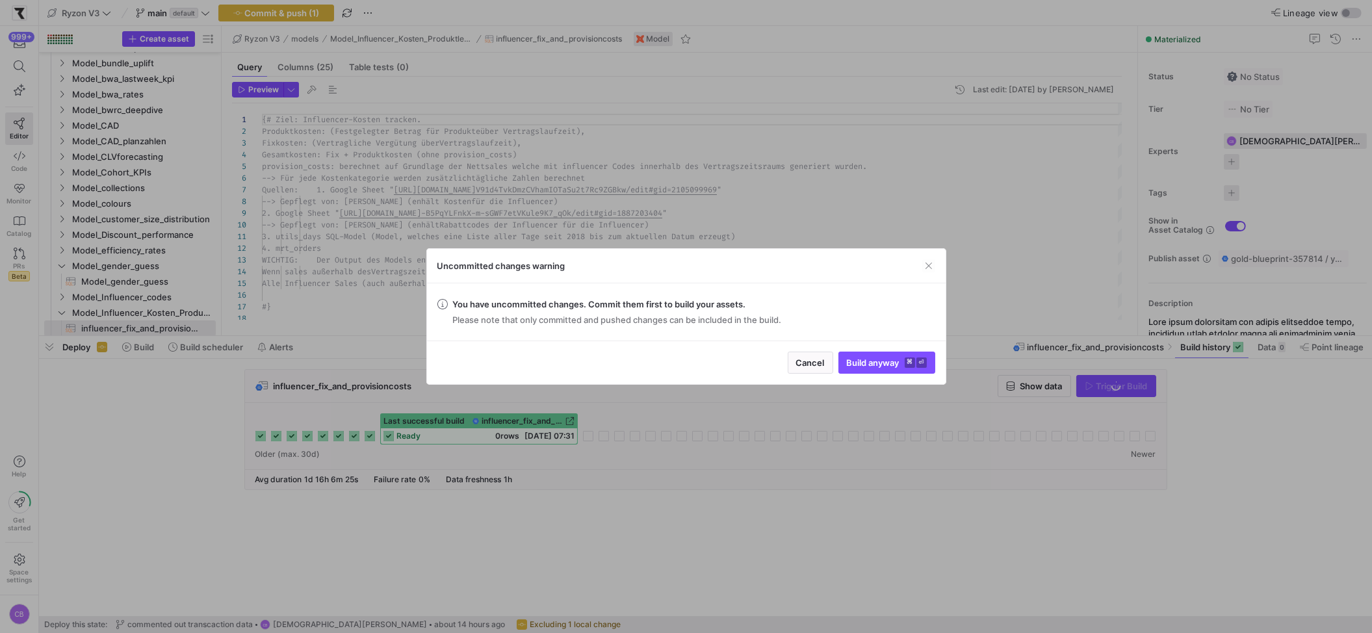
click at [395, 127] on div at bounding box center [686, 316] width 1372 height 633
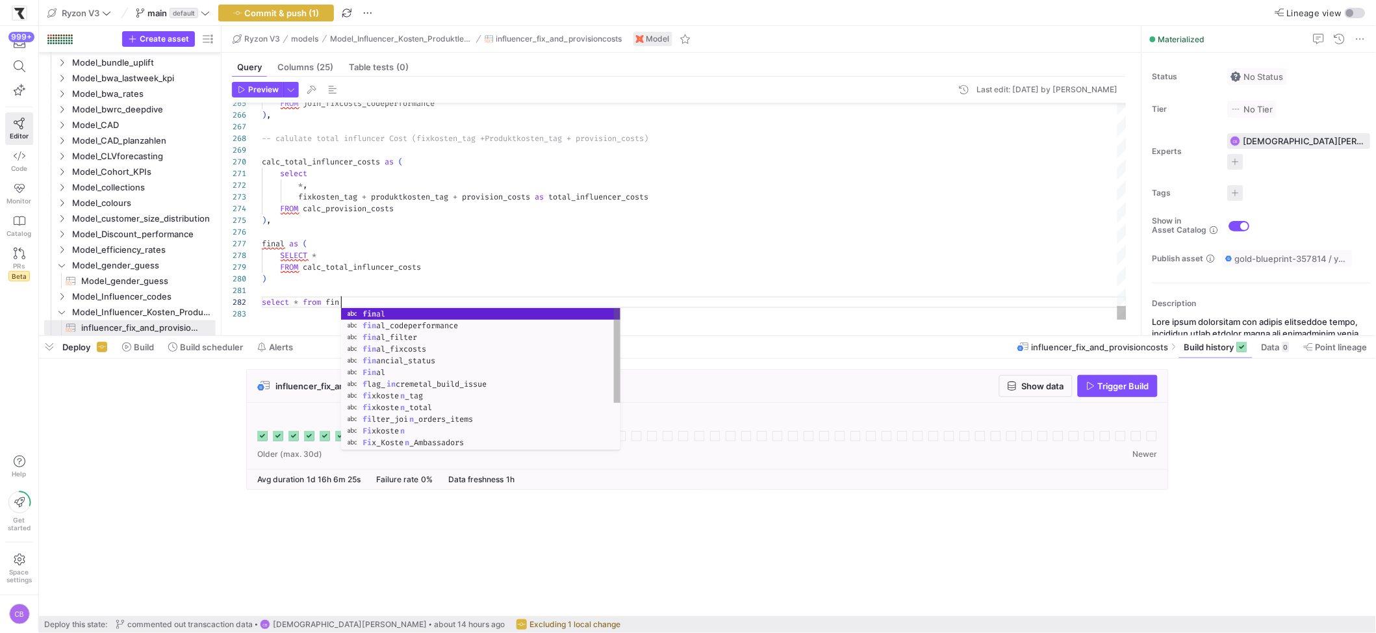
scroll to position [11, 88]
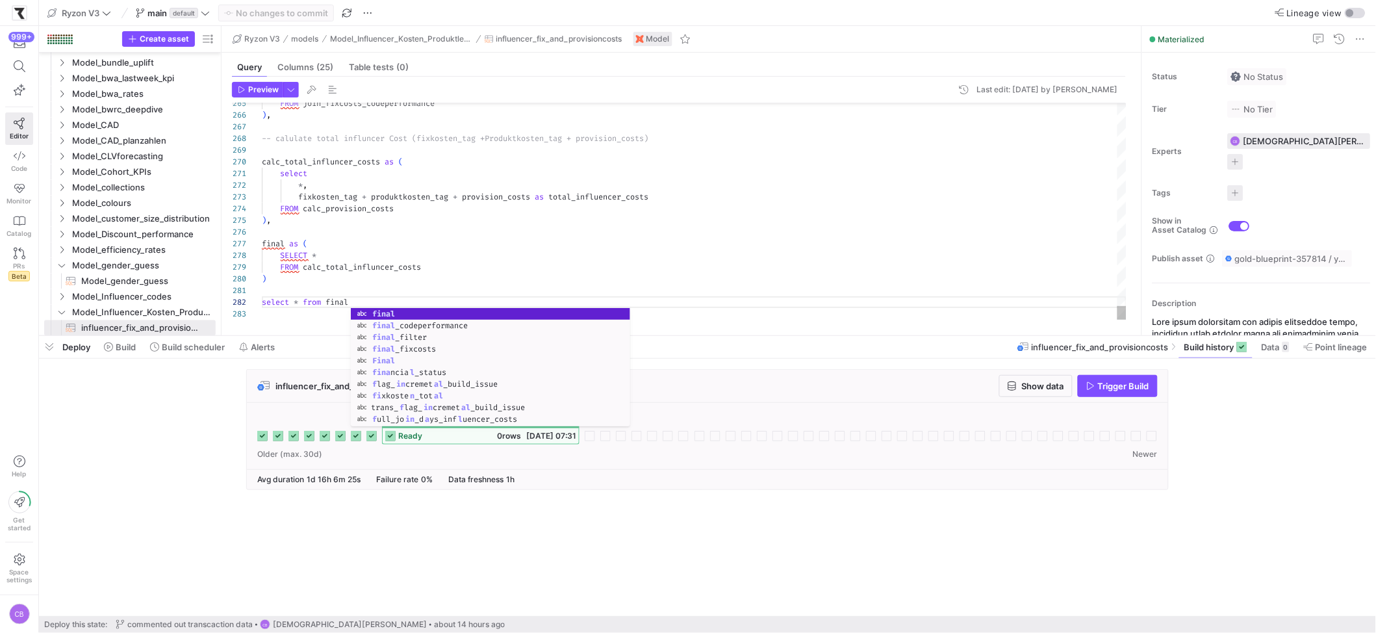
type textarea "select * from final"
click at [292, 93] on span "button" at bounding box center [291, 90] width 14 height 14
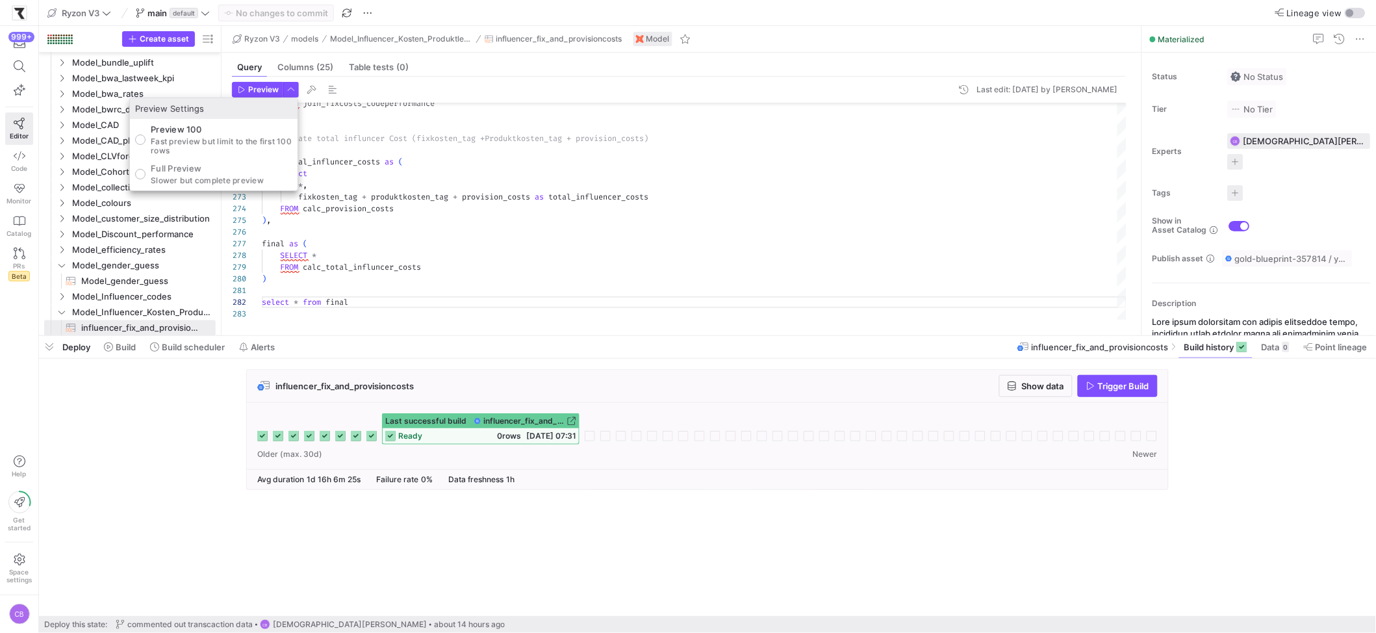
click at [227, 170] on p "Full Preview" at bounding box center [207, 168] width 113 height 10
click at [146, 170] on input "Full Preview Slower but complete preview" at bounding box center [140, 174] width 10 height 10
radio input "true"
click at [1155, 391] on div at bounding box center [688, 316] width 1376 height 633
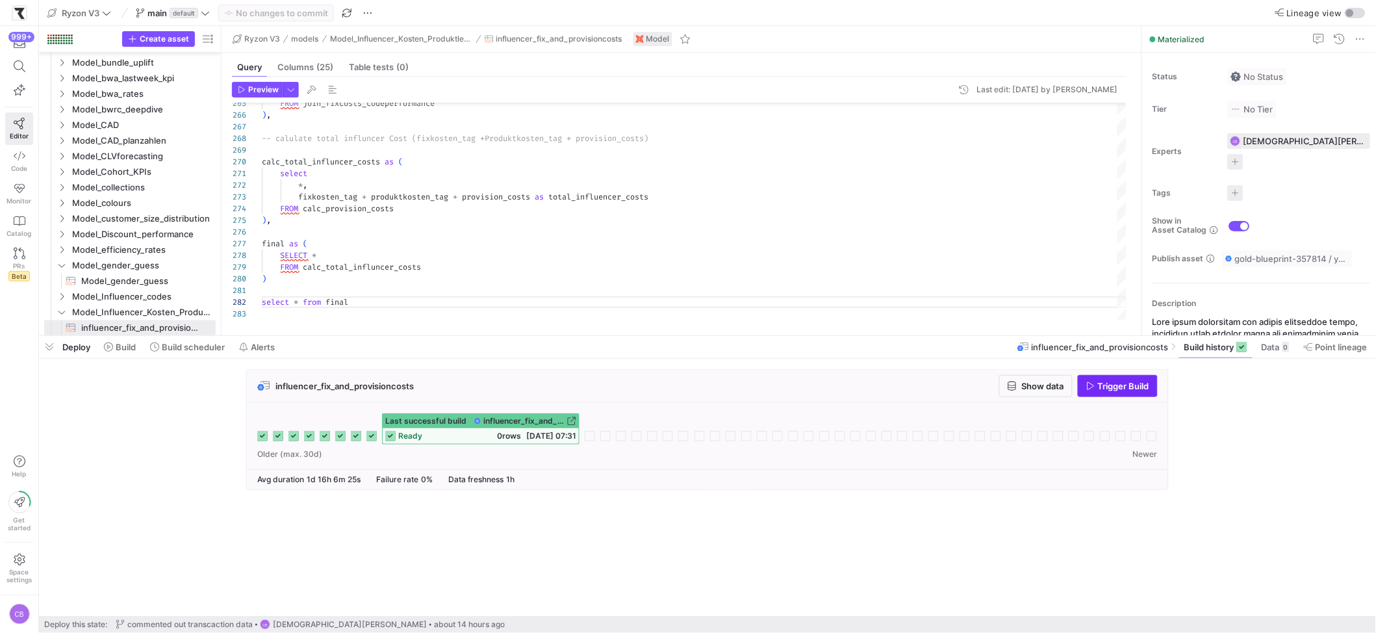
click at [1152, 393] on span "button" at bounding box center [1118, 386] width 79 height 21
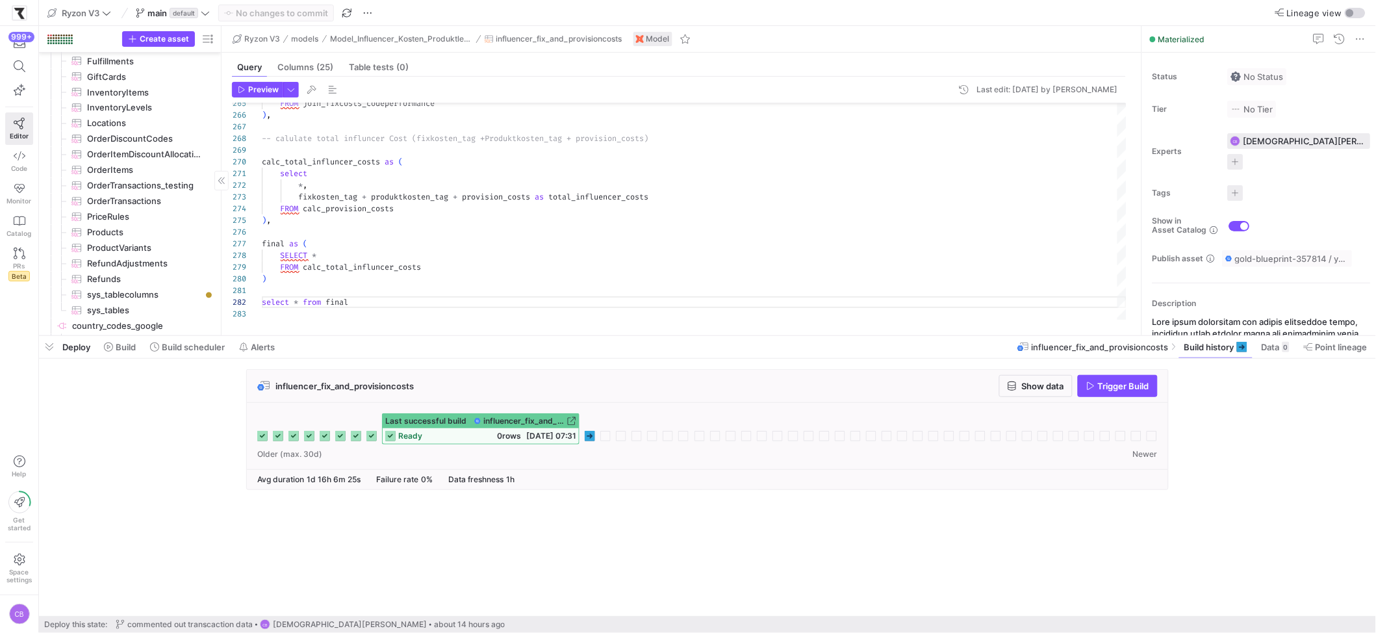
scroll to position [863, 0]
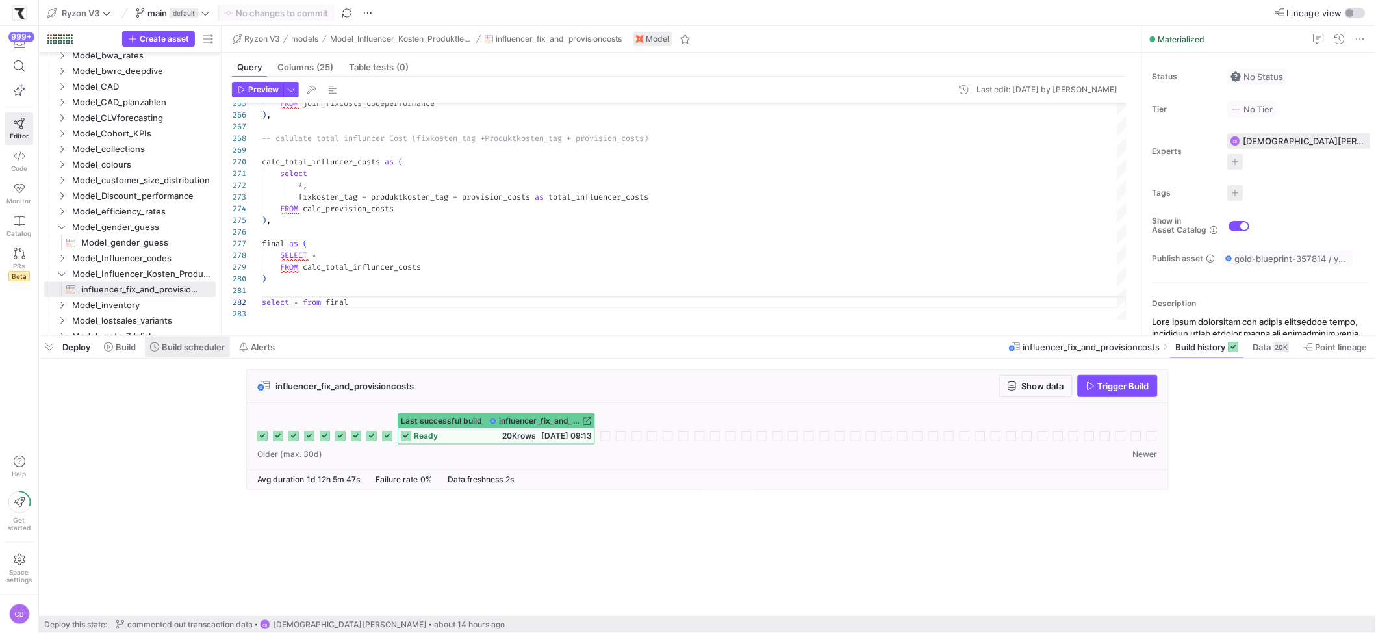
click at [162, 347] on span "Build scheduler" at bounding box center [193, 347] width 63 height 10
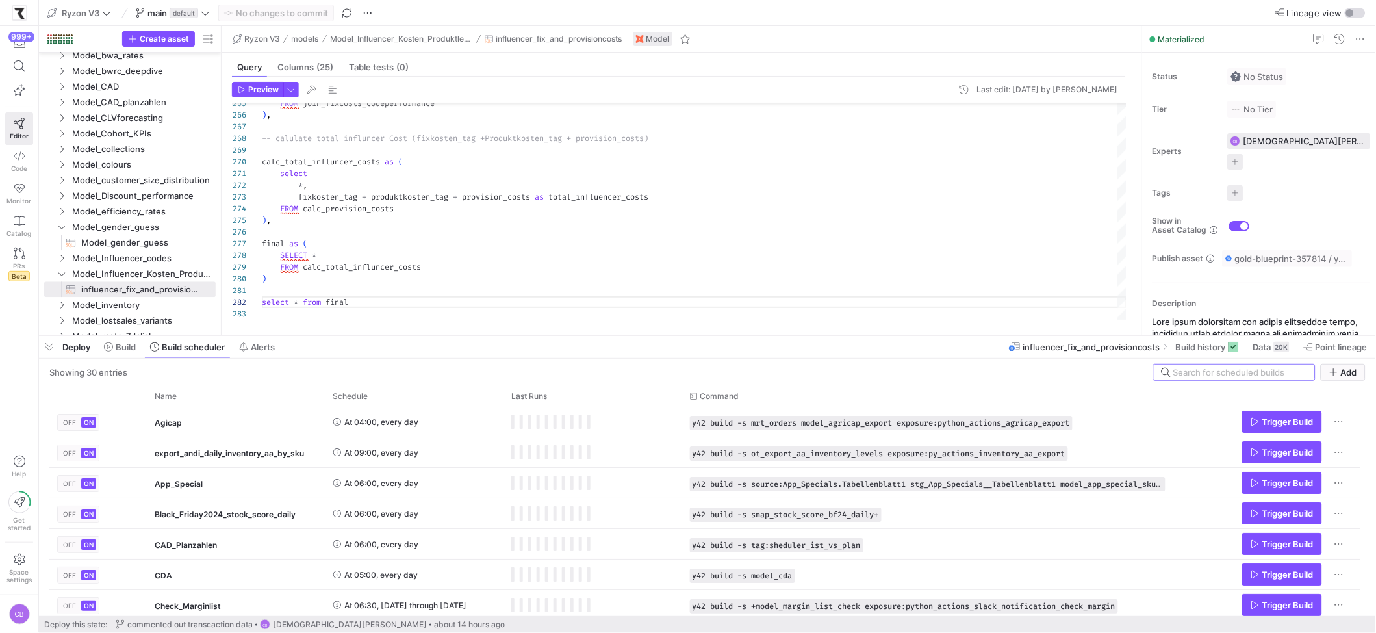
drag, startPoint x: 470, startPoint y: 337, endPoint x: 512, endPoint y: 153, distance: 189.3
click at [514, 333] on div at bounding box center [707, 335] width 1337 height 5
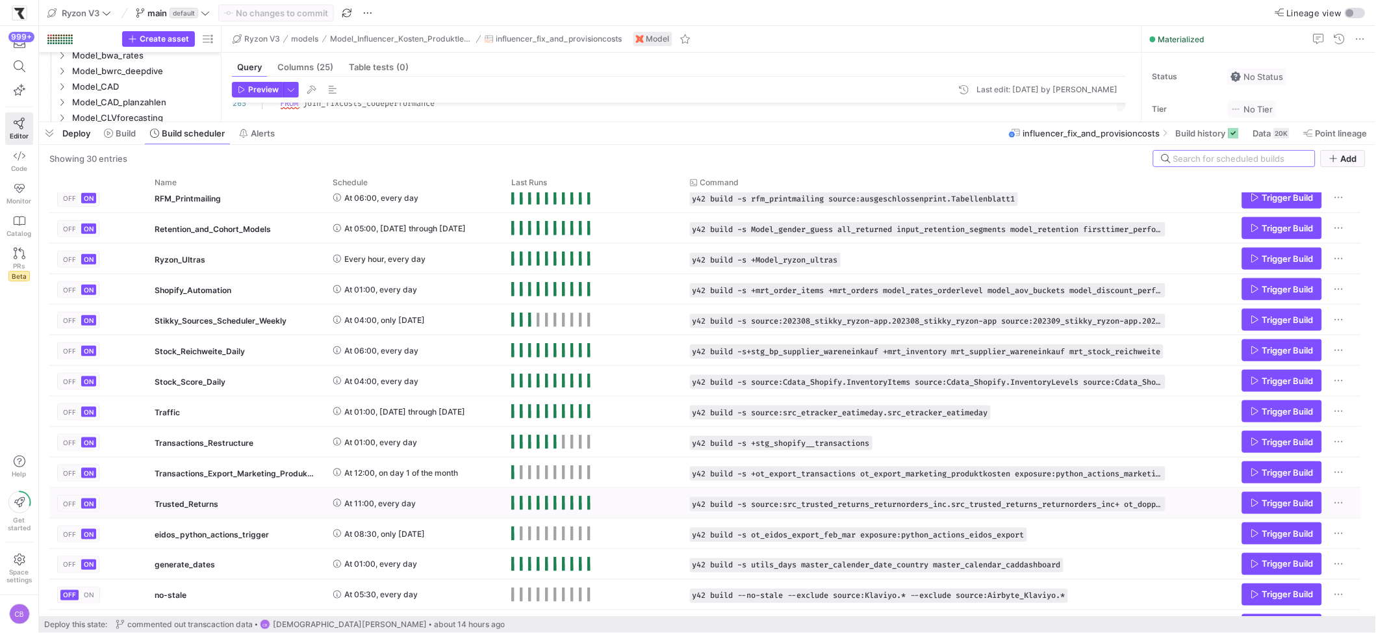
scroll to position [493, 0]
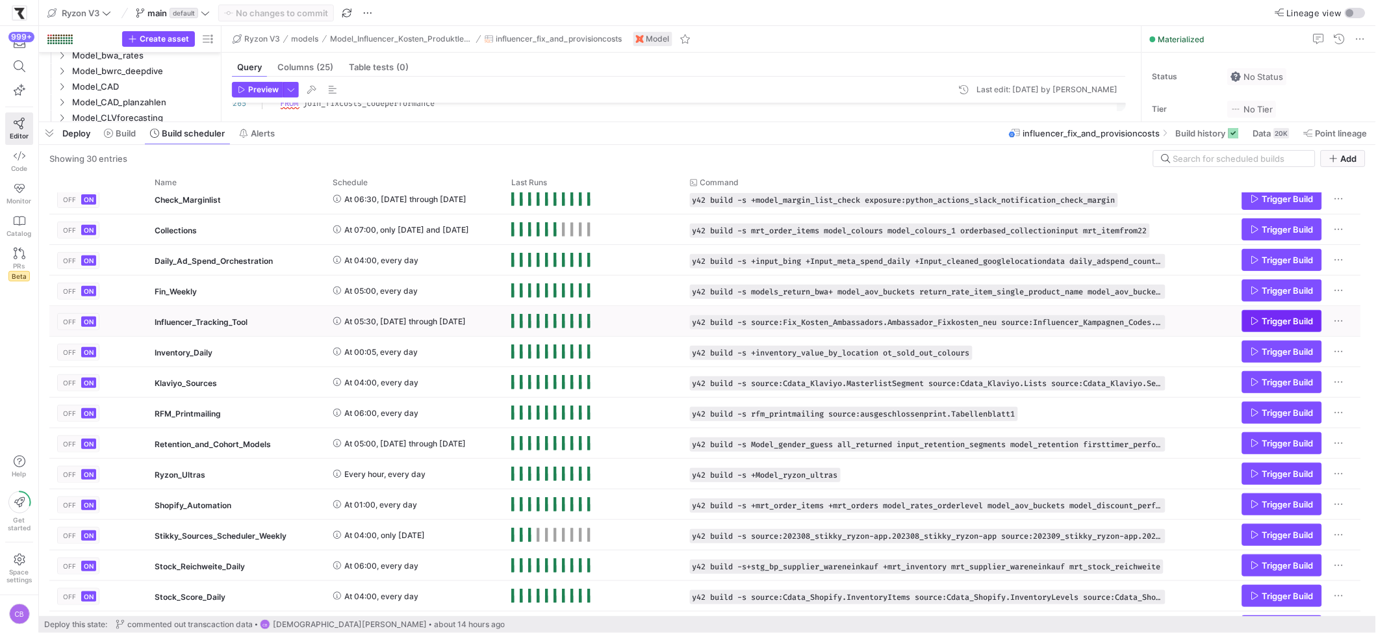
click at [1252, 324] on icon "Press SPACE to select this row." at bounding box center [1255, 320] width 9 height 9
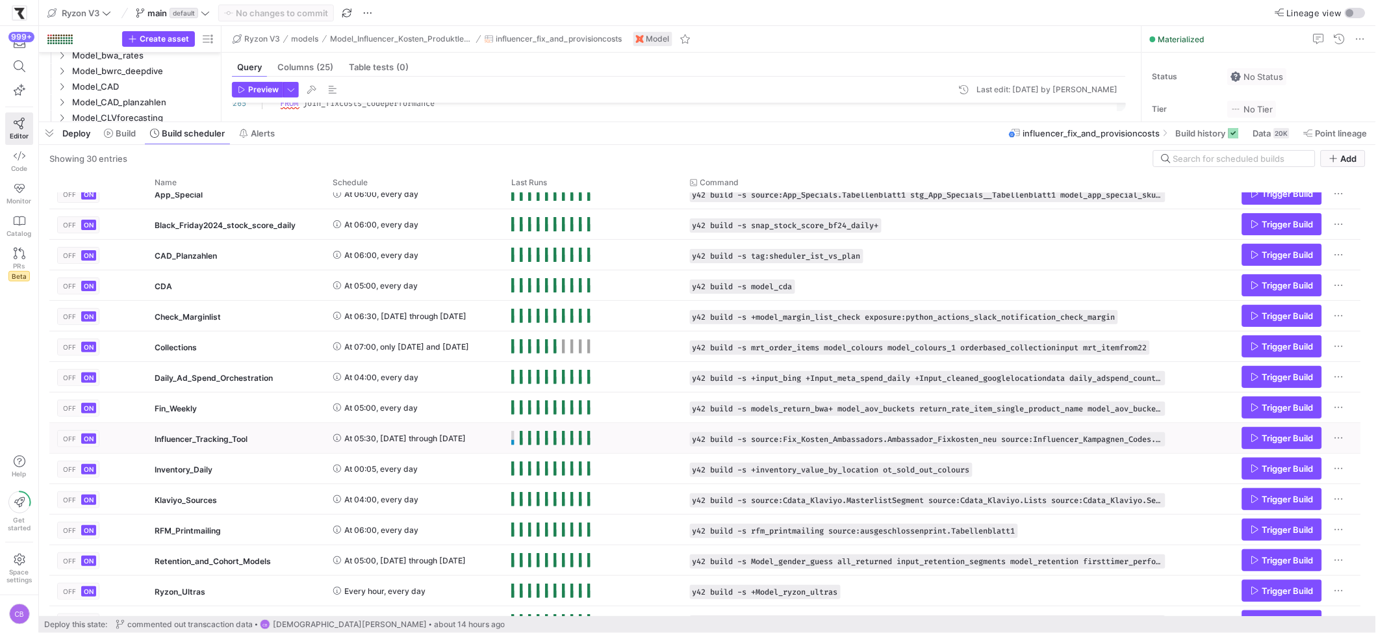
click at [513, 438] on span "Press SPACE to select this row." at bounding box center [512, 438] width 3 height 14
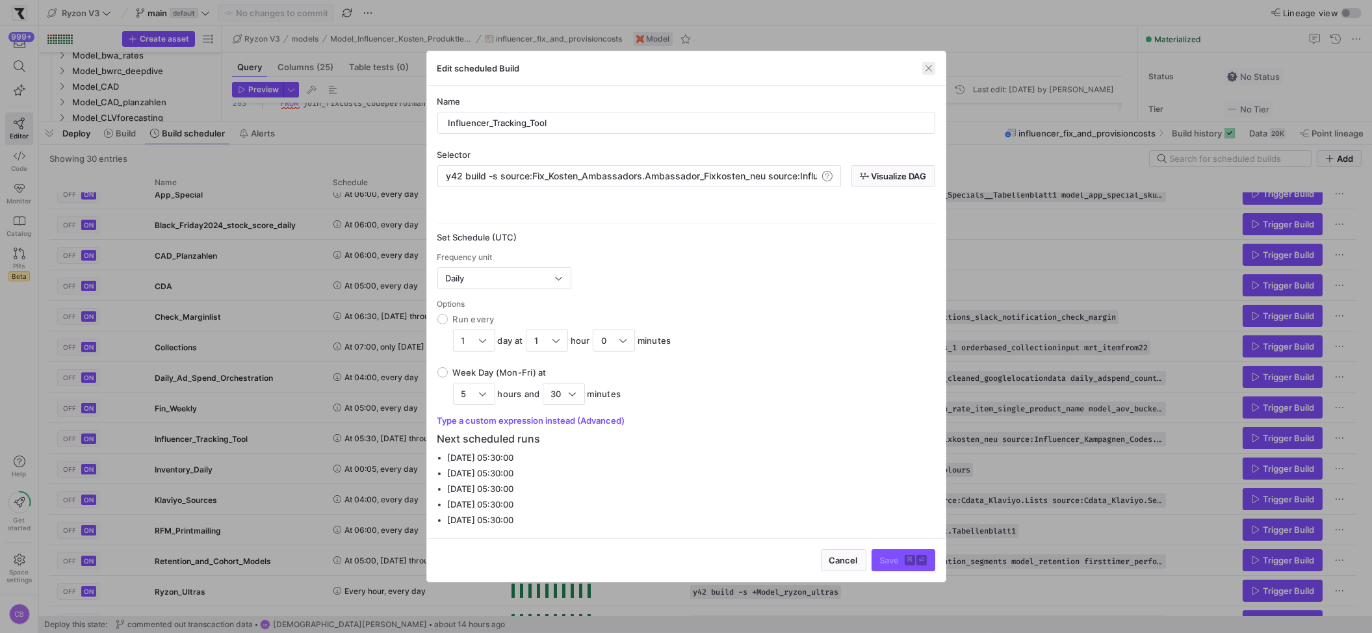
click at [927, 68] on span "button" at bounding box center [928, 68] width 13 height 13
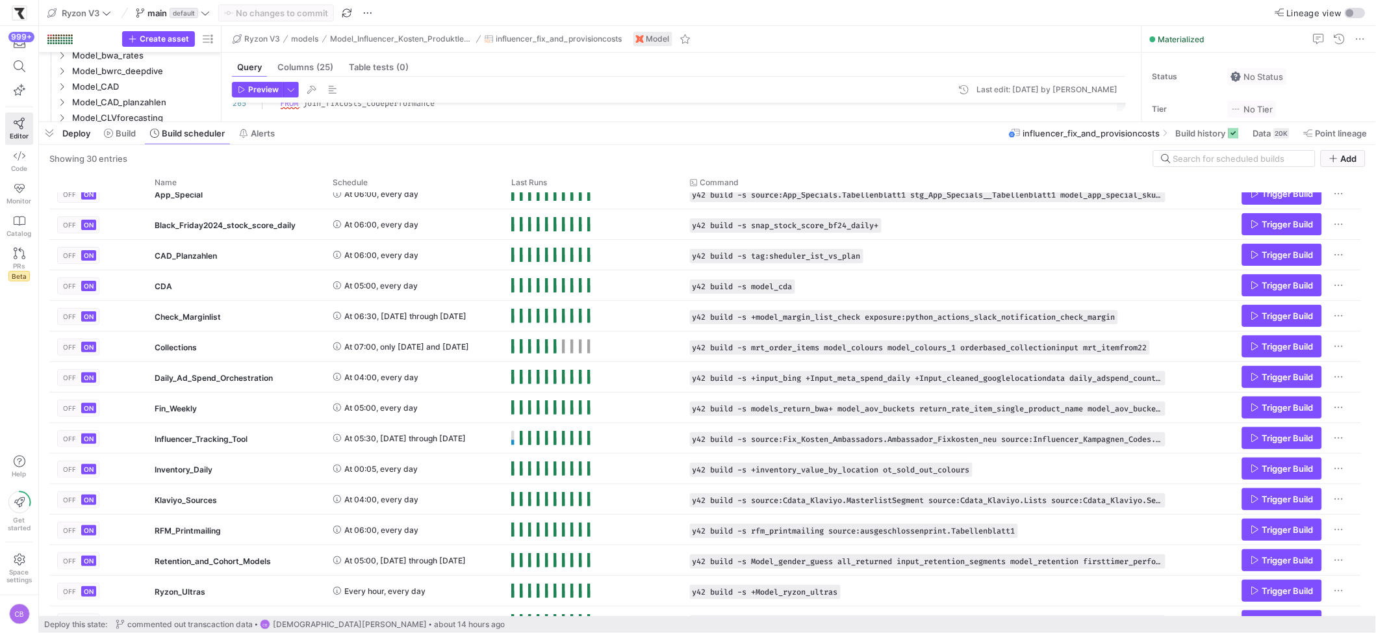
scroll to position [0, 0]
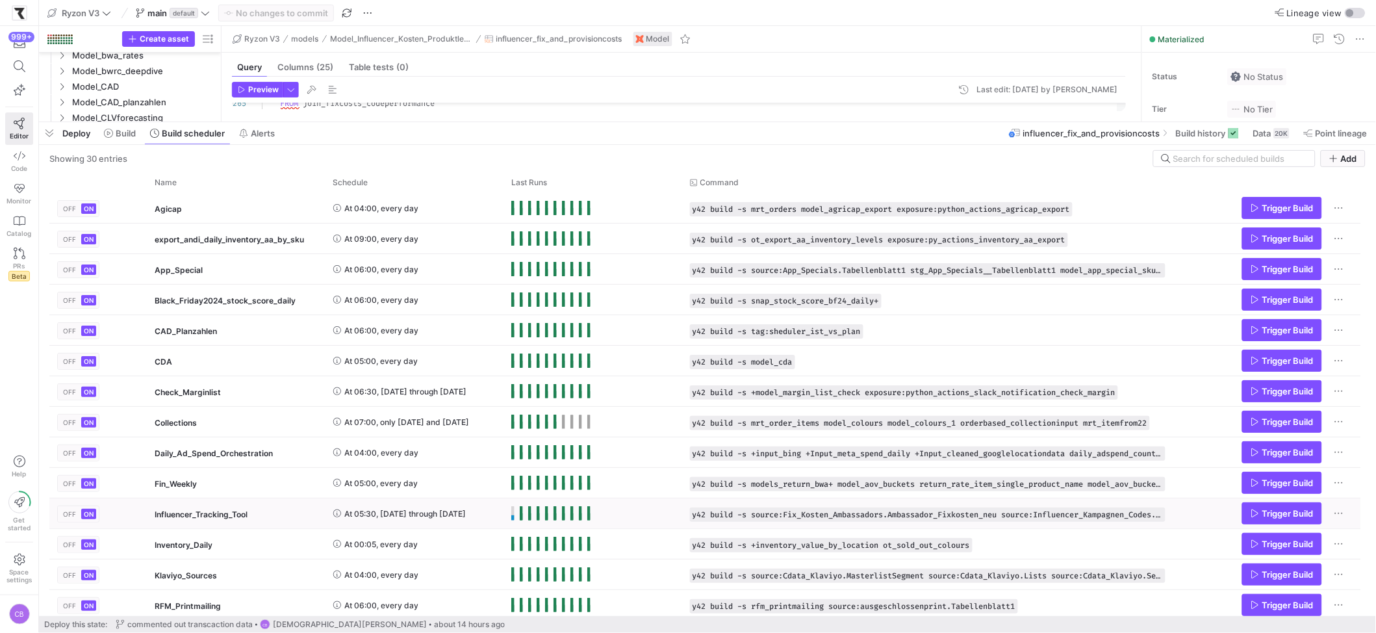
click at [512, 511] on span "Press SPACE to select this row." at bounding box center [512, 513] width 3 height 14
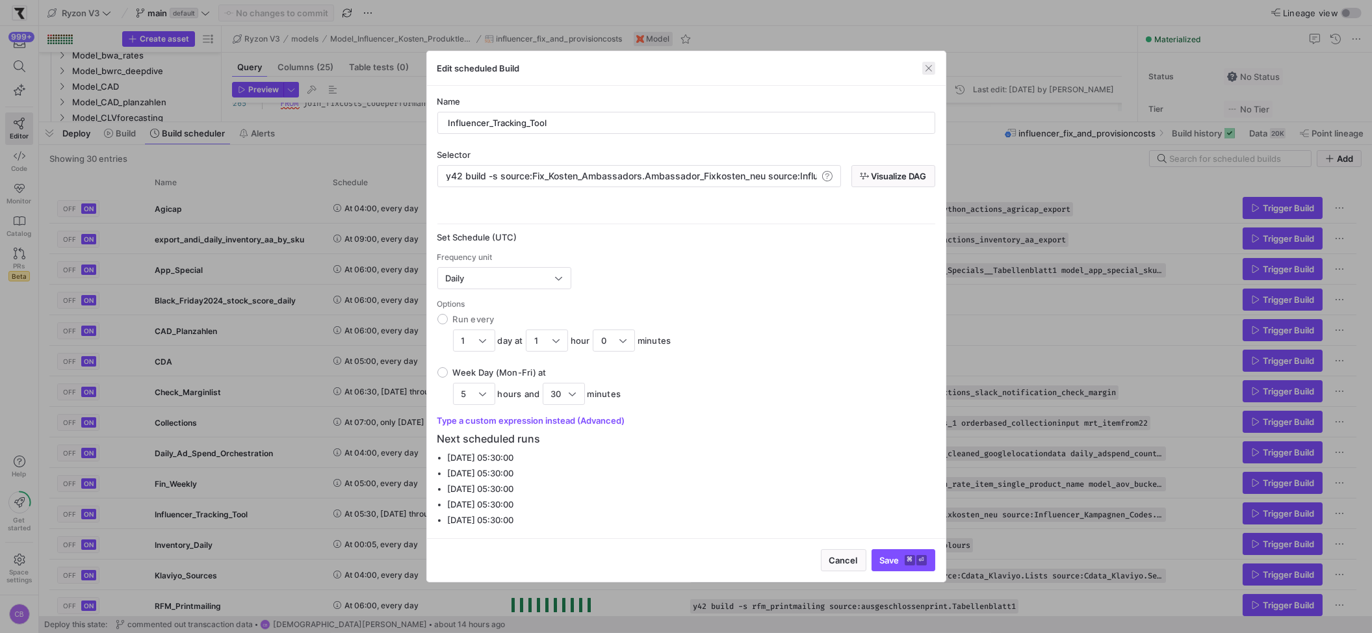
click at [931, 70] on span "button" at bounding box center [928, 68] width 13 height 13
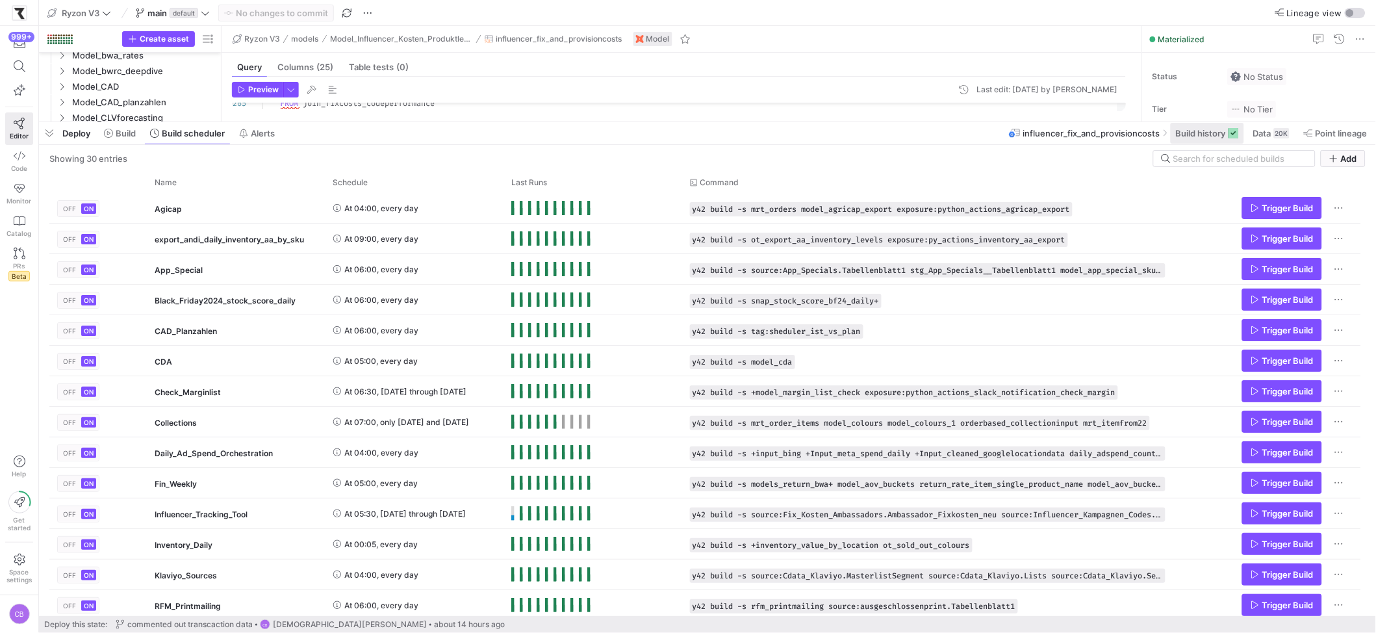
click at [1208, 130] on span "Build history" at bounding box center [1201, 133] width 50 height 10
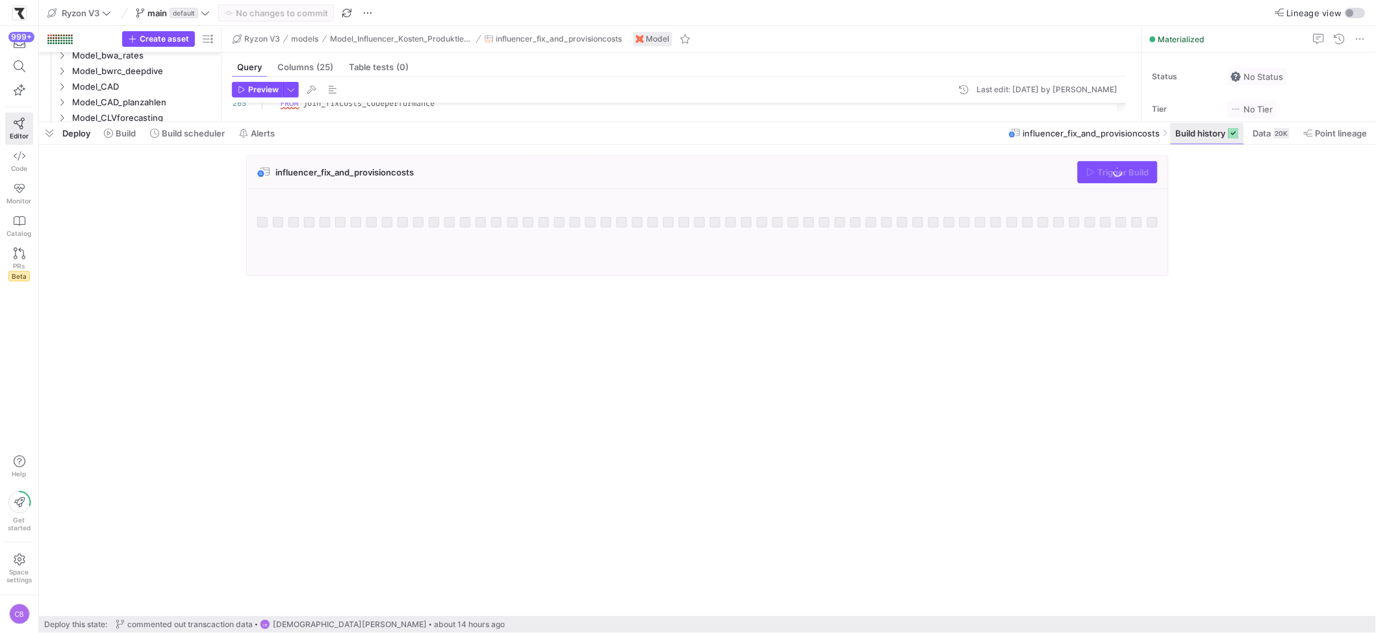
click at [1208, 130] on span "Build history" at bounding box center [1201, 133] width 50 height 10
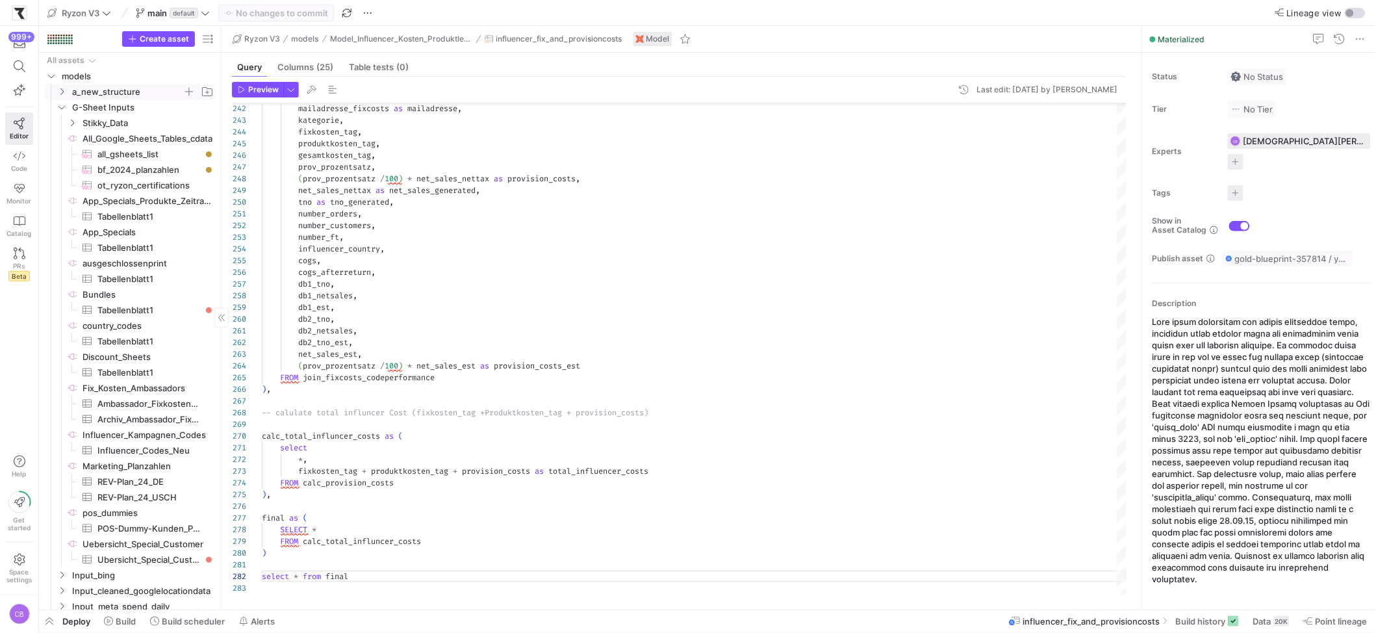
click at [58, 90] on icon "Press SPACE to select this row." at bounding box center [61, 92] width 9 height 8
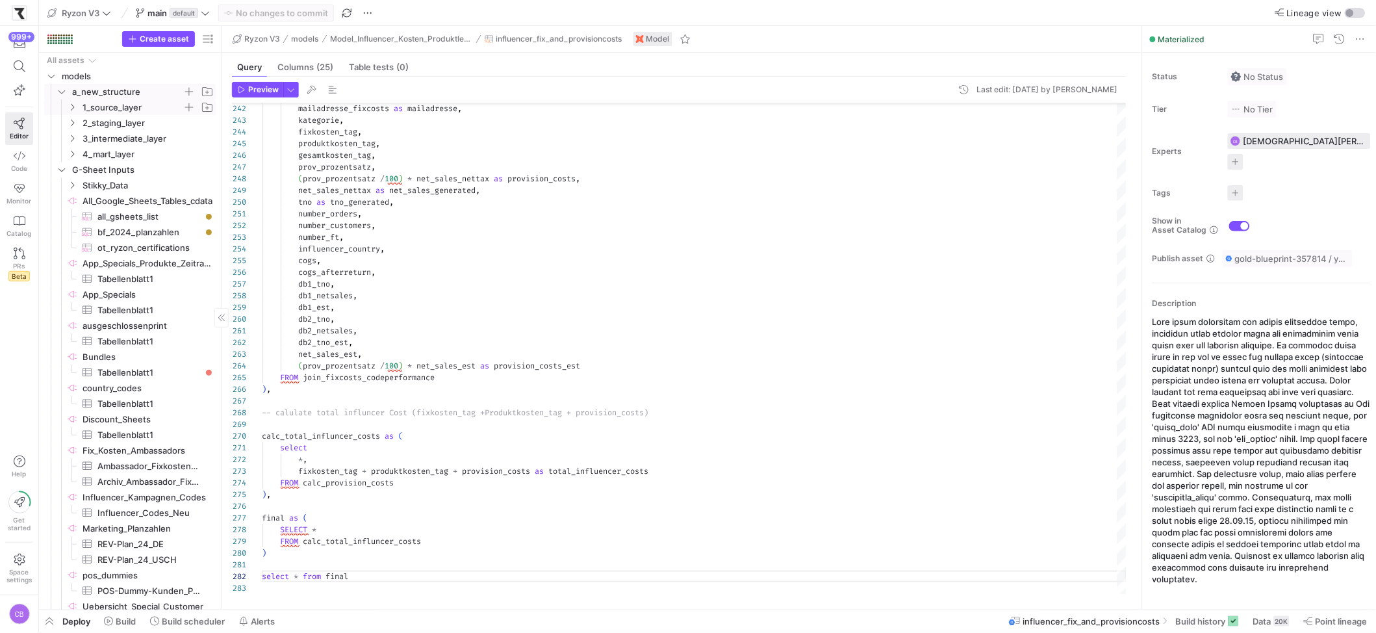
click at [71, 110] on icon "Press SPACE to select this row." at bounding box center [72, 107] width 3 height 7
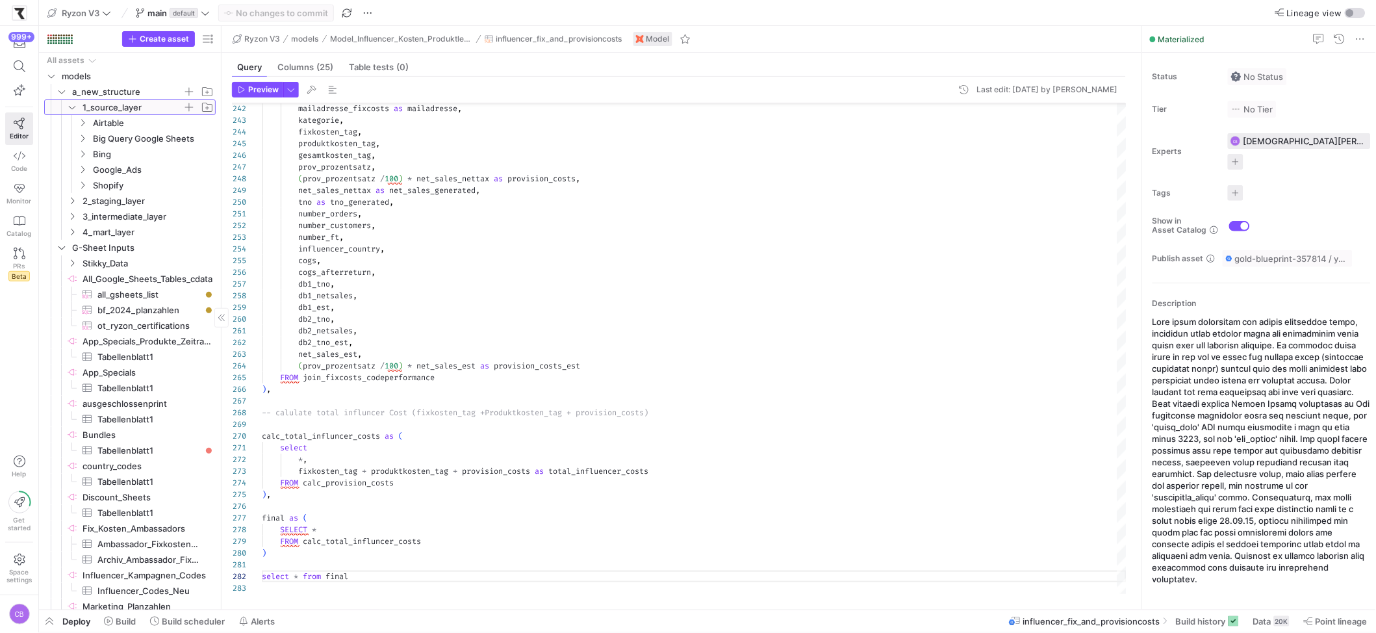
click at [75, 103] on icon at bounding box center [72, 107] width 9 height 8
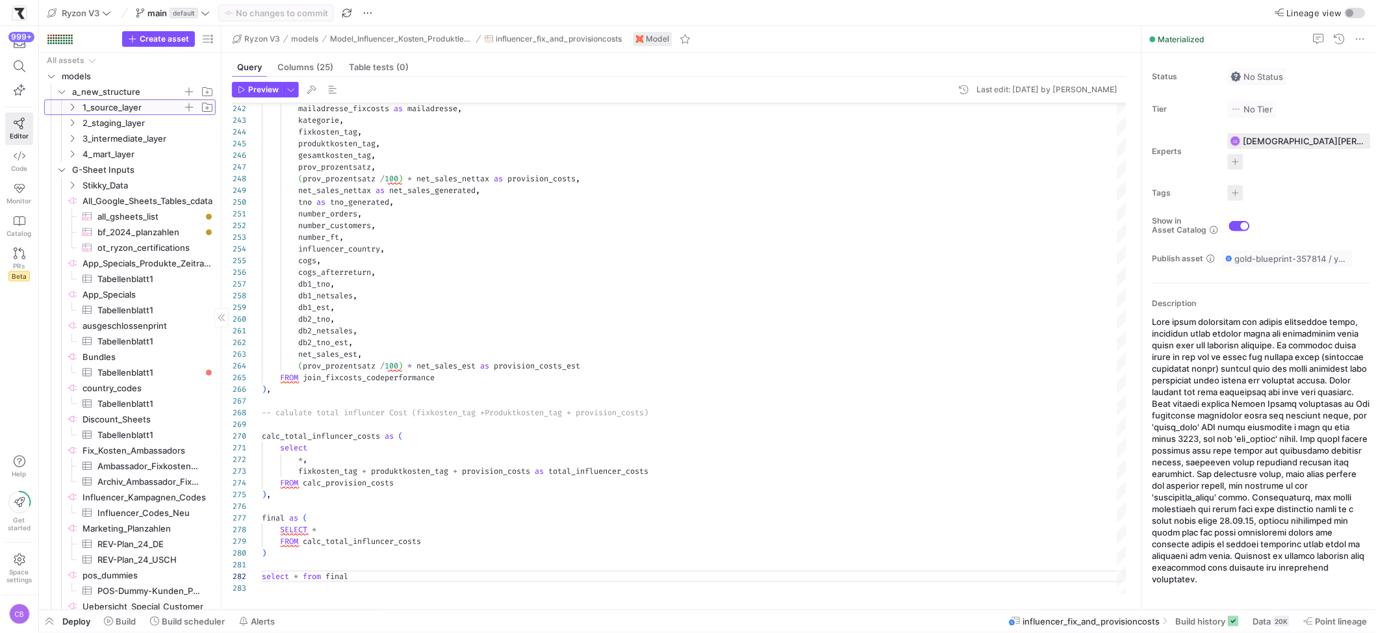
click at [75, 103] on icon at bounding box center [72, 107] width 9 height 8
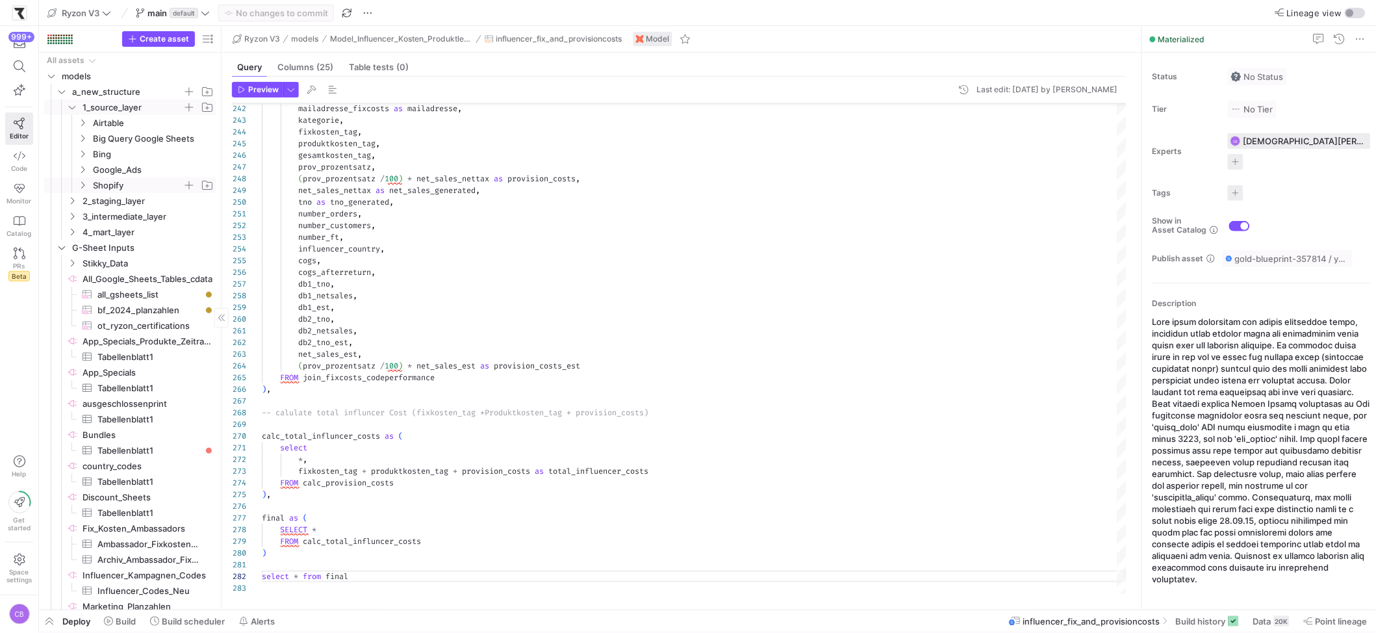
click at [84, 185] on icon "Press SPACE to select this row." at bounding box center [82, 185] width 9 height 8
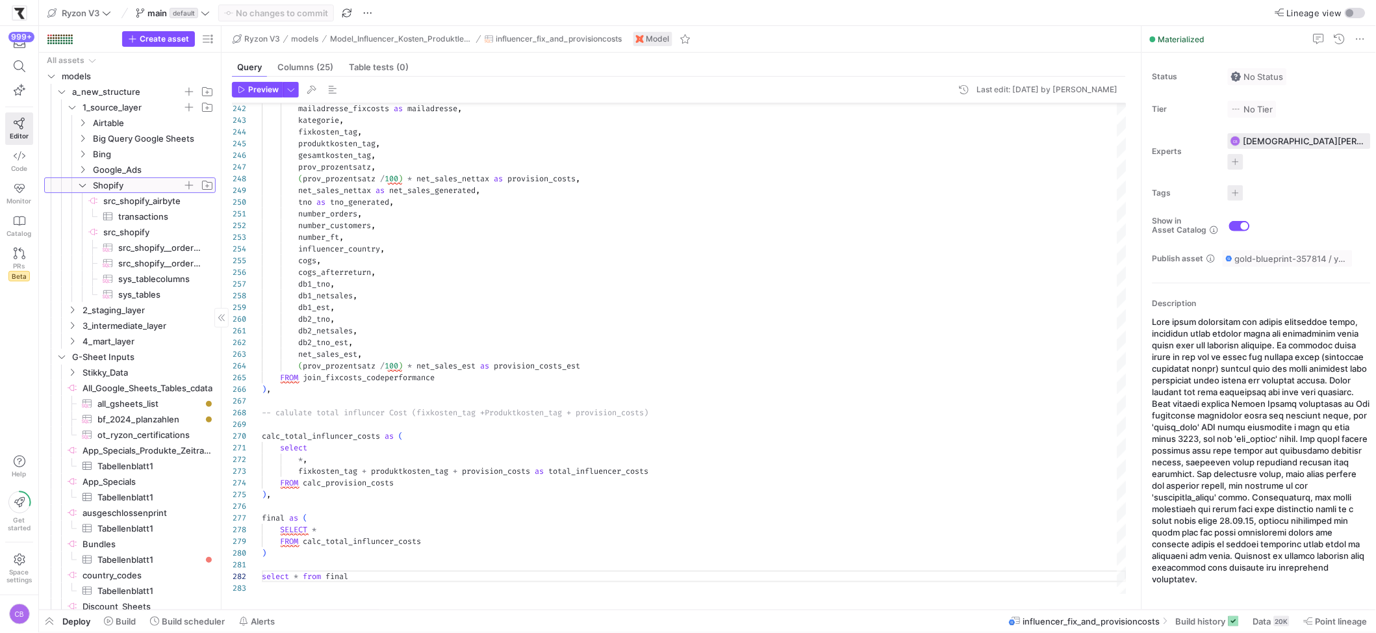
click at [80, 183] on icon at bounding box center [82, 185] width 9 height 8
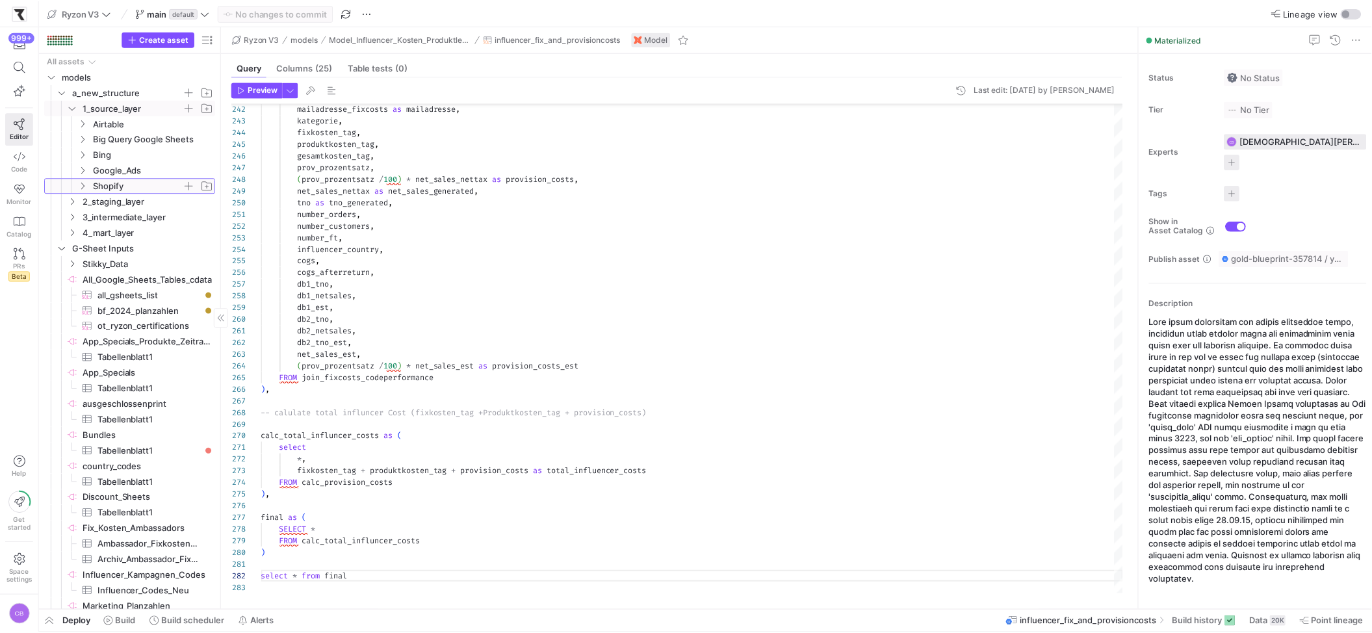
scroll to position [8, 0]
click at [170, 99] on span "1_source_layer" at bounding box center [133, 99] width 100 height 15
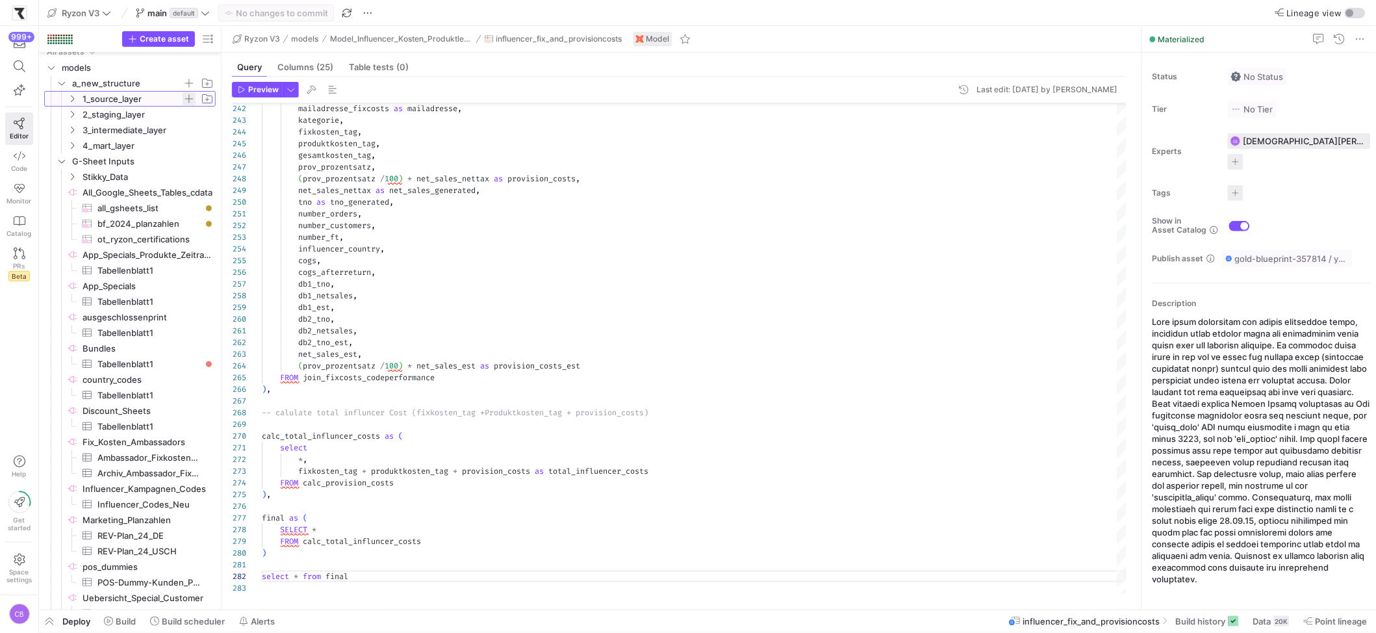
click at [192, 99] on span "button" at bounding box center [189, 98] width 13 height 13
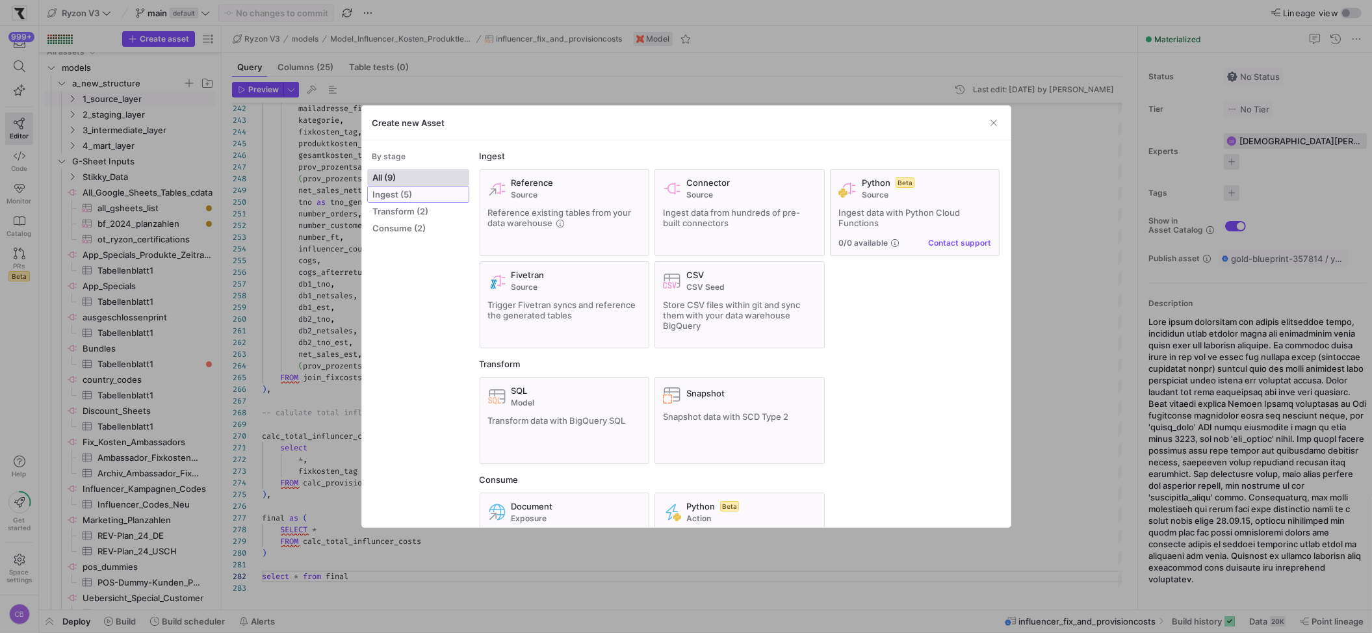
click at [454, 200] on span "Ingest (5)" at bounding box center [418, 194] width 90 height 10
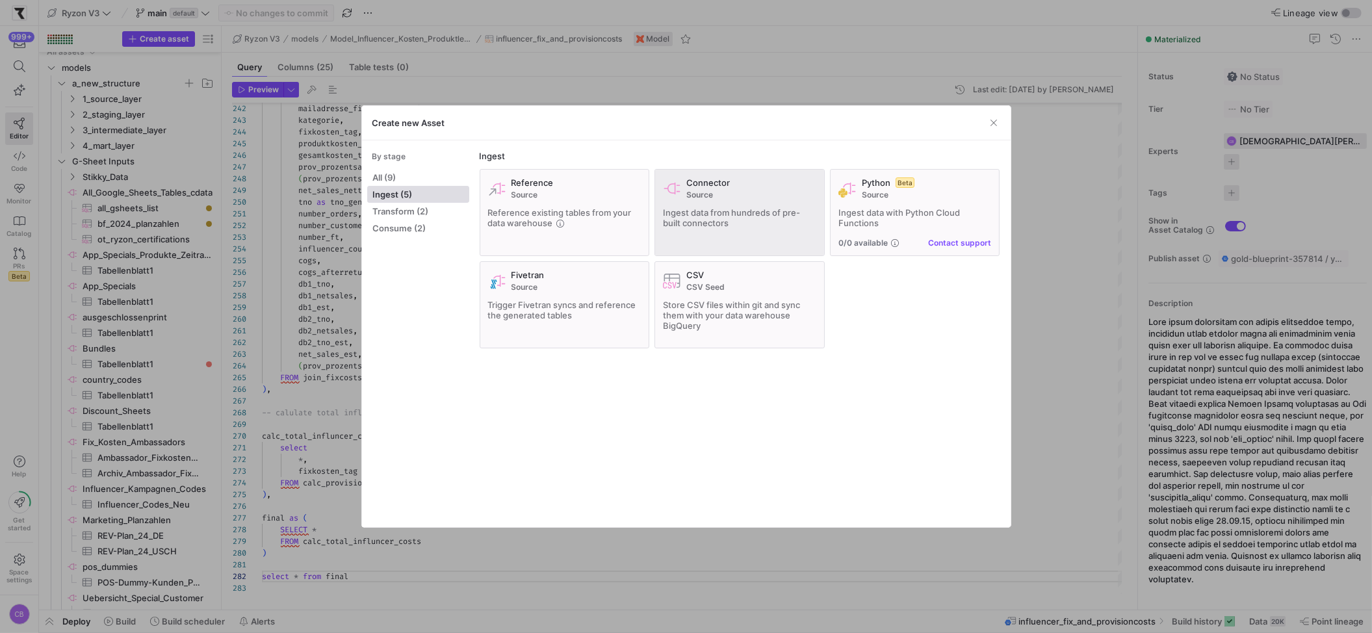
click at [719, 236] on div "Connector Source Ingest data from hundreds of pre-built connectors" at bounding box center [739, 212] width 153 height 70
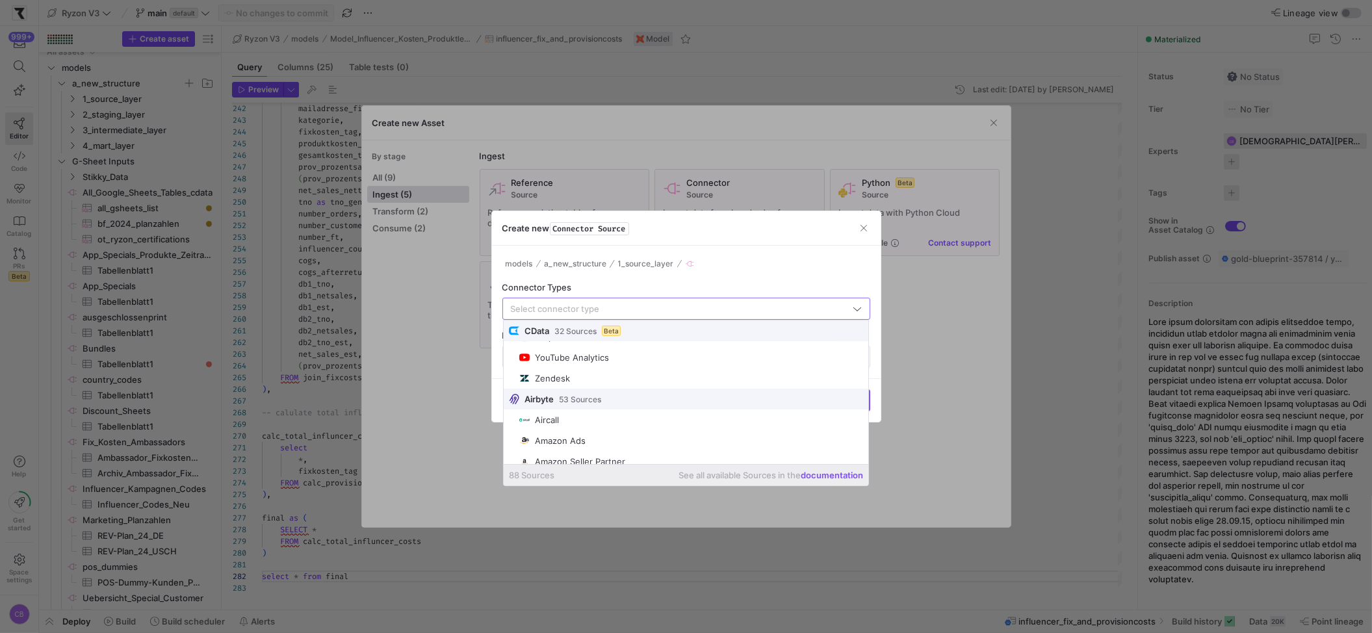
scroll to position [590, 0]
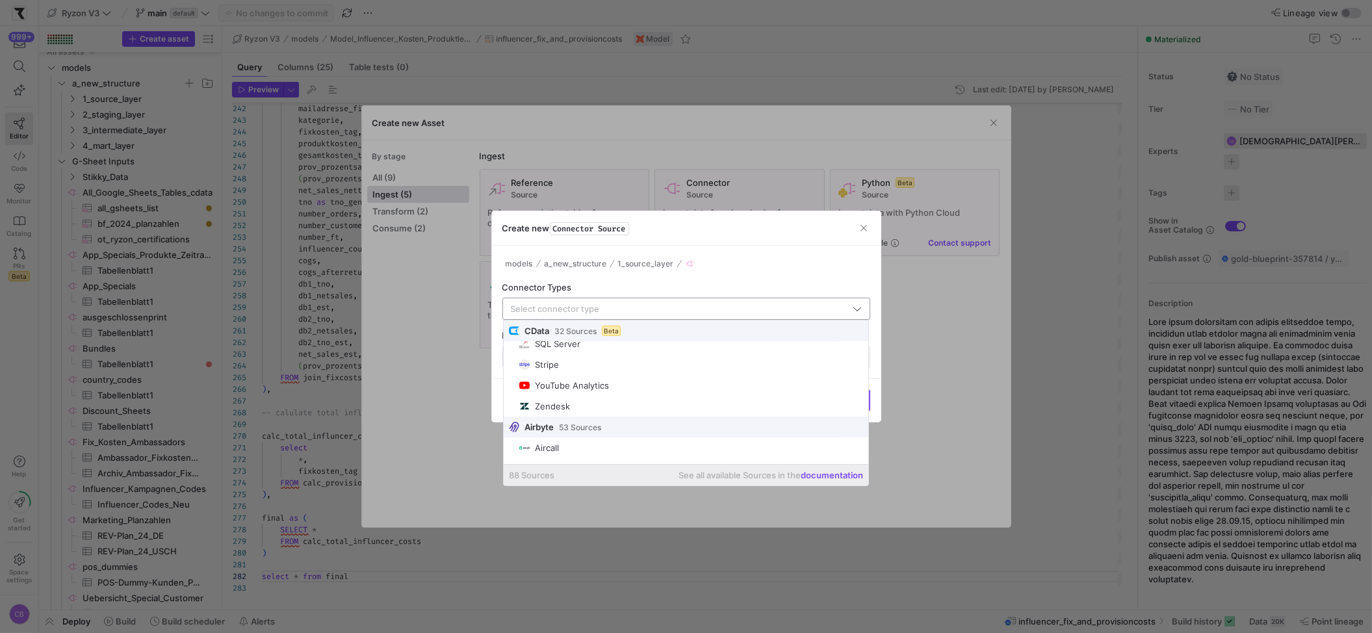
click at [563, 305] on input "text" at bounding box center [680, 308] width 339 height 10
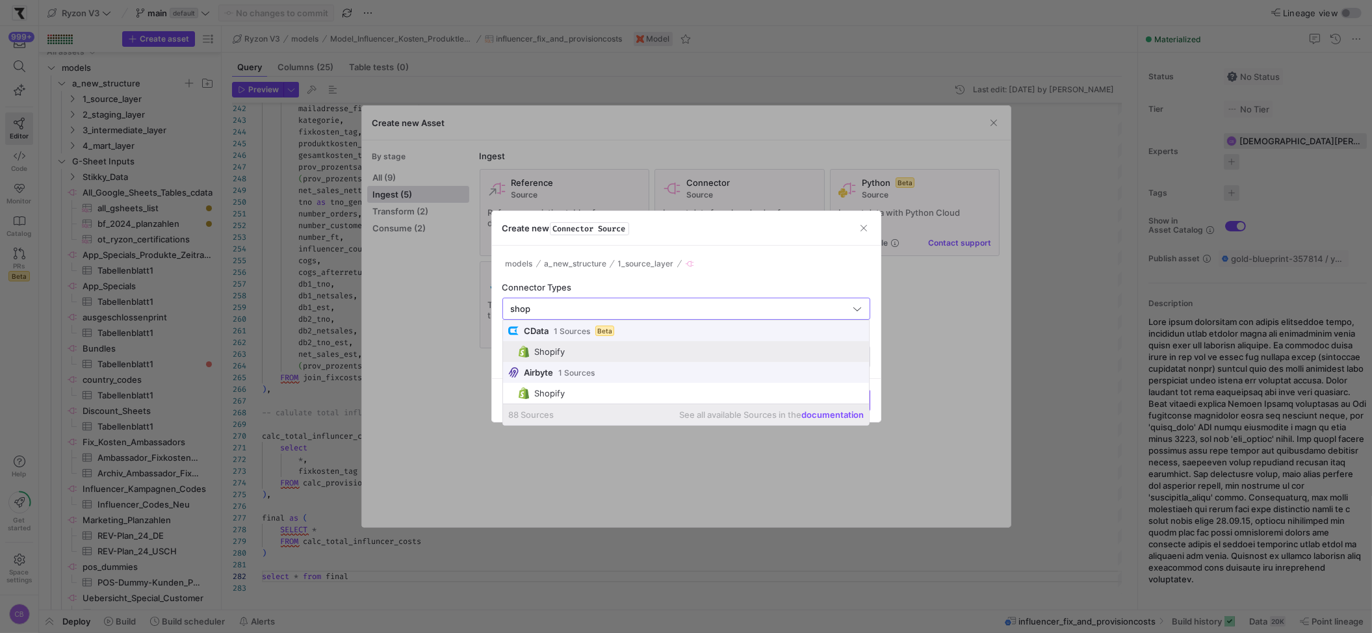
type input "shop"
click at [850, 415] on link "documentation" at bounding box center [832, 414] width 62 height 10
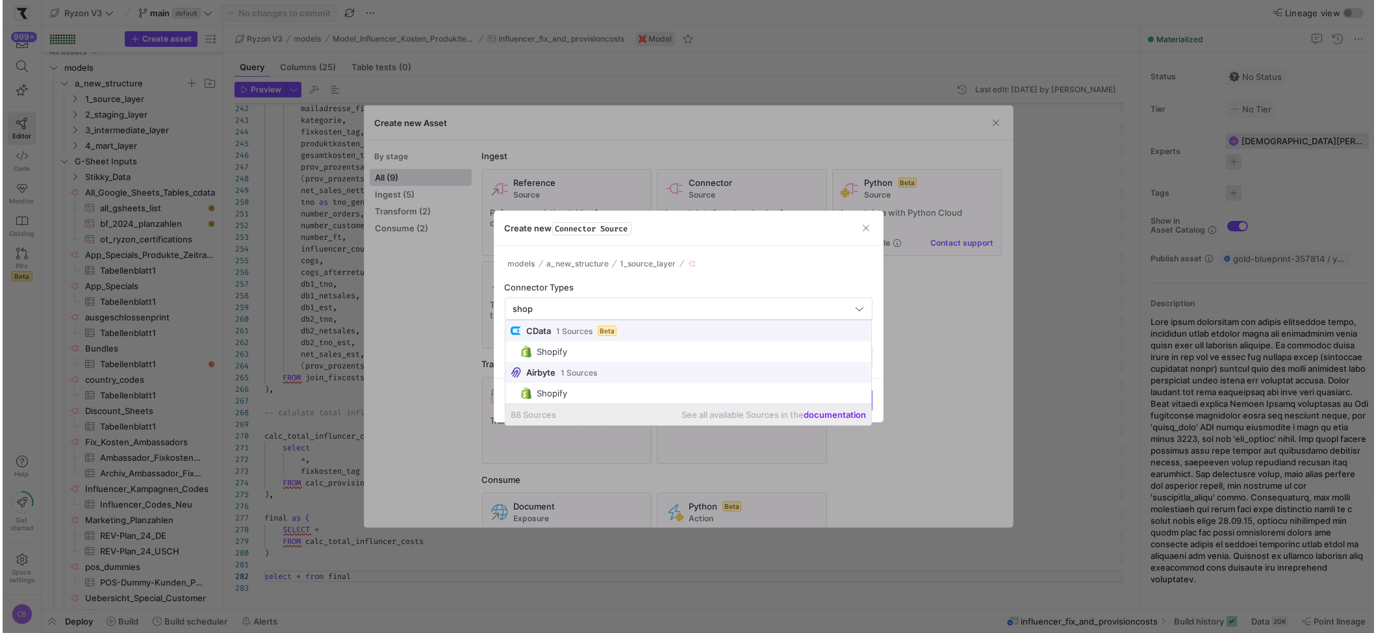
scroll to position [11, 88]
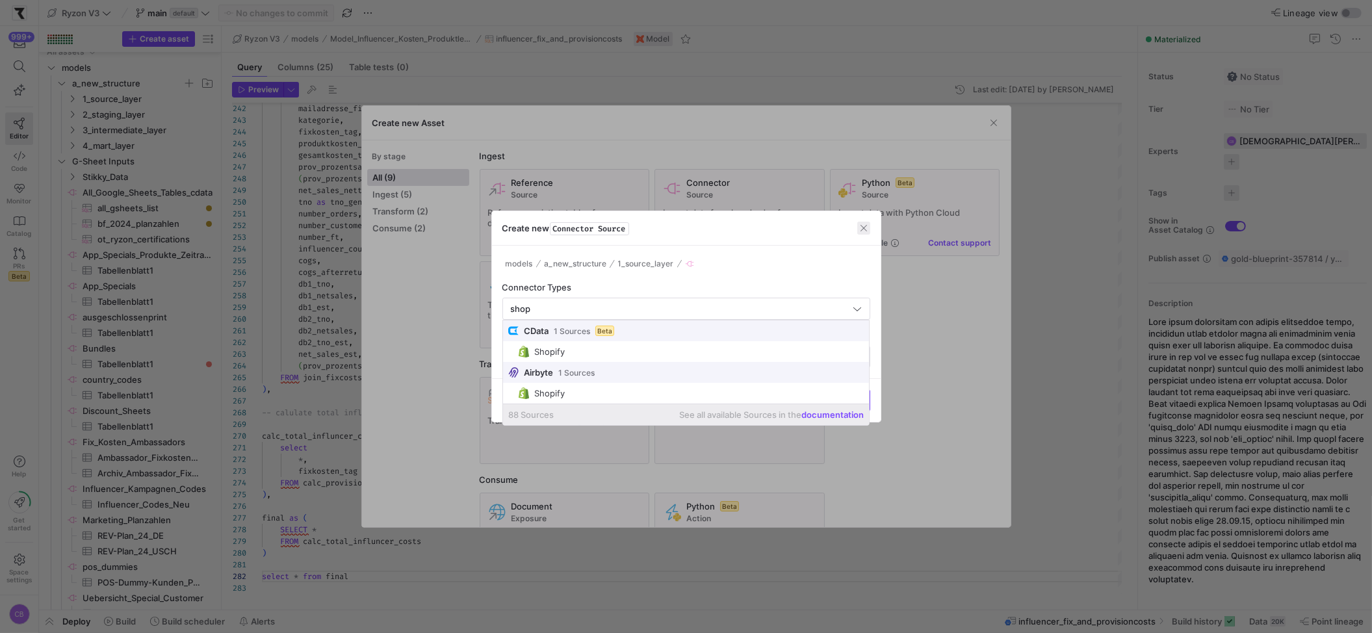
click at [869, 222] on span "button" at bounding box center [863, 228] width 13 height 13
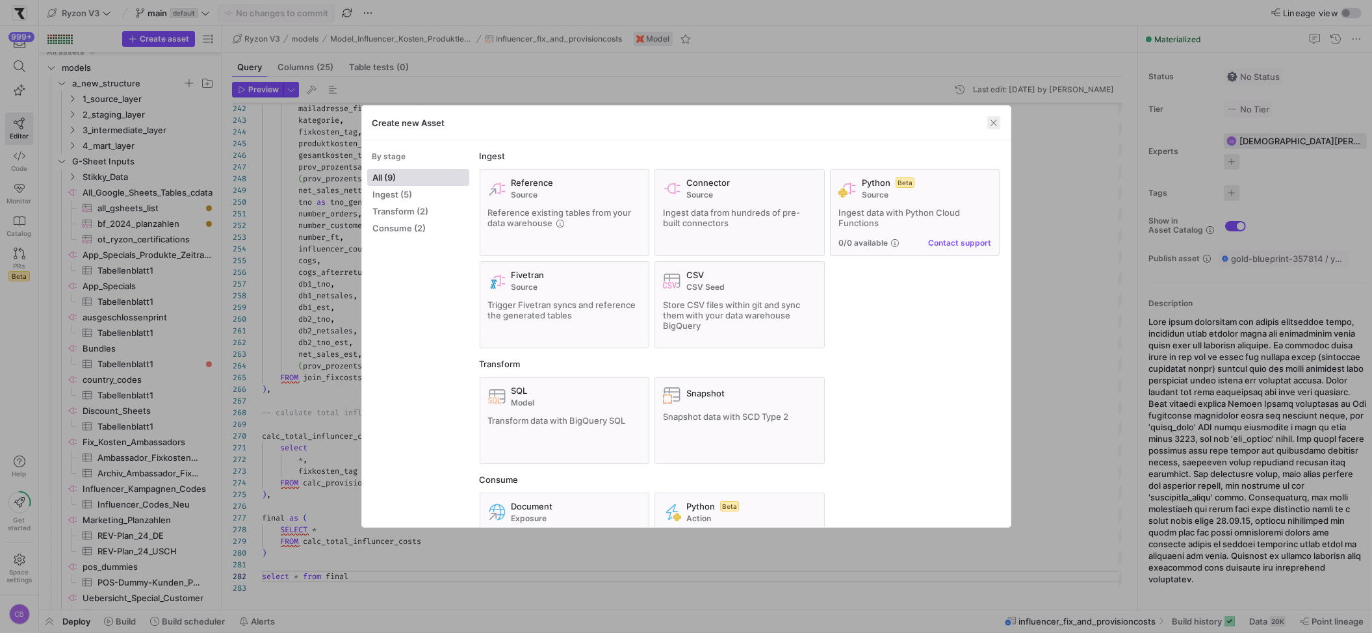
click at [992, 123] on span "button" at bounding box center [993, 122] width 13 height 13
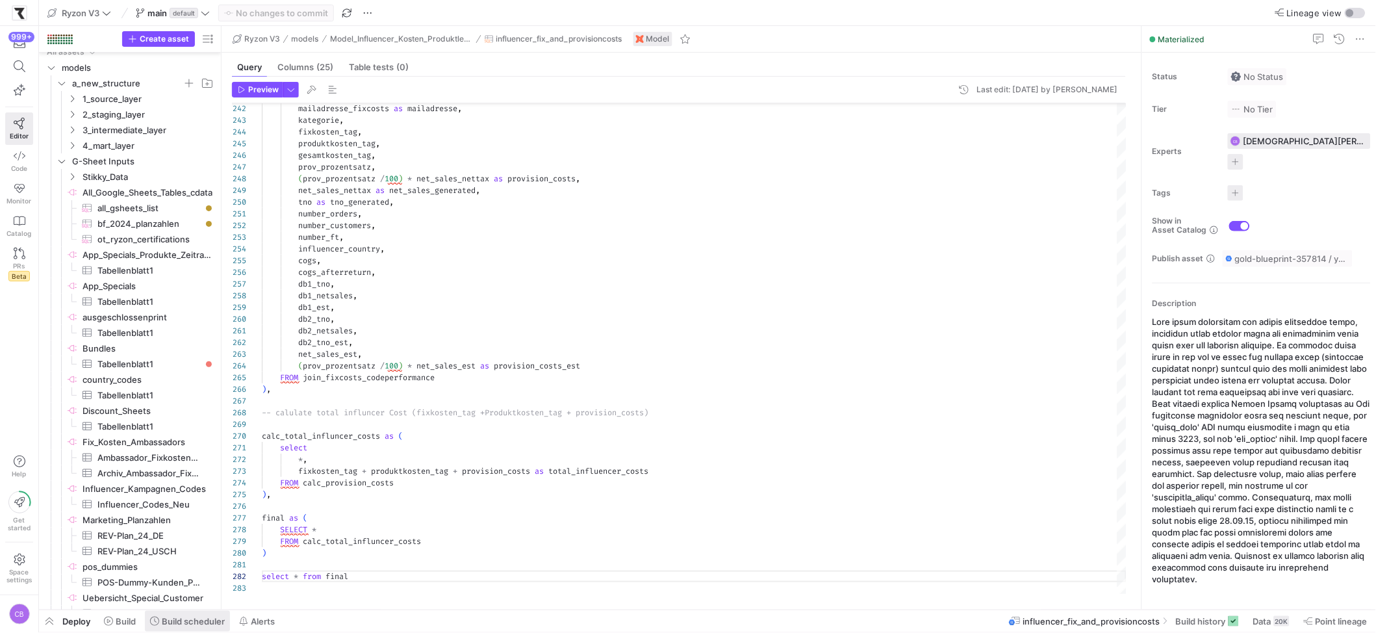
click at [214, 629] on span at bounding box center [187, 621] width 85 height 21
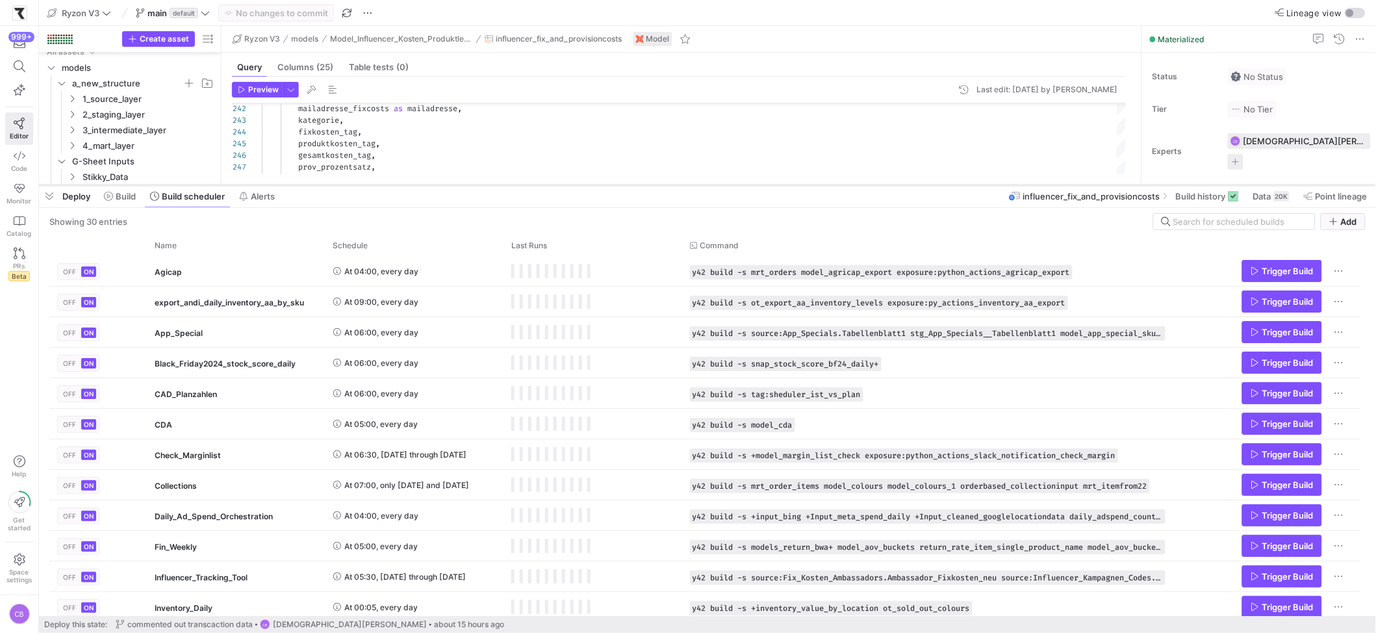
drag, startPoint x: 352, startPoint y: 394, endPoint x: 390, endPoint y: 172, distance: 225.5
click at [389, 183] on div at bounding box center [707, 185] width 1337 height 5
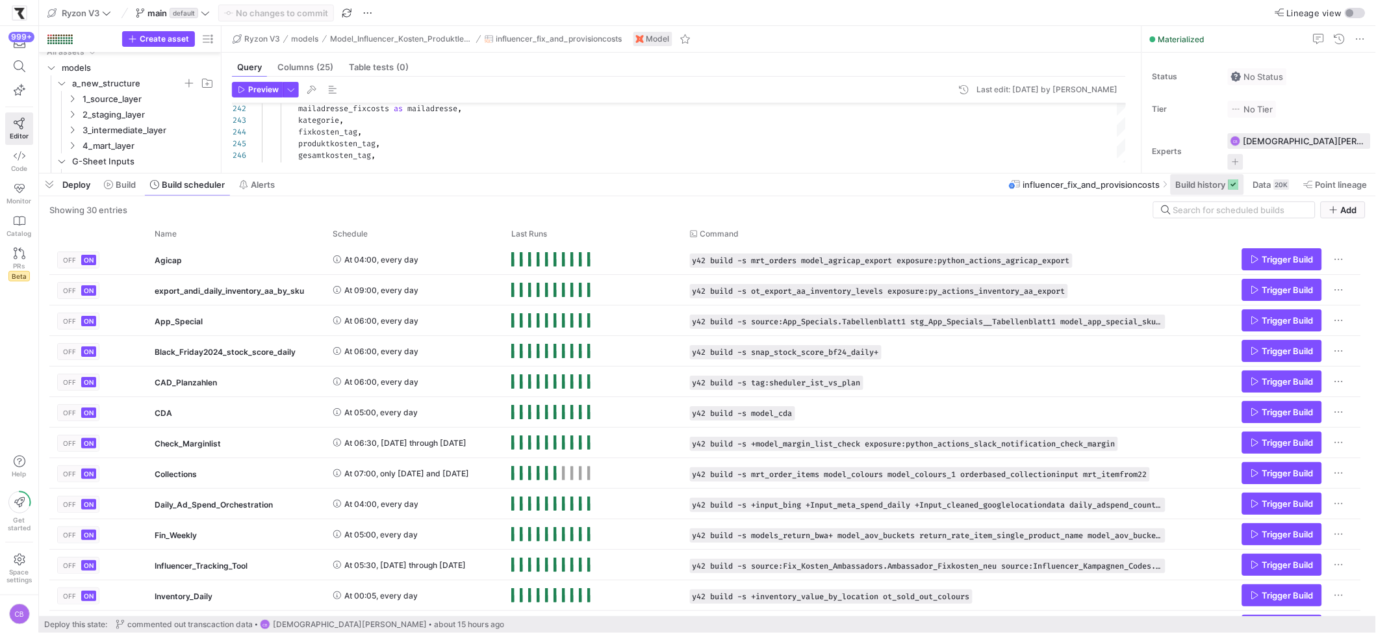
click at [1204, 184] on span "Build history" at bounding box center [1201, 184] width 50 height 10
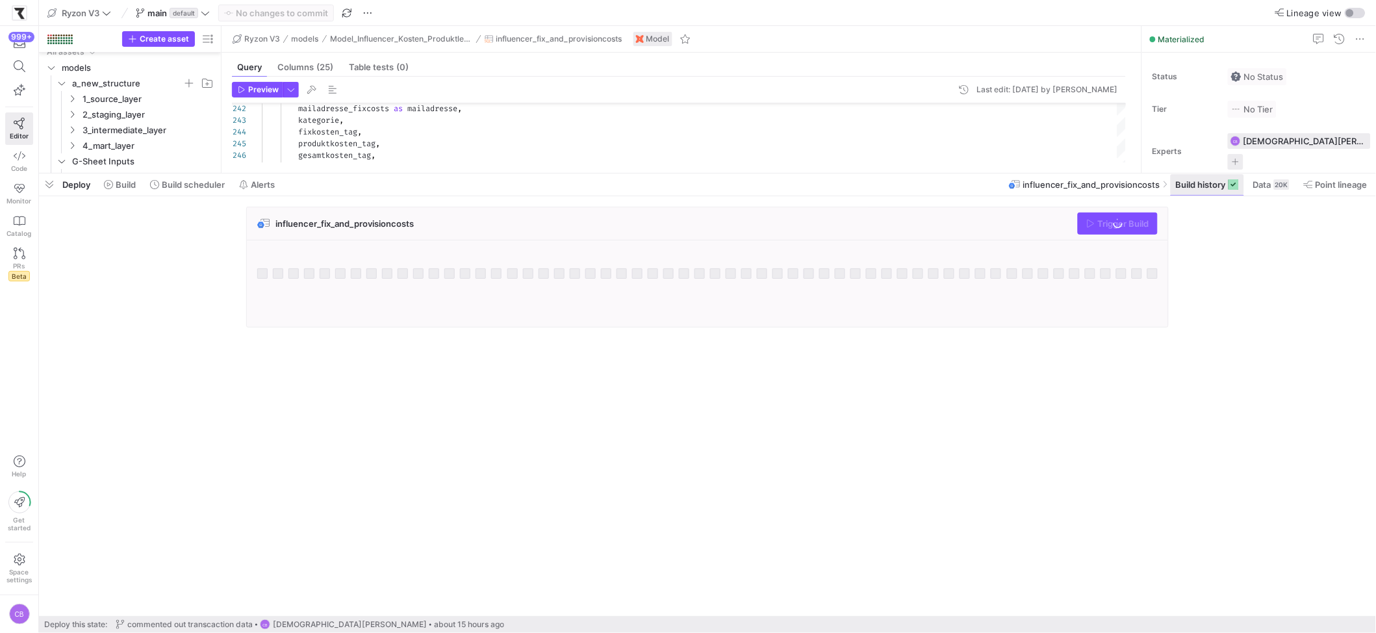
click at [1204, 185] on span "Build history" at bounding box center [1201, 184] width 50 height 10
